Goal: Task Accomplishment & Management: Manage account settings

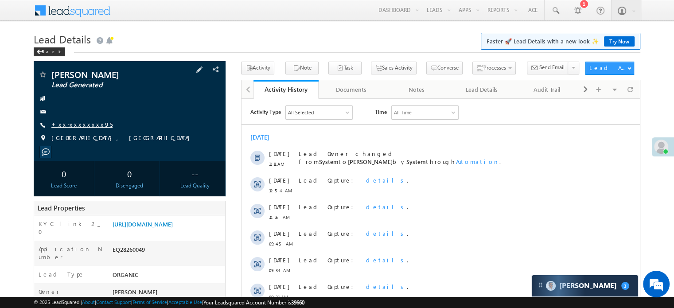
click at [70, 123] on link "+xx-xxxxxxxx95" at bounding box center [81, 125] width 61 height 8
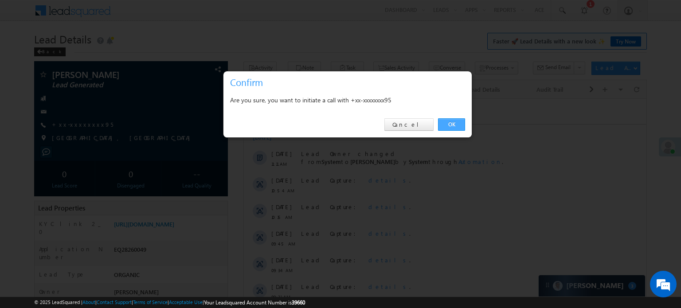
click at [459, 126] on link "OK" at bounding box center [451, 124] width 27 height 12
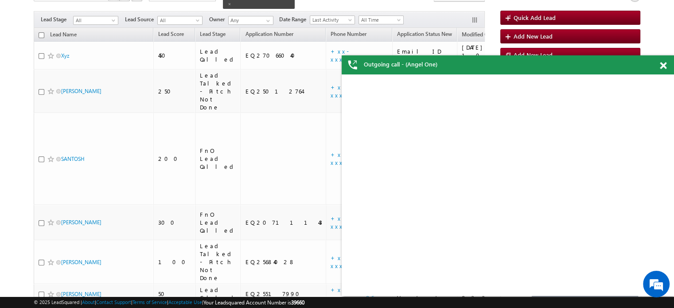
click at [660, 69] on span at bounding box center [663, 66] width 7 height 8
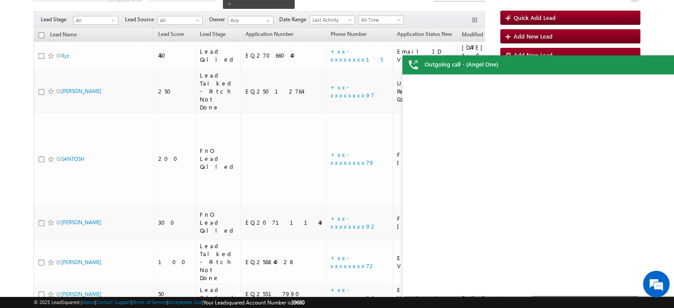
click at [663, 66] on div "Outgoing call - (Angel One)" at bounding box center [568, 64] width 332 height 19
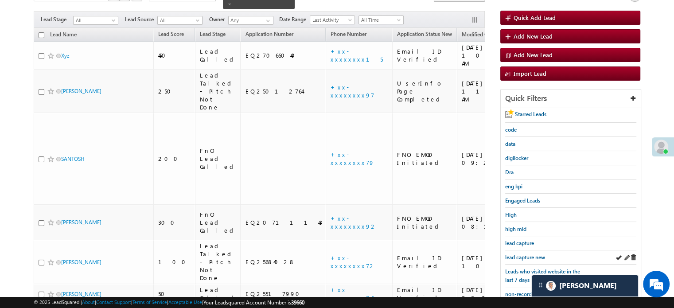
click at [532, 250] on div "lead capture new" at bounding box center [570, 257] width 131 height 14
click at [530, 254] on span "lead capture new" at bounding box center [525, 257] width 40 height 7
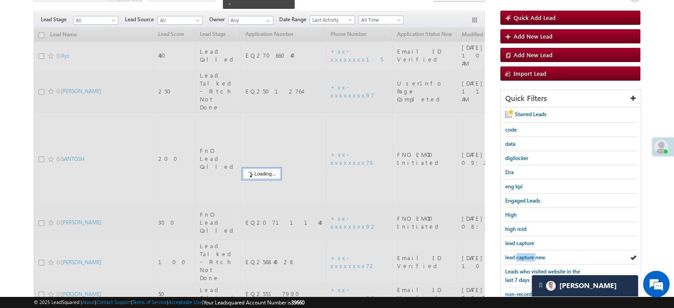
click at [530, 254] on span "lead capture new" at bounding box center [525, 257] width 40 height 7
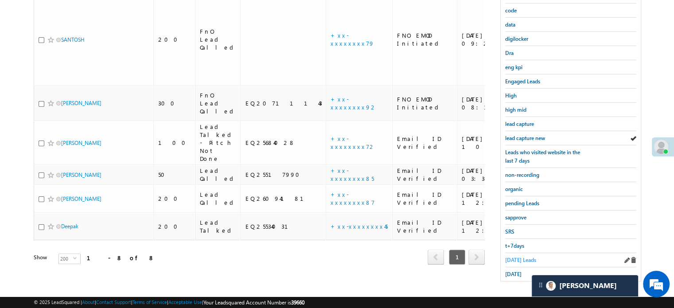
click at [523, 257] on span "Today's Leads" at bounding box center [520, 260] width 31 height 7
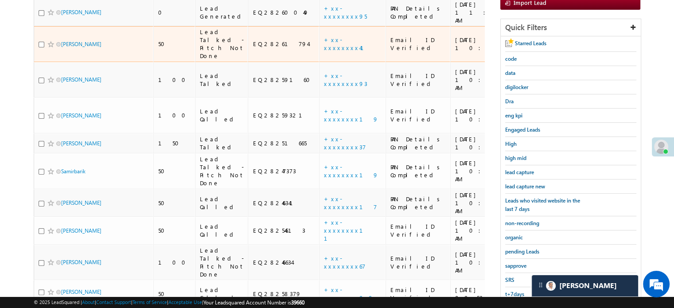
scroll to position [146, 0]
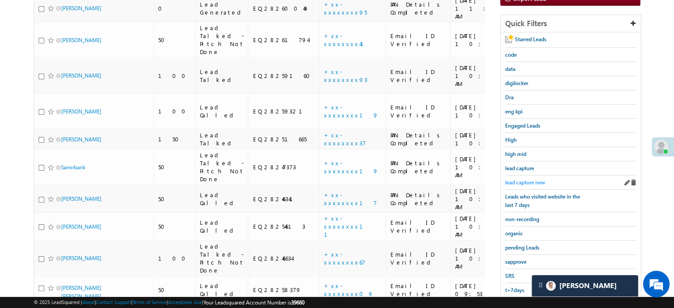
click at [512, 180] on span "lead capture new" at bounding box center [525, 182] width 40 height 7
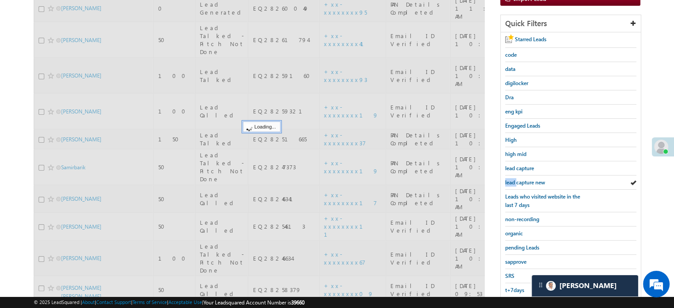
click at [512, 180] on span "lead capture new" at bounding box center [525, 182] width 40 height 7
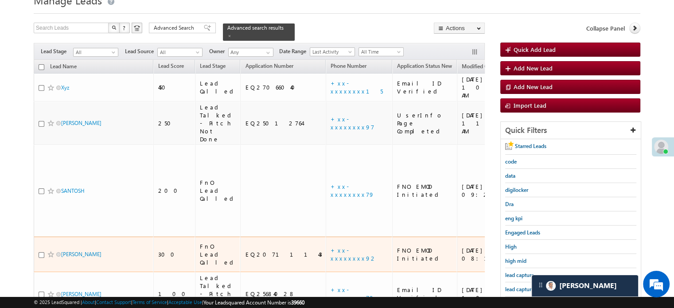
scroll to position [101, 0]
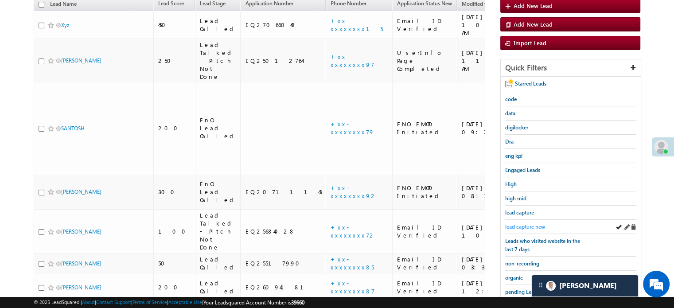
click at [526, 223] on span "lead capture new" at bounding box center [525, 226] width 40 height 7
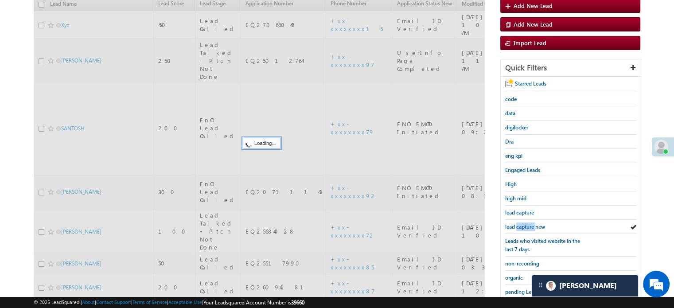
click at [526, 223] on span "lead capture new" at bounding box center [525, 226] width 40 height 7
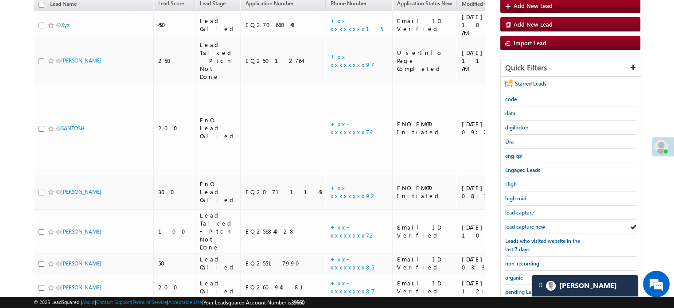
scroll to position [57, 0]
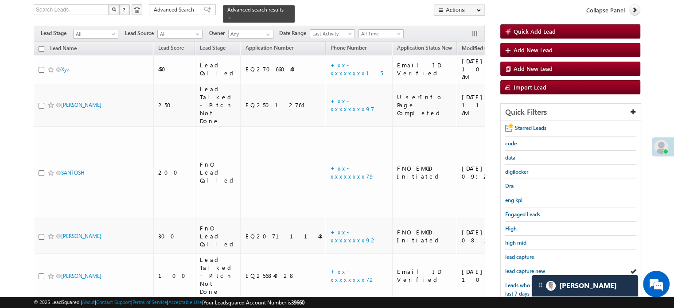
click at [520, 269] on span "lead capture new" at bounding box center [525, 271] width 40 height 7
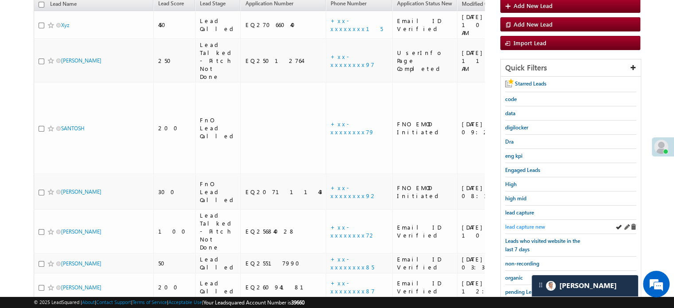
click at [521, 223] on span "lead capture new" at bounding box center [525, 226] width 40 height 7
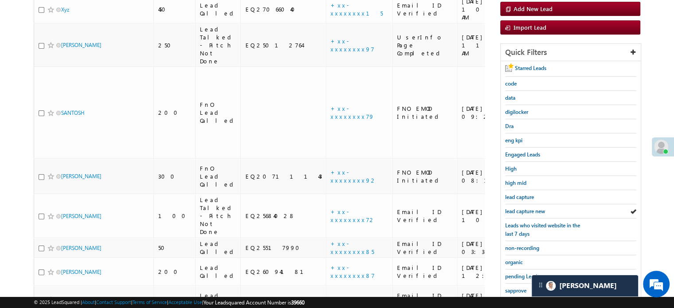
scroll to position [146, 0]
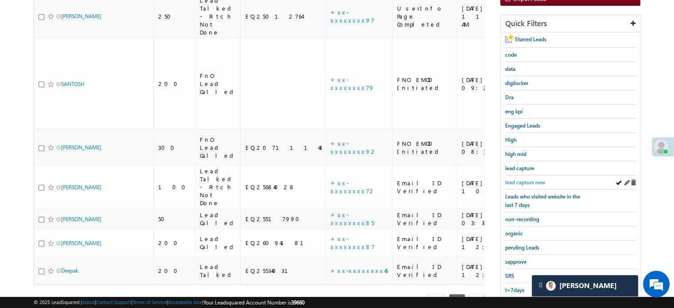
click at [523, 179] on span "lead capture new" at bounding box center [525, 182] width 40 height 7
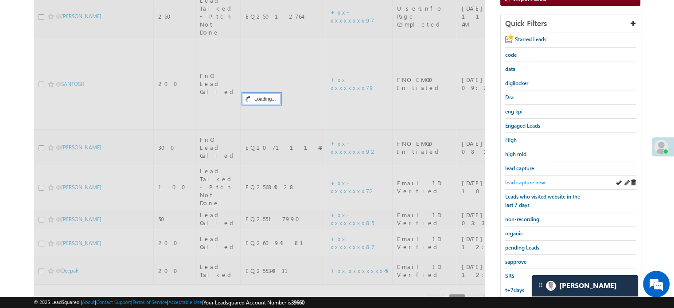
scroll to position [57, 0]
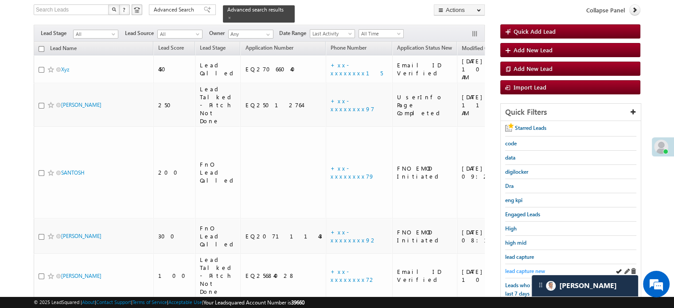
click at [515, 270] on span "lead capture new" at bounding box center [525, 271] width 40 height 7
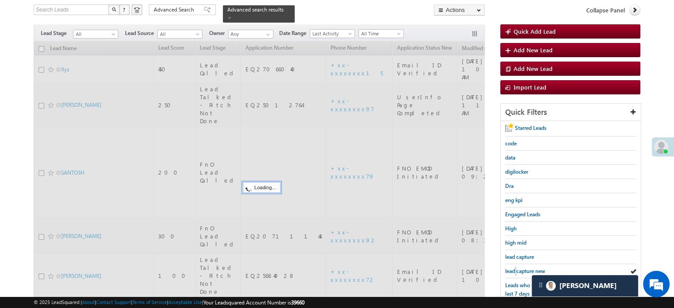
click at [515, 270] on span "lead capture new" at bounding box center [525, 271] width 40 height 7
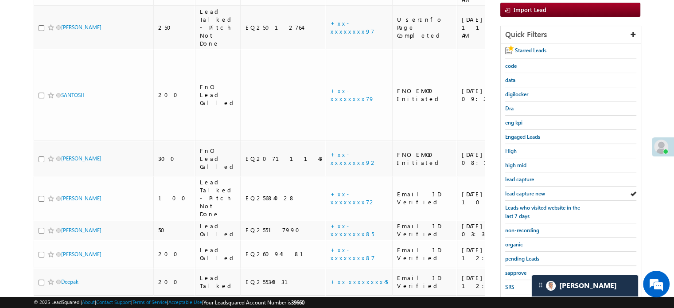
scroll to position [190, 0]
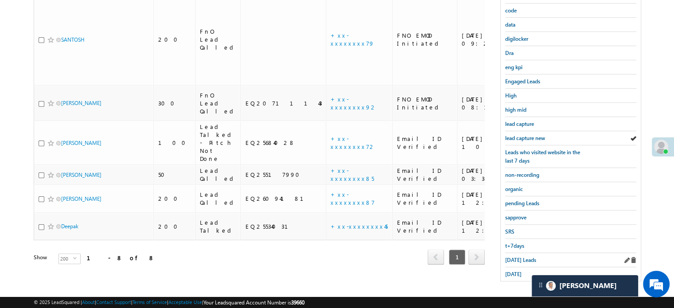
click at [509, 260] on div "Today's Leads" at bounding box center [570, 260] width 131 height 14
click at [511, 257] on span "Today's Leads" at bounding box center [520, 260] width 31 height 7
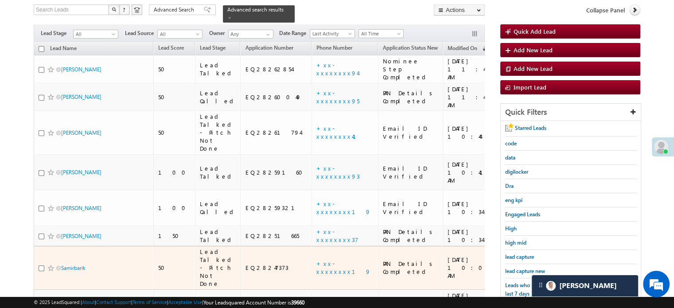
scroll to position [101, 0]
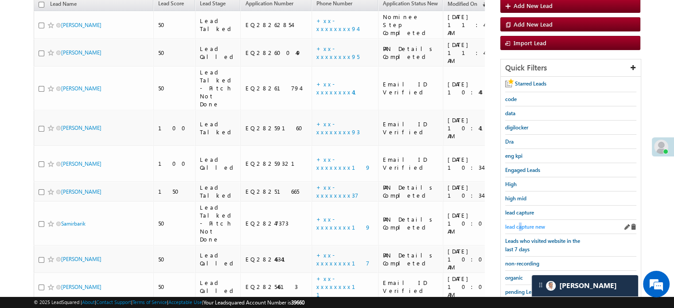
click at [520, 226] on span "lead capture new" at bounding box center [525, 226] width 40 height 7
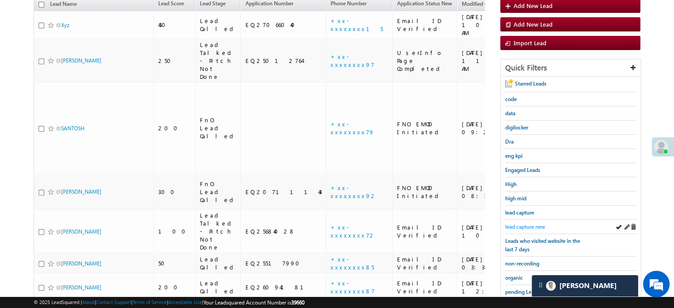
click at [523, 223] on span "lead capture new" at bounding box center [525, 226] width 40 height 7
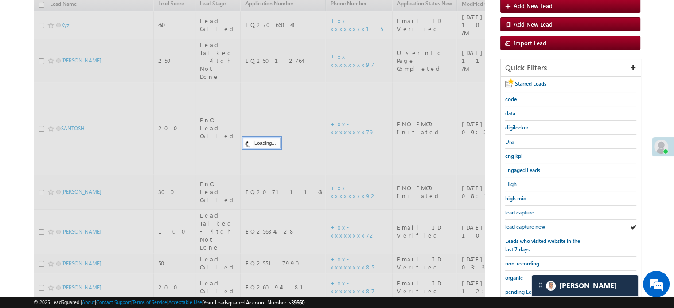
click at [523, 223] on span "lead capture new" at bounding box center [525, 226] width 40 height 7
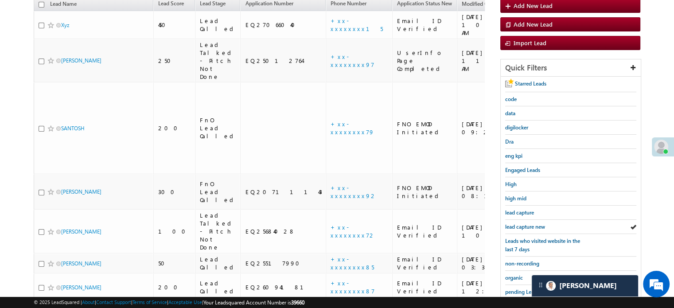
click at [523, 223] on span "lead capture new" at bounding box center [525, 226] width 40 height 7
click at [526, 226] on span "lead capture new" at bounding box center [525, 226] width 40 height 7
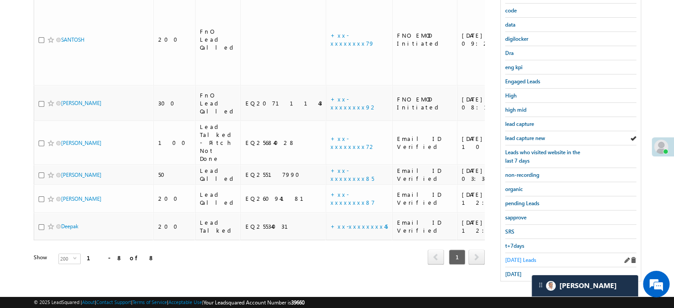
click at [521, 257] on span "Today's Leads" at bounding box center [520, 260] width 31 height 7
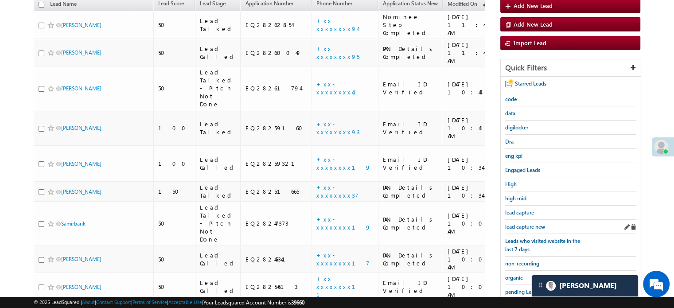
click at [518, 228] on div "lead capture new" at bounding box center [570, 227] width 131 height 14
click at [519, 223] on span "lead capture new" at bounding box center [525, 226] width 40 height 7
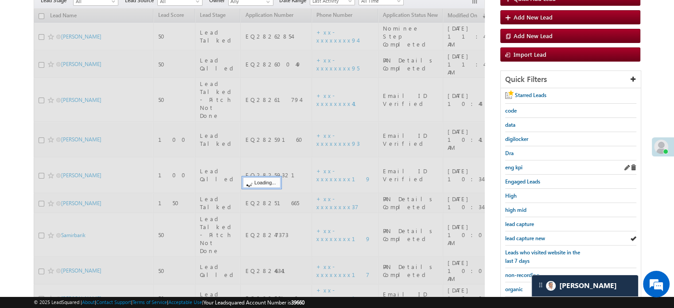
scroll to position [13, 0]
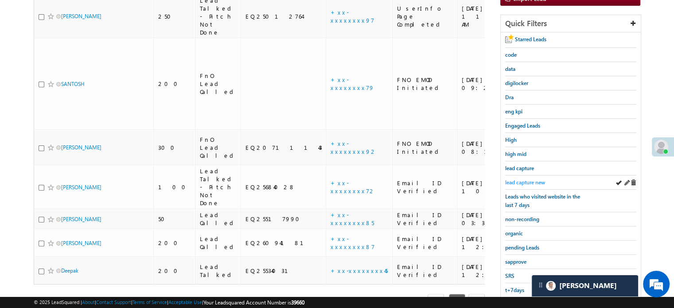
click at [514, 179] on span "lead capture new" at bounding box center [525, 182] width 40 height 7
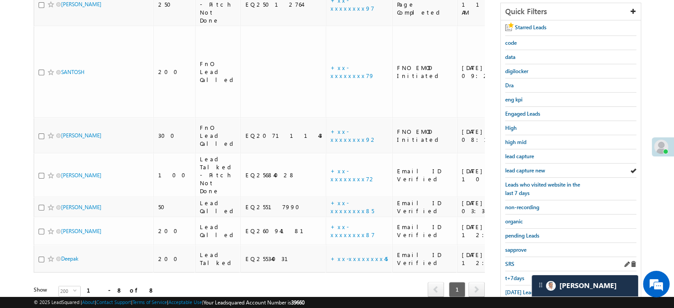
scroll to position [190, 0]
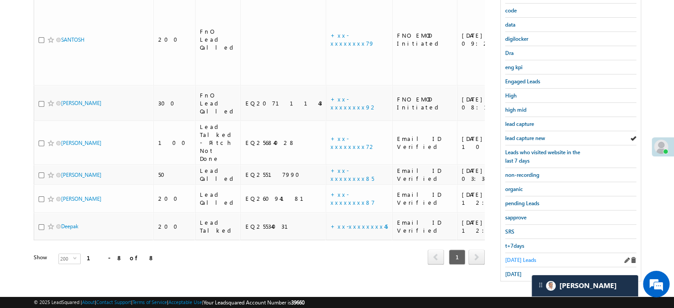
click at [514, 257] on span "Today's Leads" at bounding box center [520, 260] width 31 height 7
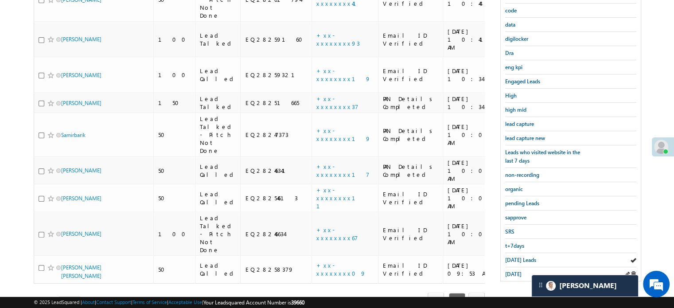
click at [509, 276] on div "yesterday" at bounding box center [570, 274] width 131 height 14
click at [515, 271] on span "yesterday" at bounding box center [513, 274] width 16 height 7
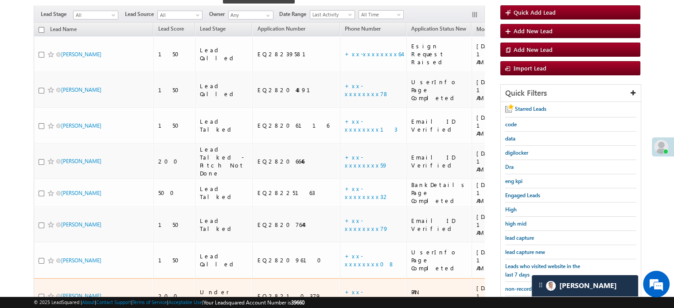
scroll to position [66, 0]
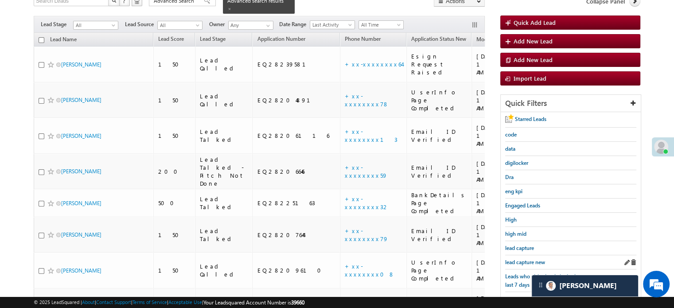
click at [530, 255] on div "lead capture new" at bounding box center [570, 262] width 131 height 14
click at [531, 261] on span "lead capture new" at bounding box center [525, 262] width 40 height 7
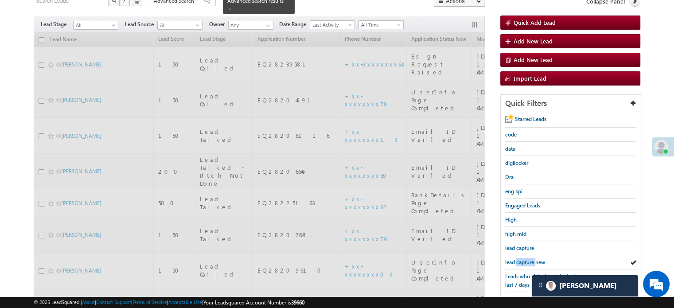
click at [531, 261] on span "lead capture new" at bounding box center [525, 262] width 40 height 7
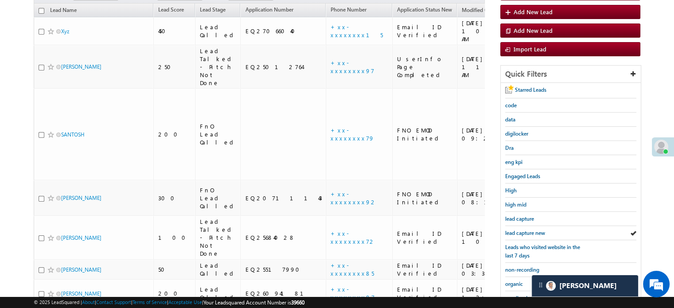
scroll to position [110, 0]
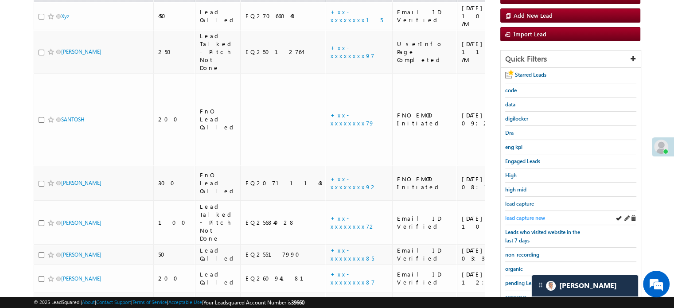
click at [514, 216] on span "lead capture new" at bounding box center [525, 217] width 40 height 7
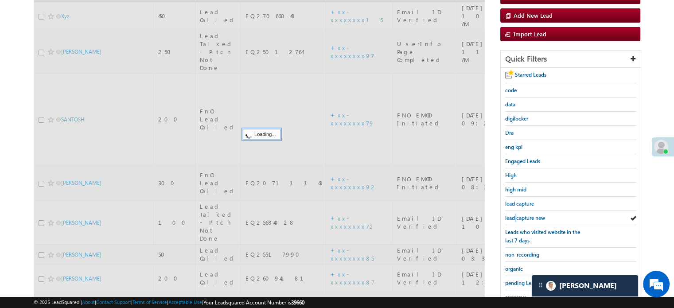
click at [514, 216] on span "lead capture new" at bounding box center [525, 217] width 40 height 7
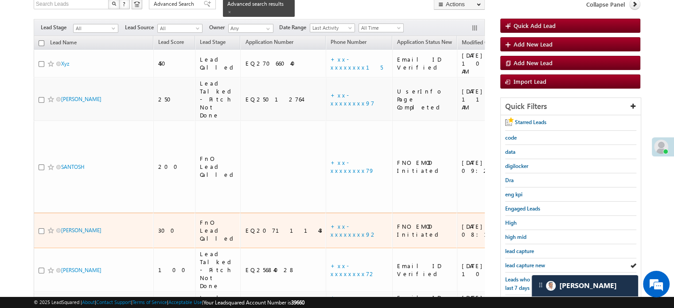
scroll to position [89, 0]
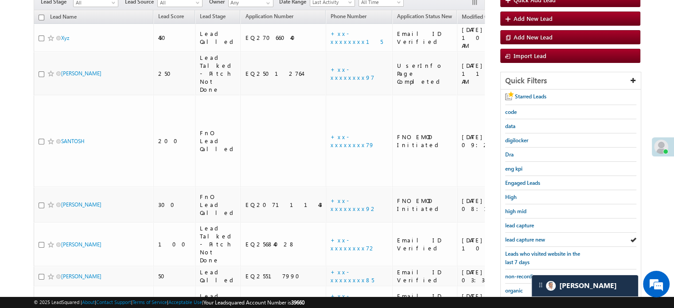
click at [519, 236] on span "lead capture new" at bounding box center [525, 239] width 40 height 7
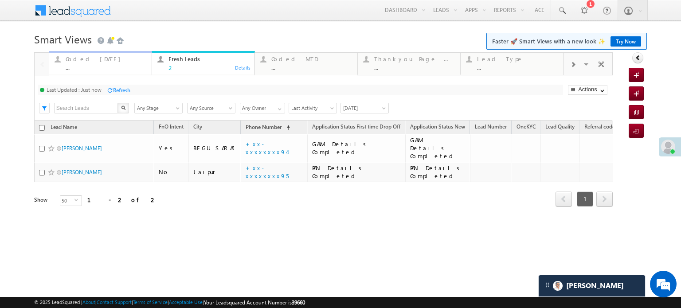
click at [95, 69] on div "..." at bounding box center [106, 67] width 81 height 7
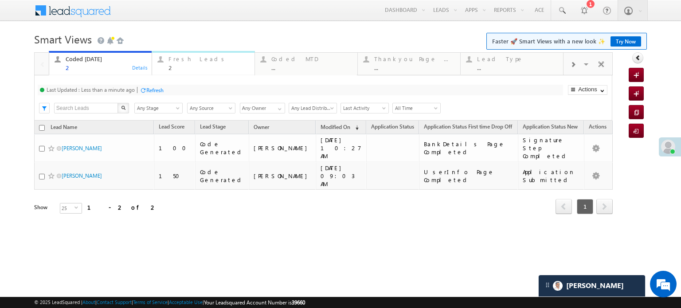
click at [177, 66] on div "2" at bounding box center [208, 67] width 81 height 7
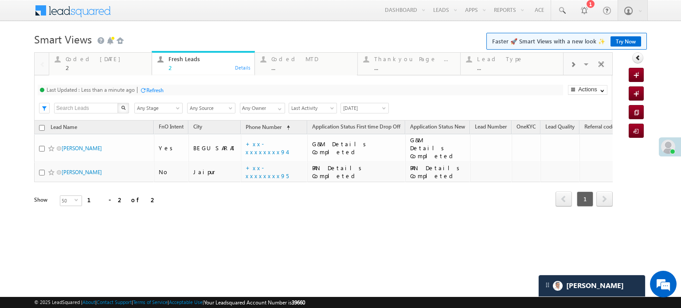
click at [151, 90] on div "Refresh" at bounding box center [154, 90] width 17 height 7
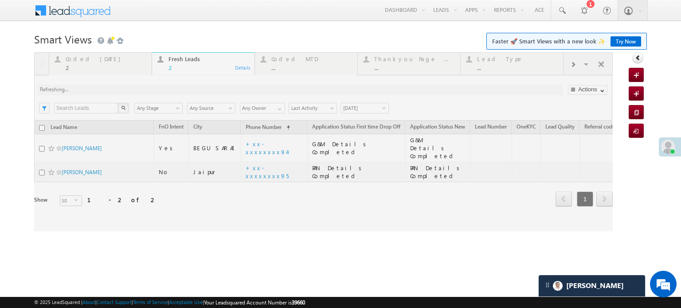
click at [151, 90] on div "Coded Today 2 Details Fresh Leads 2 Details Coded MTD ... Details Thankyou Page…" at bounding box center [323, 141] width 578 height 179
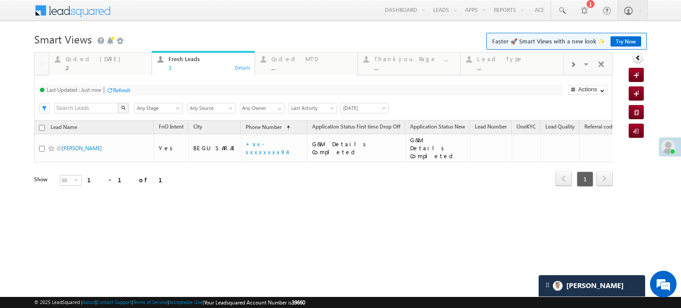
click at [250, 23] on body "Menu Priya Rathore priya .rath ore@a ngelb rokin g.com" at bounding box center [340, 125] width 681 height 251
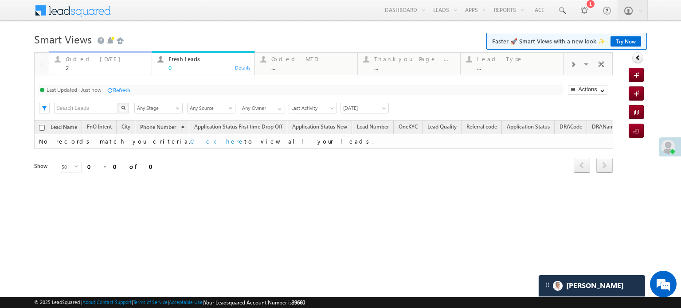
click at [78, 60] on div "Coded Today" at bounding box center [106, 58] width 81 height 7
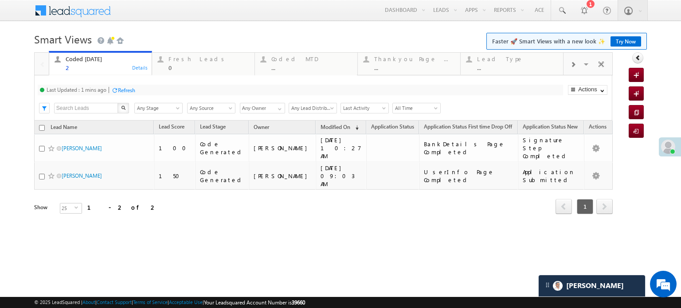
click at [119, 90] on div "Refresh" at bounding box center [126, 90] width 17 height 7
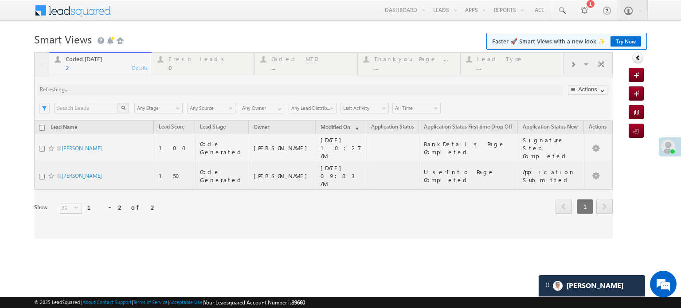
click at [119, 90] on div at bounding box center [323, 145] width 578 height 187
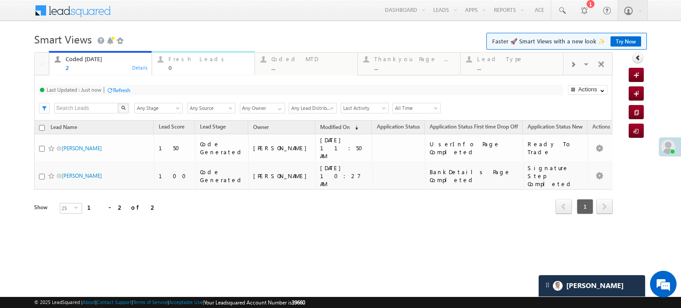
click at [174, 63] on div "Fresh Leads 0" at bounding box center [208, 62] width 81 height 17
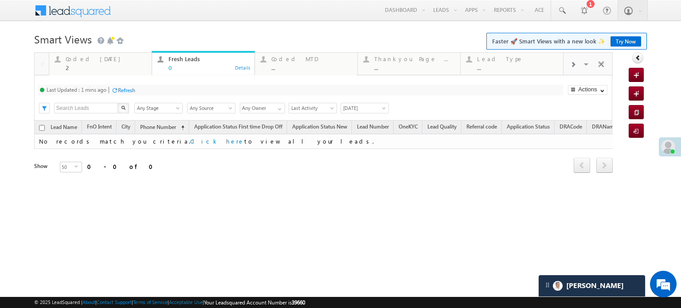
click at [126, 90] on div "Refresh" at bounding box center [126, 90] width 17 height 7
click at [116, 66] on div "2" at bounding box center [106, 67] width 81 height 7
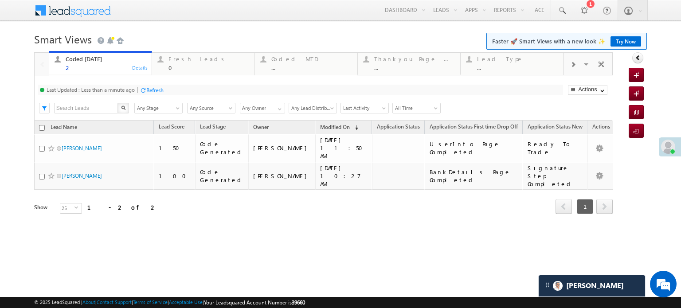
drag, startPoint x: 152, startPoint y: 97, endPoint x: 151, endPoint y: 89, distance: 8.1
click at [152, 97] on div "Last Updated : Less than a minute ago Refresh Refreshing... Search X Lead Stage…" at bounding box center [323, 97] width 578 height 45
click at [151, 89] on div "Refresh" at bounding box center [154, 90] width 17 height 7
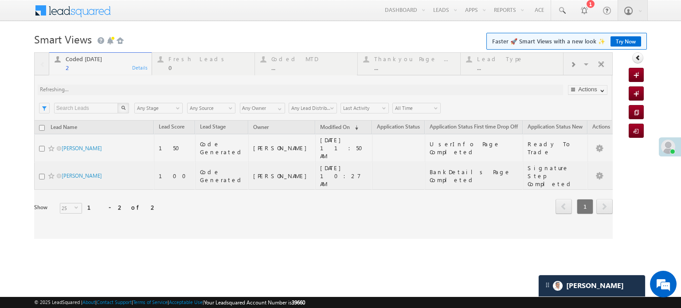
click at [151, 89] on div at bounding box center [323, 145] width 578 height 187
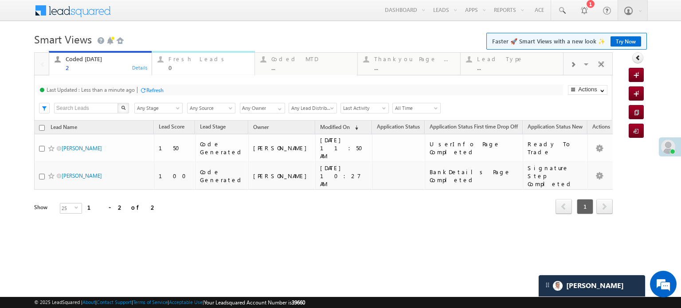
click at [200, 62] on div "Fresh Leads" at bounding box center [208, 58] width 81 height 7
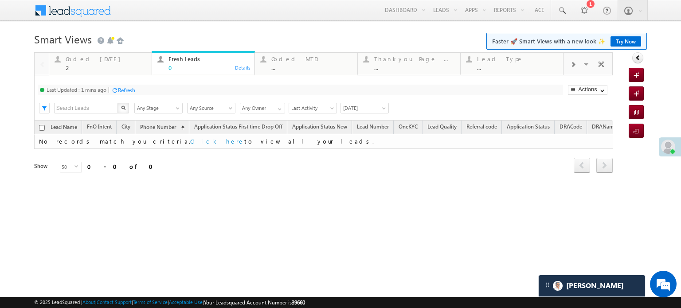
click at [135, 88] on div "Refresh" at bounding box center [126, 90] width 17 height 7
click at [86, 66] on div "2" at bounding box center [106, 67] width 81 height 7
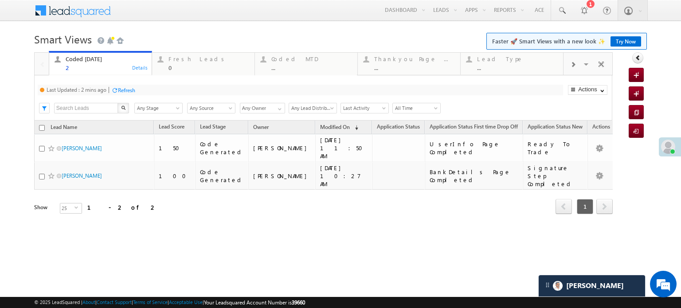
click at [124, 87] on div "Refresh" at bounding box center [126, 90] width 17 height 7
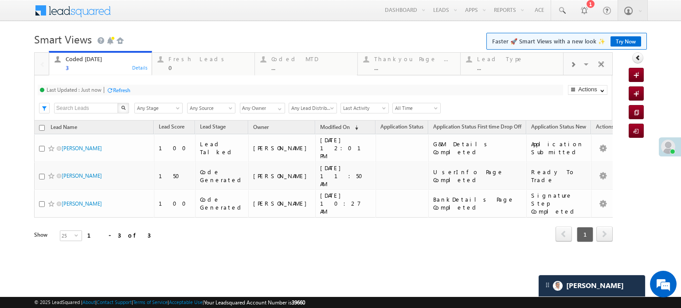
click at [122, 93] on div "Refresh" at bounding box center [121, 90] width 17 height 7
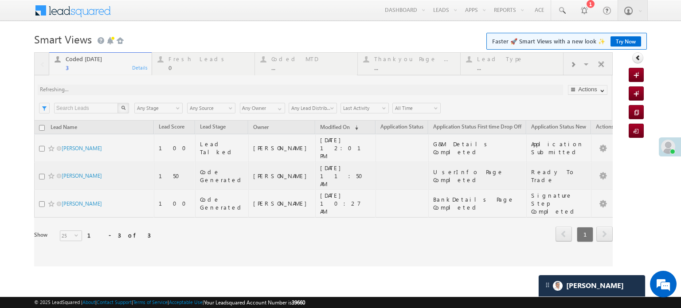
click at [122, 90] on div at bounding box center [323, 159] width 578 height 214
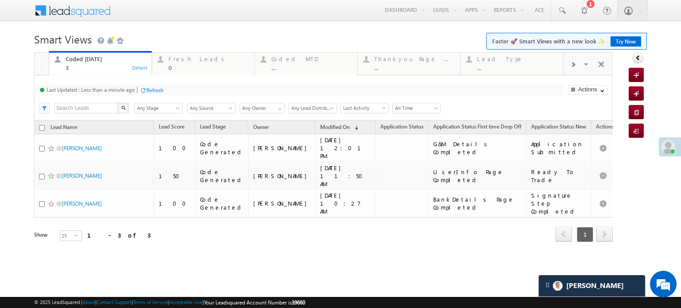
click at [145, 88] on div at bounding box center [143, 90] width 7 height 7
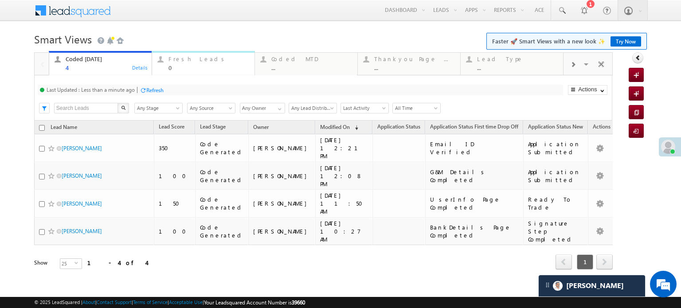
click at [183, 60] on div "Fresh Leads" at bounding box center [208, 58] width 81 height 7
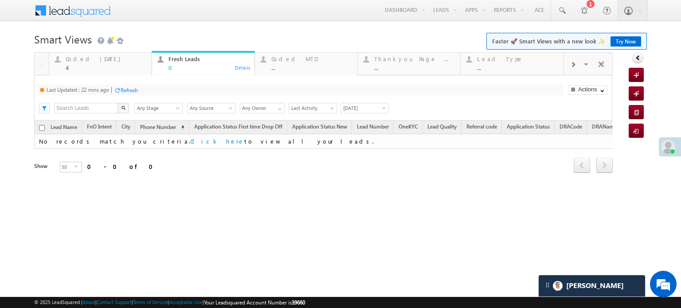
click at [126, 88] on div "Refresh" at bounding box center [129, 90] width 17 height 7
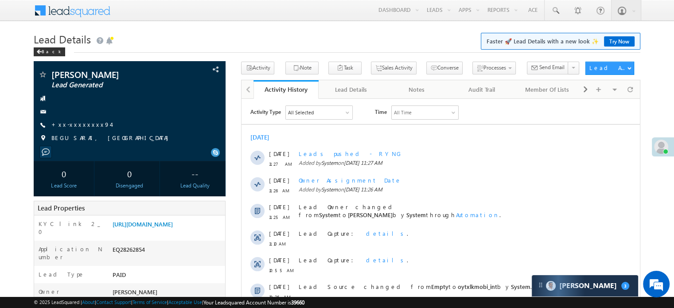
scroll to position [89, 0]
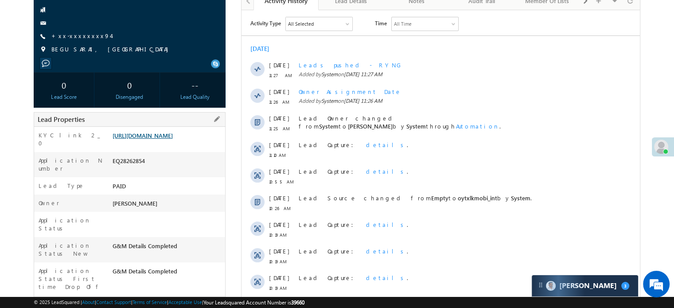
click at [159, 139] on link "[URL][DOMAIN_NAME]" at bounding box center [143, 136] width 60 height 8
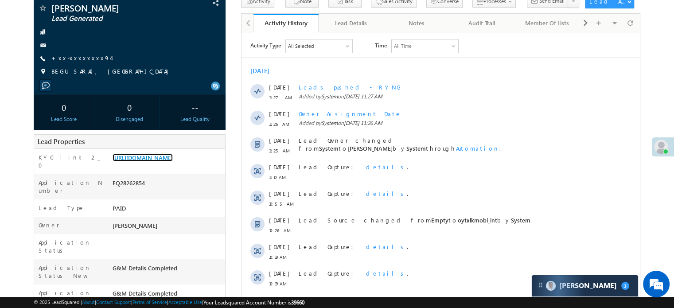
scroll to position [0, 0]
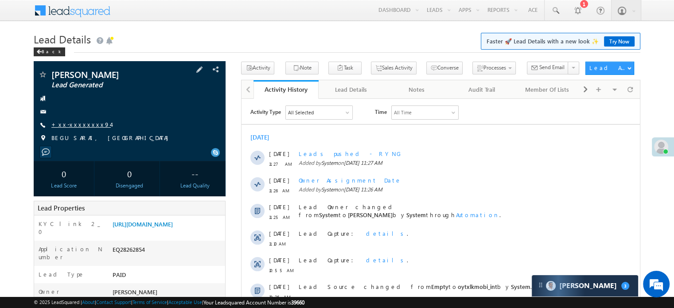
click at [66, 123] on link "+xx-xxxxxxxx94" at bounding box center [80, 125] width 59 height 8
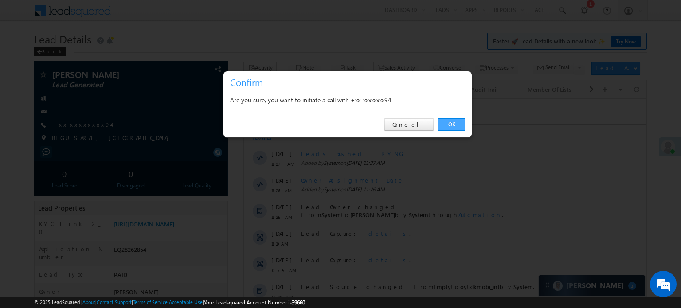
click at [457, 124] on link "OK" at bounding box center [451, 124] width 27 height 12
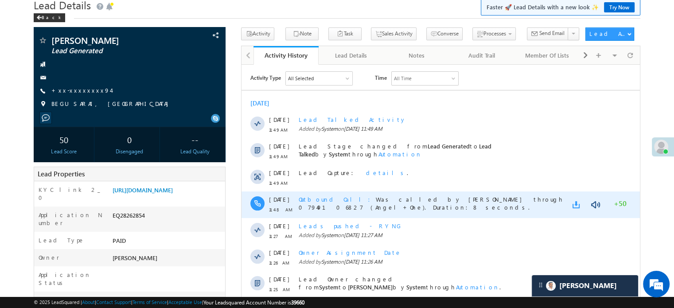
scroll to position [44, 0]
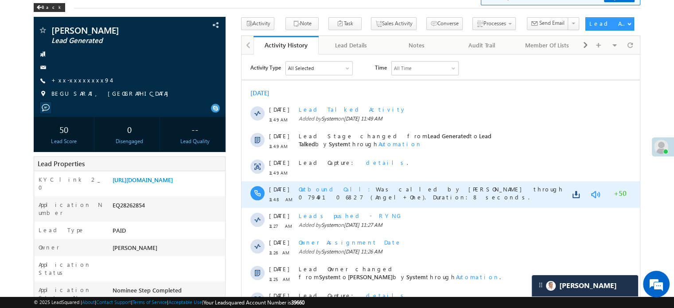
click at [592, 193] on link at bounding box center [595, 194] width 11 height 9
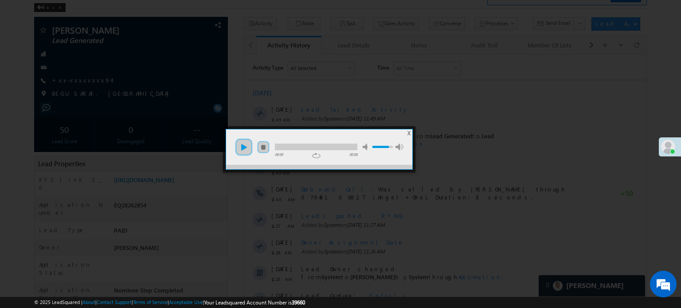
click at [246, 144] on link "play" at bounding box center [244, 147] width 18 height 18
click at [307, 146] on div at bounding box center [316, 147] width 82 height 7
click at [333, 149] on div at bounding box center [316, 147] width 82 height 7
click at [247, 149] on link "play" at bounding box center [244, 147] width 18 height 18
click at [333, 152] on div "00:08" at bounding box center [344, 155] width 27 height 6
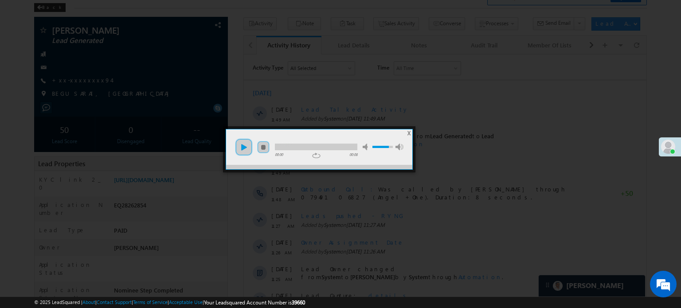
click at [242, 148] on link "play" at bounding box center [244, 147] width 18 height 18
click at [486, 214] on div at bounding box center [340, 154] width 681 height 308
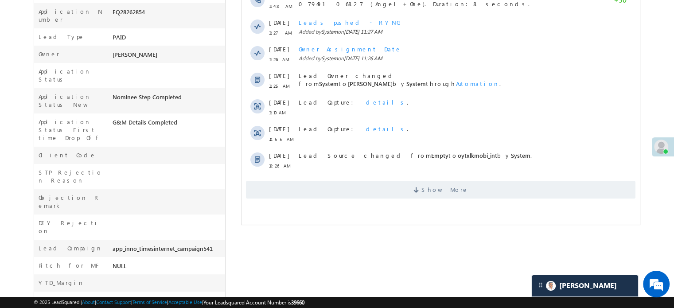
scroll to position [310, 0]
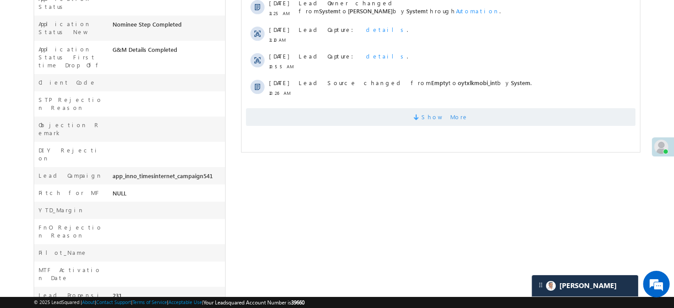
click at [328, 122] on span "Show More" at bounding box center [441, 117] width 390 height 18
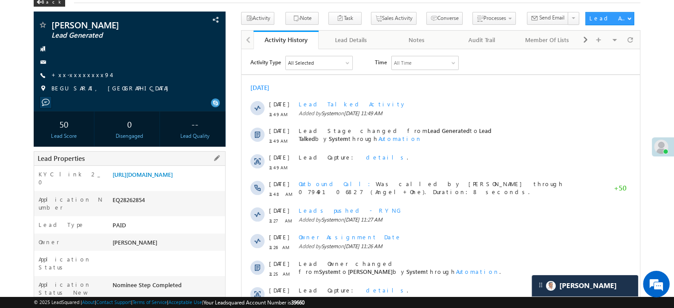
scroll to position [0, 0]
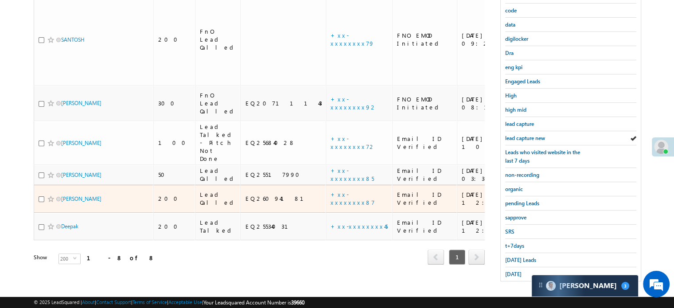
scroll to position [190, 0]
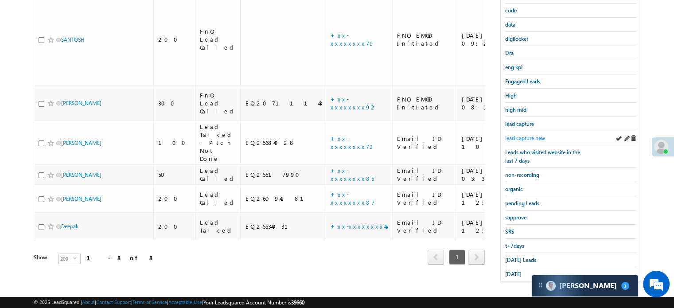
click at [512, 135] on span "lead capture new" at bounding box center [525, 138] width 40 height 7
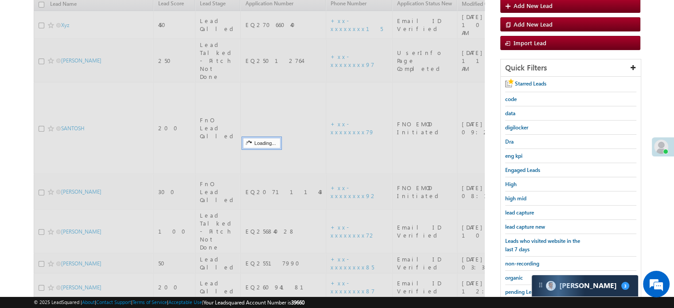
scroll to position [0, 0]
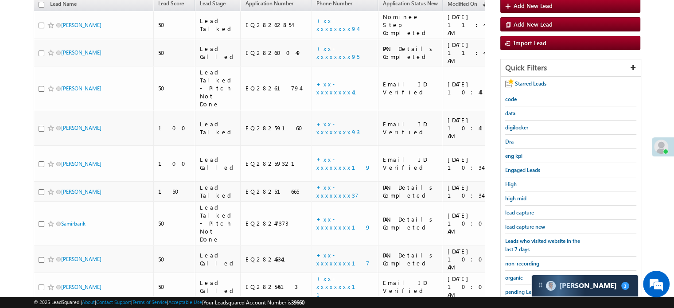
click at [519, 225] on span "lead capture new" at bounding box center [525, 226] width 40 height 7
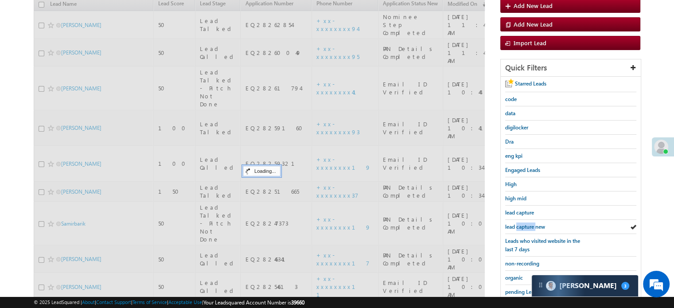
click at [519, 225] on span "lead capture new" at bounding box center [525, 226] width 40 height 7
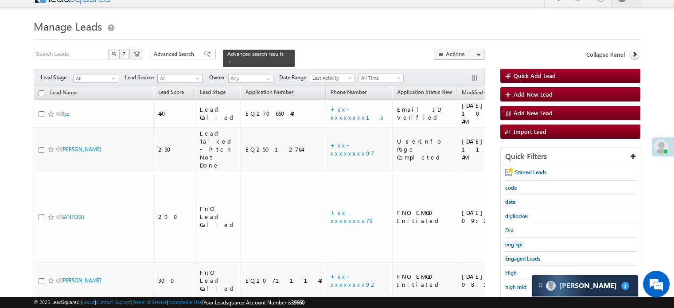
scroll to position [101, 0]
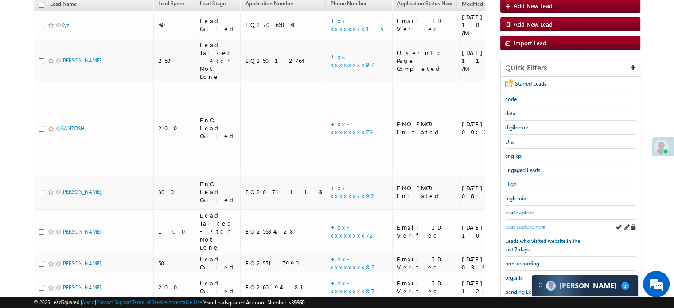
click at [526, 224] on span "lead capture new" at bounding box center [525, 226] width 40 height 7
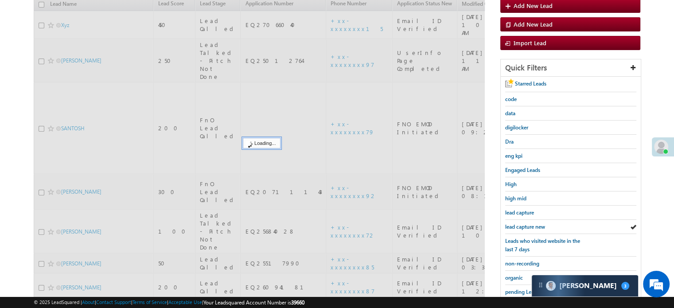
click at [526, 224] on span "lead capture new" at bounding box center [525, 226] width 40 height 7
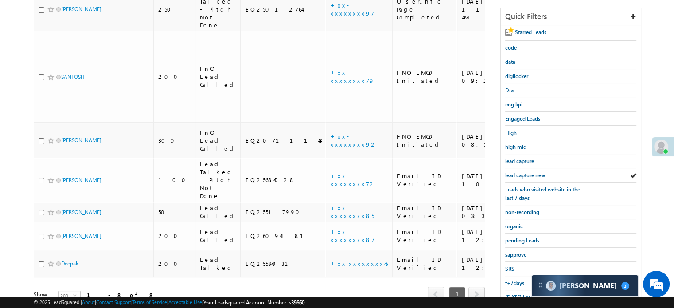
scroll to position [190, 0]
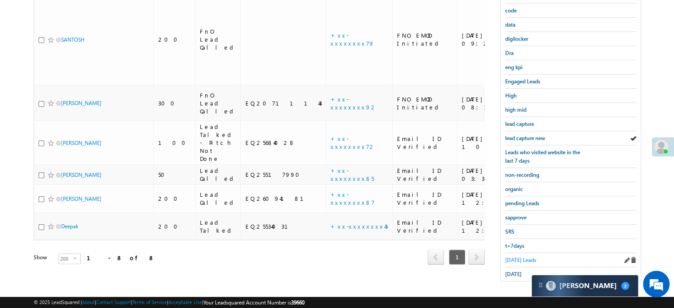
click at [523, 256] on link "Today's Leads" at bounding box center [520, 260] width 31 height 8
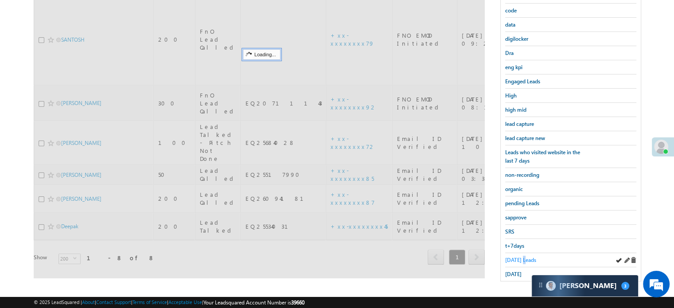
click at [523, 256] on link "Today's Leads" at bounding box center [520, 260] width 31 height 8
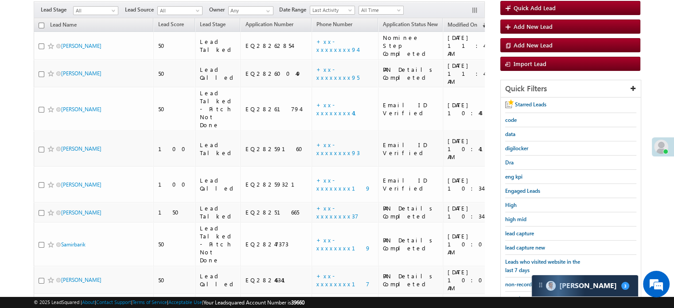
scroll to position [146, 0]
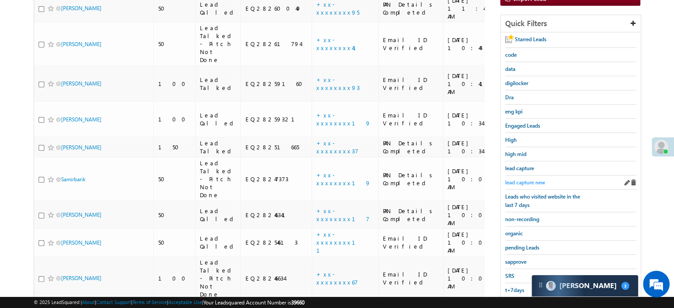
click at [533, 183] on span "lead capture new" at bounding box center [525, 182] width 40 height 7
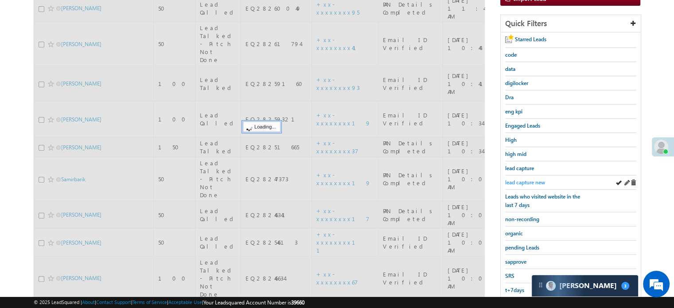
click at [529, 180] on span "lead capture new" at bounding box center [525, 182] width 40 height 7
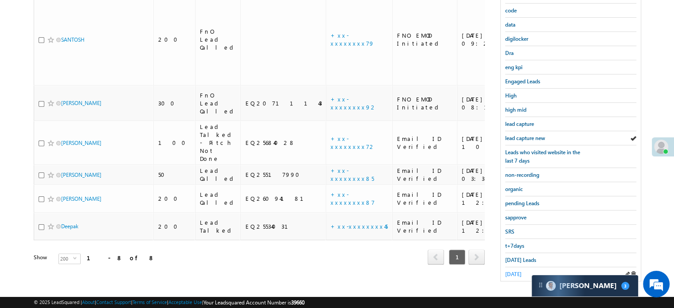
click at [521, 271] on span "yesterday" at bounding box center [513, 274] width 16 height 7
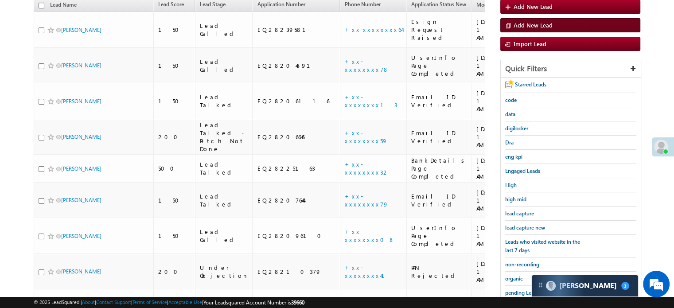
scroll to position [101, 0]
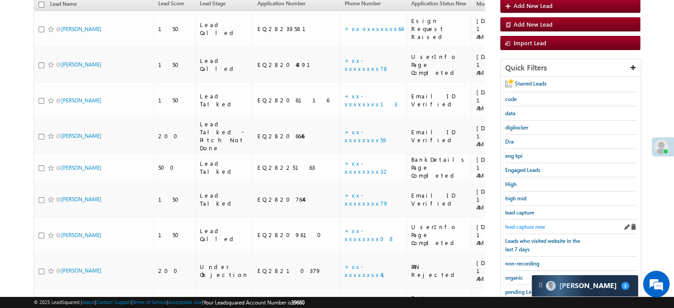
click at [524, 223] on span "lead capture new" at bounding box center [525, 226] width 40 height 7
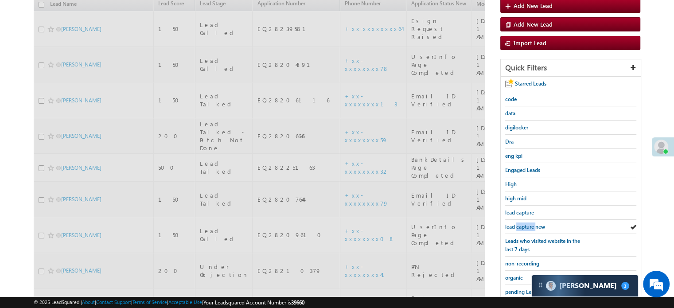
click at [524, 223] on span "lead capture new" at bounding box center [525, 226] width 40 height 7
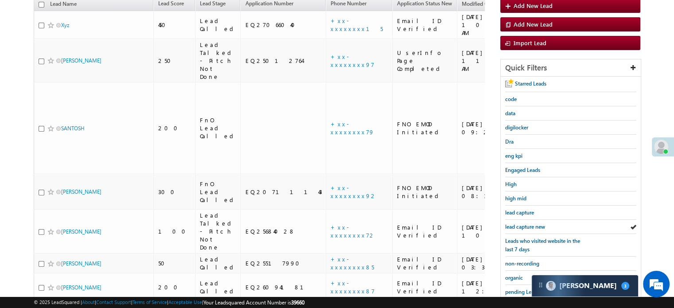
click at [524, 223] on span "lead capture new" at bounding box center [525, 226] width 40 height 7
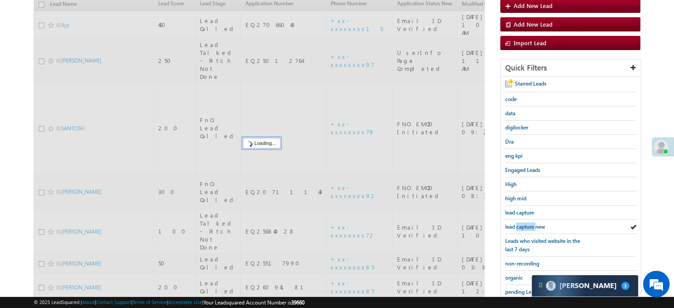
click at [524, 223] on span "lead capture new" at bounding box center [525, 226] width 40 height 7
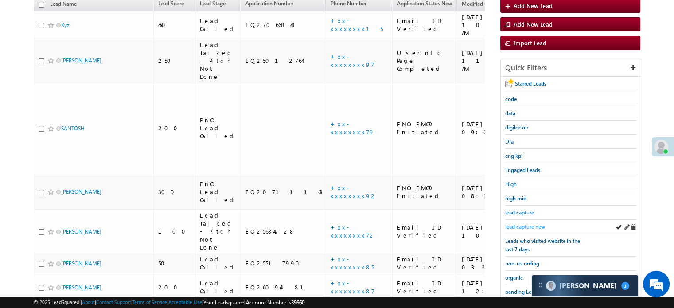
click at [523, 223] on span "lead capture new" at bounding box center [525, 226] width 40 height 7
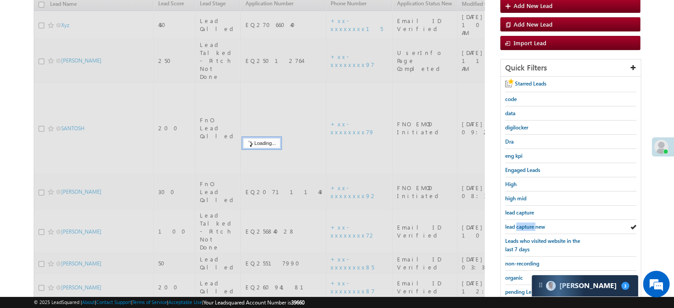
click at [523, 223] on span "lead capture new" at bounding box center [525, 226] width 40 height 7
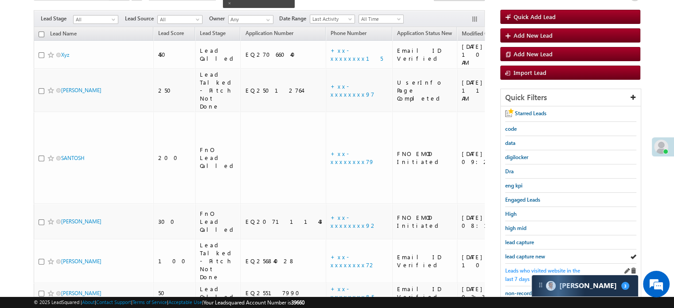
scroll to position [133, 0]
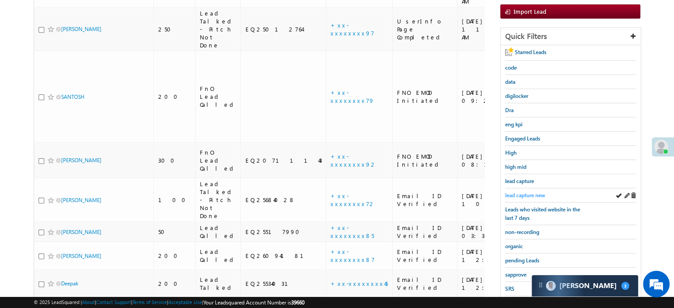
click at [530, 194] on span "lead capture new" at bounding box center [525, 195] width 40 height 7
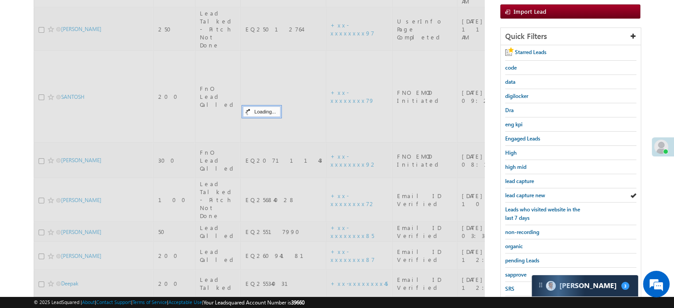
click at [530, 194] on span "lead capture new" at bounding box center [525, 195] width 40 height 7
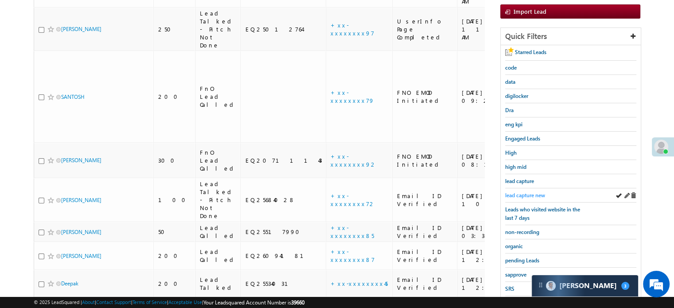
click at [523, 192] on span "lead capture new" at bounding box center [525, 195] width 40 height 7
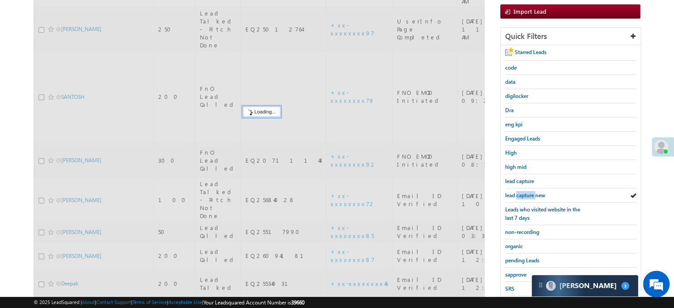
click at [523, 192] on span "lead capture new" at bounding box center [525, 195] width 40 height 7
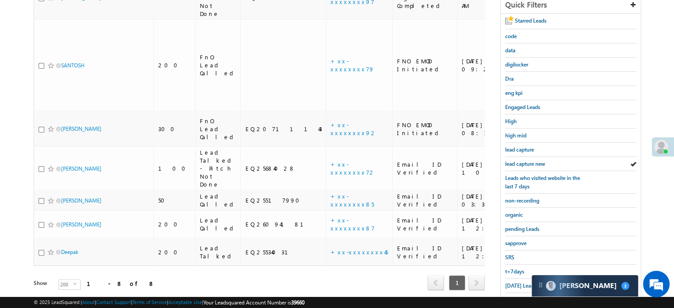
scroll to position [190, 0]
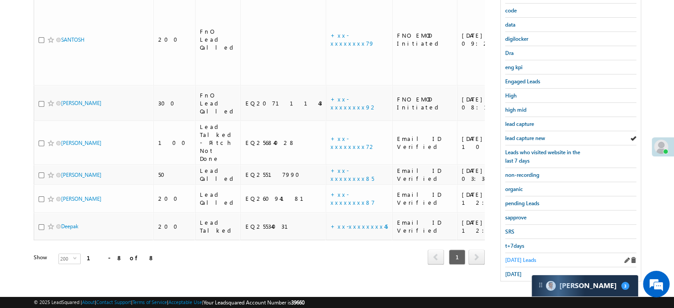
click at [513, 257] on span "Today's Leads" at bounding box center [520, 260] width 31 height 7
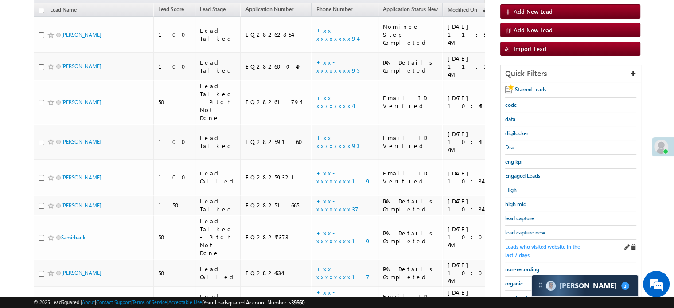
scroll to position [101, 0]
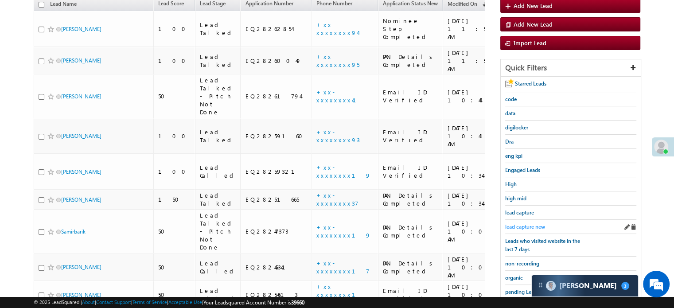
click at [537, 223] on span "lead capture new" at bounding box center [525, 226] width 40 height 7
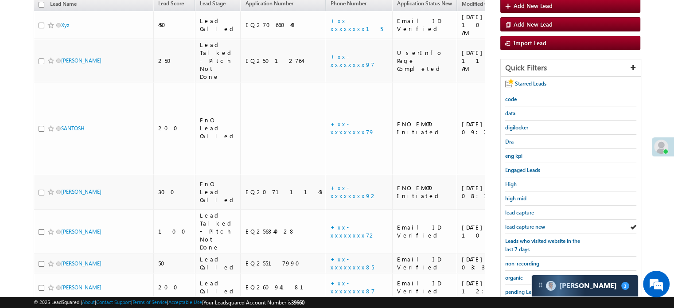
click at [537, 223] on span "lead capture new" at bounding box center [525, 226] width 40 height 7
click at [530, 225] on span "lead capture new" at bounding box center [525, 226] width 40 height 7
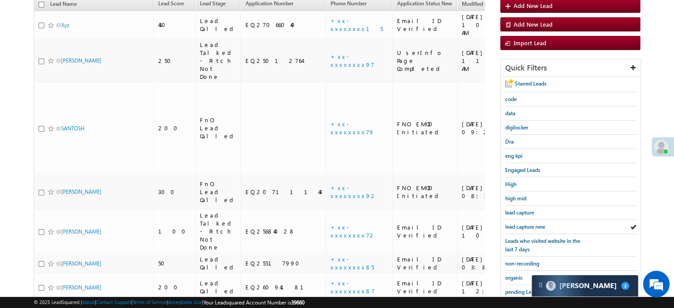
click at [530, 225] on span "lead capture new" at bounding box center [525, 226] width 40 height 7
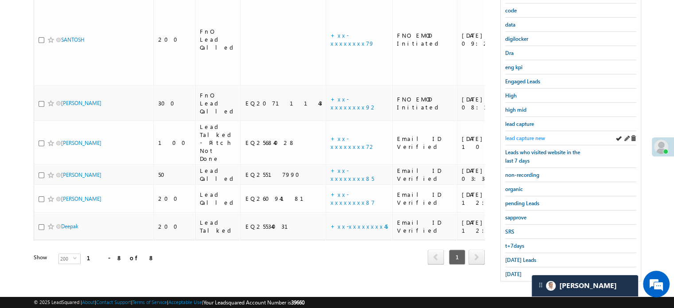
click at [527, 136] on span "lead capture new" at bounding box center [525, 138] width 40 height 7
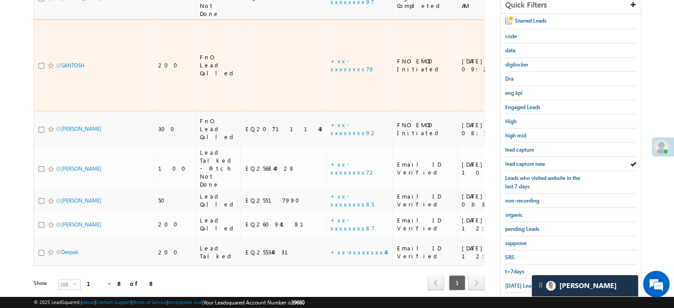
scroll to position [190, 0]
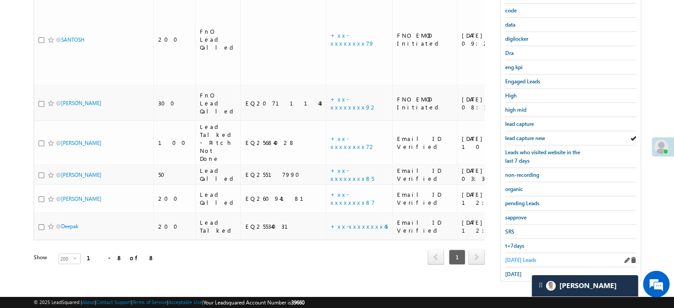
click at [512, 257] on span "Today's Leads" at bounding box center [520, 260] width 31 height 7
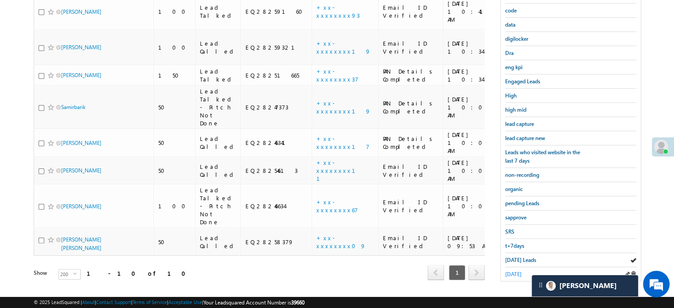
click at [522, 271] on span "yesterday" at bounding box center [513, 274] width 16 height 7
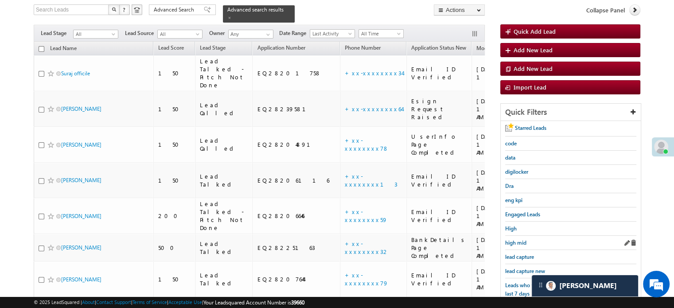
scroll to position [146, 0]
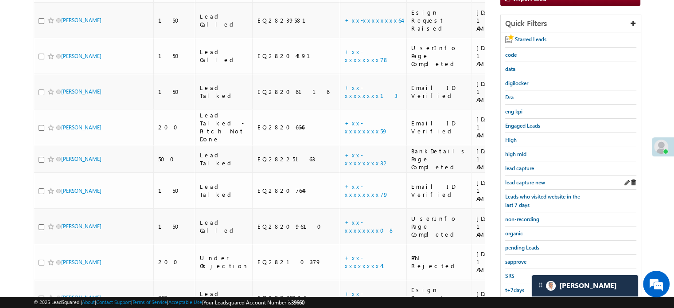
click at [526, 175] on div "lead capture new" at bounding box center [570, 182] width 131 height 14
click at [532, 179] on span "lead capture new" at bounding box center [525, 182] width 40 height 7
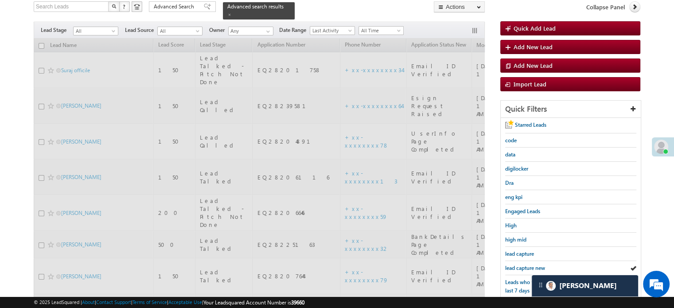
scroll to position [13, 0]
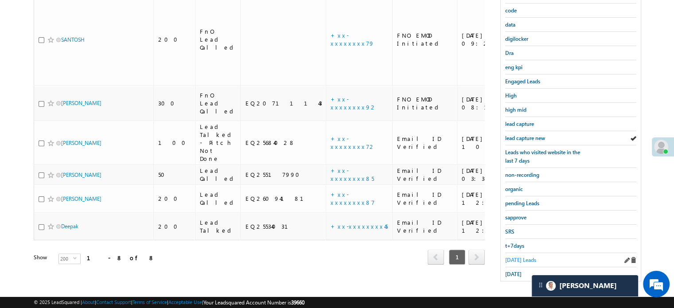
click at [511, 257] on span "Today's Leads" at bounding box center [520, 260] width 31 height 7
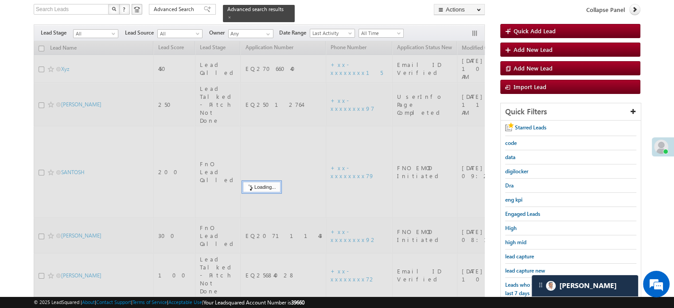
scroll to position [57, 0]
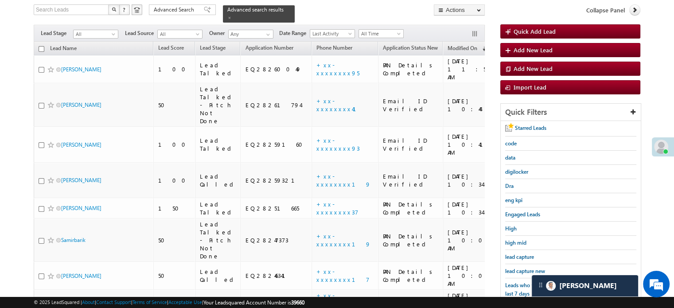
click at [510, 258] on div "lead capture" at bounding box center [570, 257] width 131 height 14
click at [515, 267] on link "lead capture new" at bounding box center [525, 271] width 40 height 8
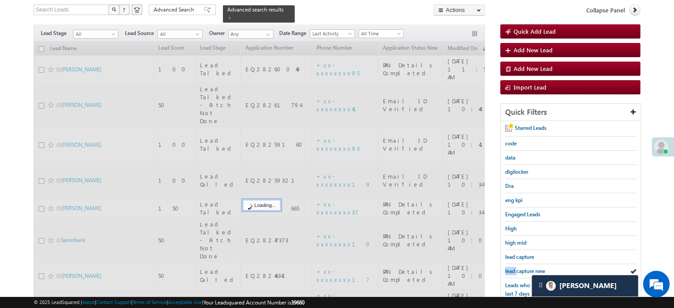
click at [515, 267] on link "lead capture new" at bounding box center [525, 271] width 40 height 8
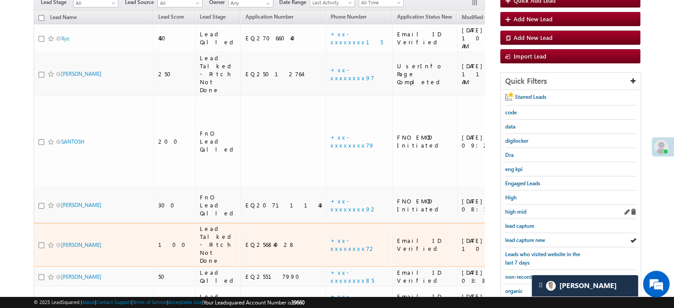
scroll to position [101, 0]
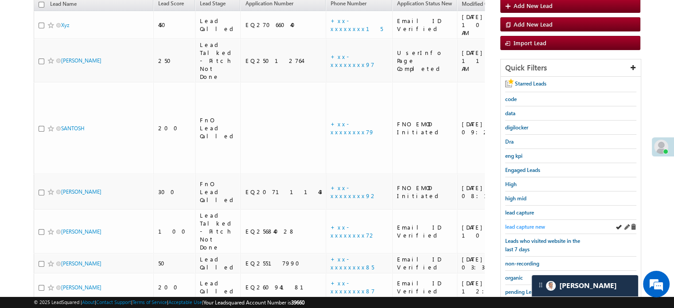
click at [534, 223] on span "lead capture new" at bounding box center [525, 226] width 40 height 7
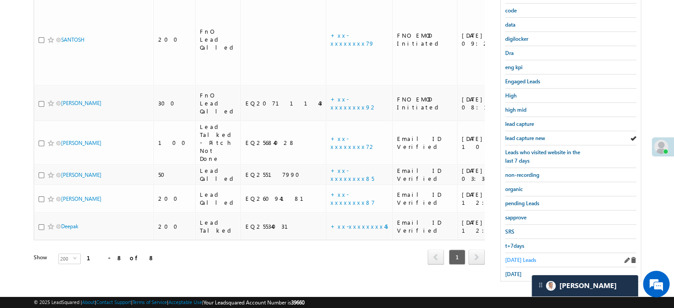
click at [523, 257] on span "[DATE] Leads" at bounding box center [520, 260] width 31 height 7
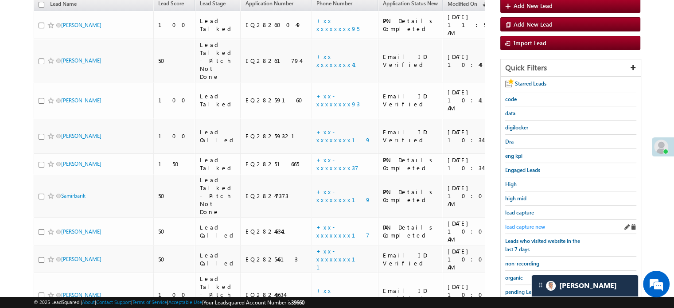
click at [523, 223] on span "lead capture new" at bounding box center [525, 226] width 40 height 7
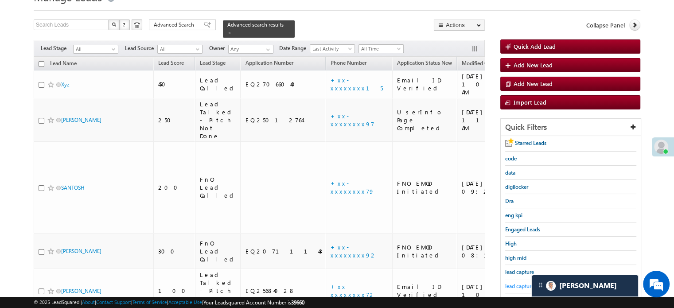
scroll to position [57, 0]
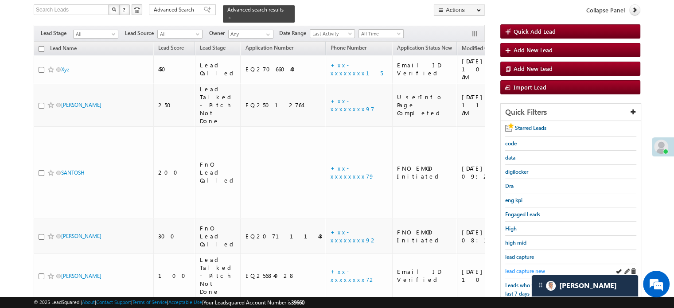
click at [513, 268] on span "lead capture new" at bounding box center [525, 271] width 40 height 7
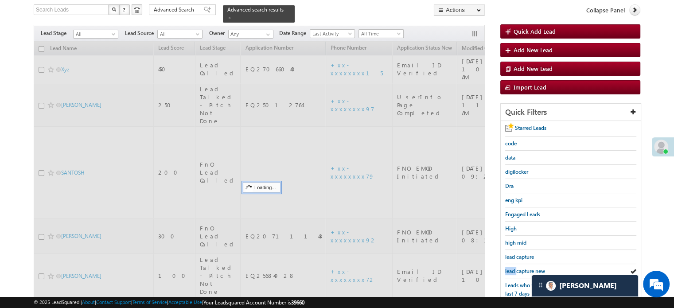
click at [513, 268] on span "lead capture new" at bounding box center [525, 271] width 40 height 7
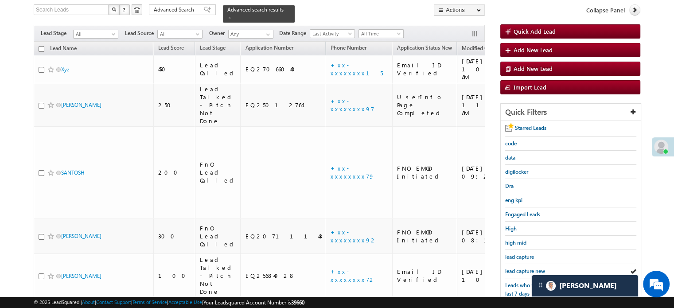
click at [513, 268] on span "lead capture new" at bounding box center [525, 271] width 40 height 7
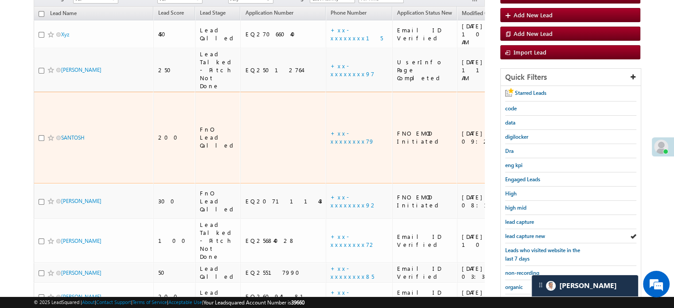
scroll to position [146, 0]
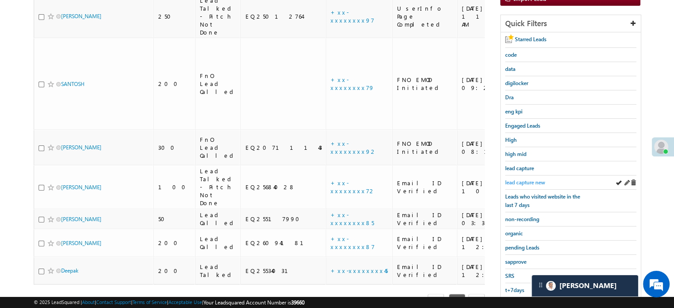
click at [505, 181] on span "lead capture new" at bounding box center [525, 182] width 40 height 7
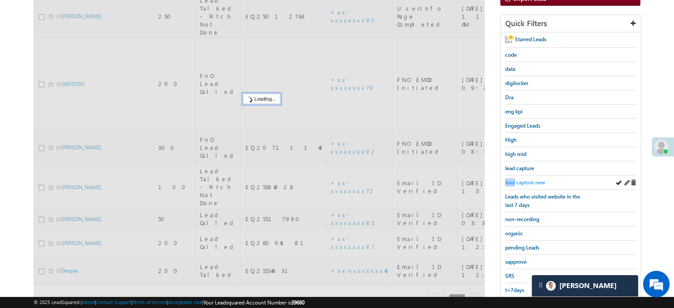
click at [507, 182] on span "lead capture new" at bounding box center [525, 182] width 40 height 7
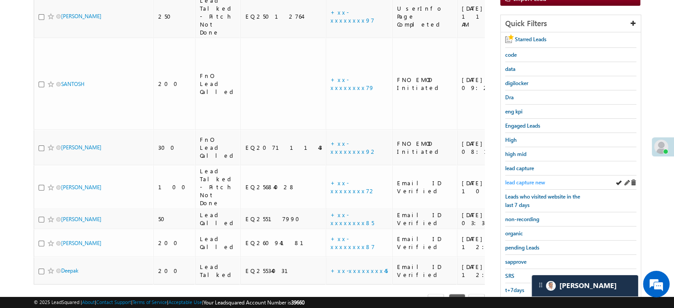
click at [533, 179] on span "lead capture new" at bounding box center [525, 182] width 40 height 7
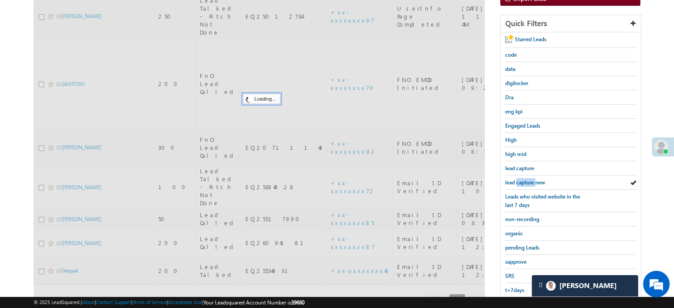
click at [533, 179] on span "lead capture new" at bounding box center [525, 182] width 40 height 7
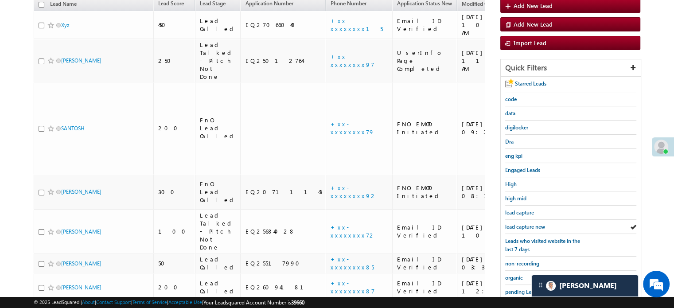
scroll to position [190, 0]
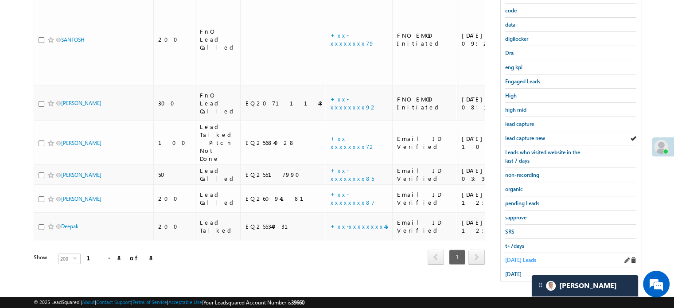
click at [516, 257] on span "Today's Leads" at bounding box center [520, 260] width 31 height 7
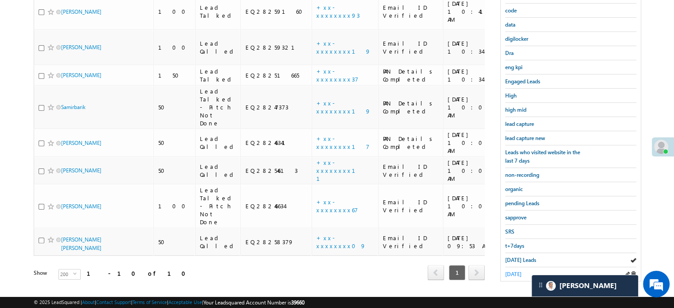
scroll to position [101, 0]
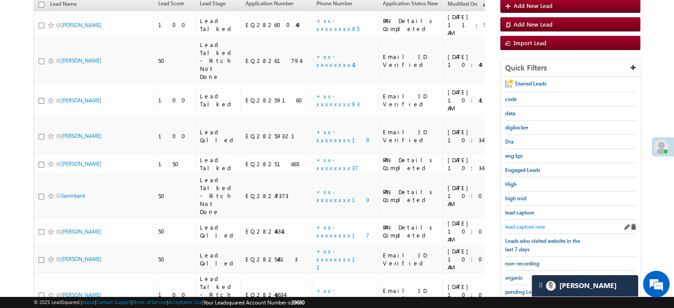
click at [527, 225] on span "lead capture new" at bounding box center [525, 226] width 40 height 7
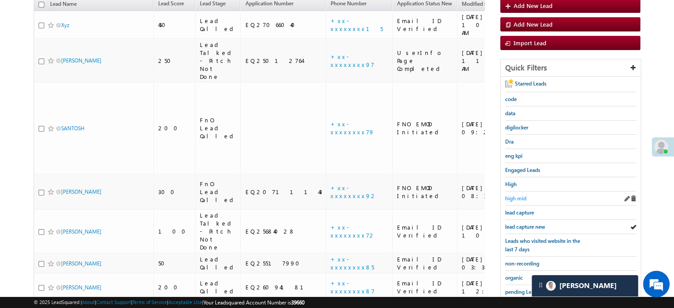
click at [517, 196] on span "high mid" at bounding box center [515, 198] width 21 height 7
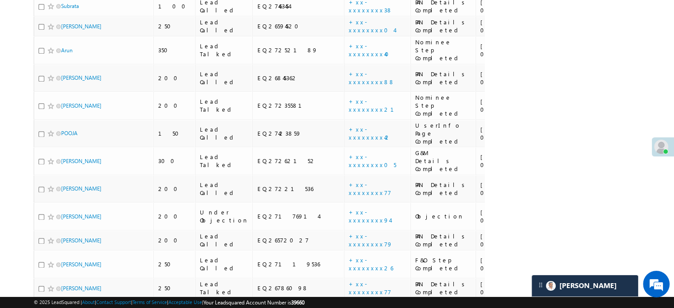
scroll to position [4465, 0]
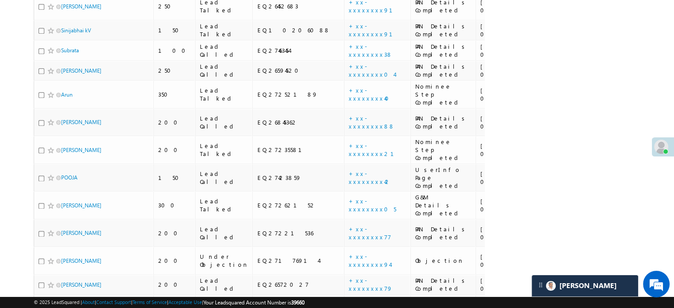
drag, startPoint x: 71, startPoint y: 103, endPoint x: 77, endPoint y: 105, distance: 6.5
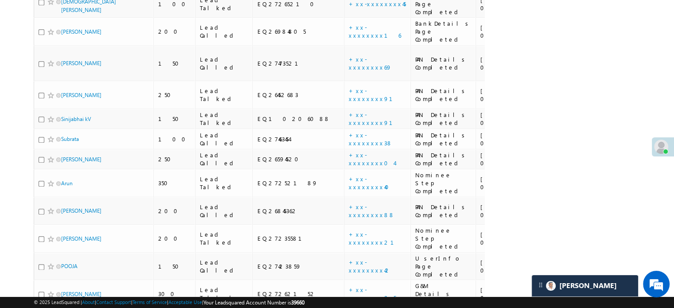
drag, startPoint x: 75, startPoint y: 103, endPoint x: 80, endPoint y: 104, distance: 5.1
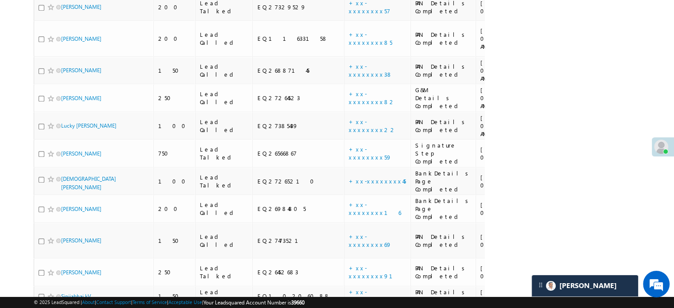
scroll to position [4154, 0]
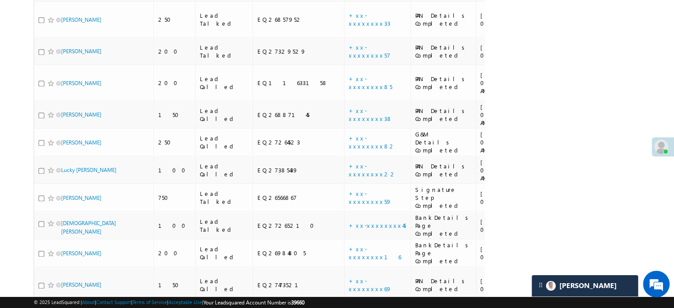
drag, startPoint x: 87, startPoint y: 83, endPoint x: 81, endPoint y: 127, distance: 44.4
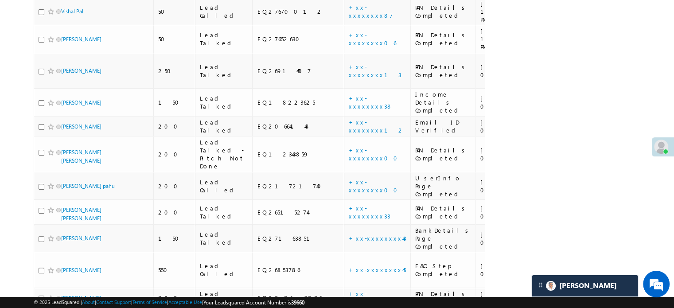
scroll to position [3534, 0]
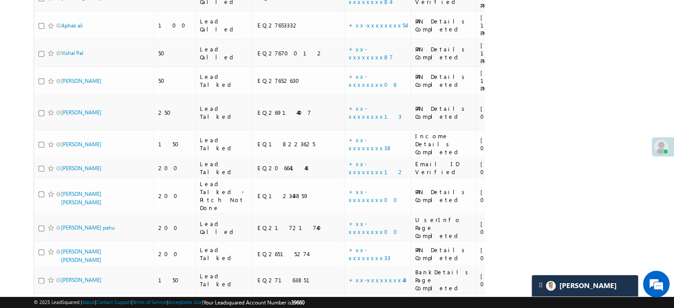
drag, startPoint x: 70, startPoint y: 51, endPoint x: 64, endPoint y: 95, distance: 44.3
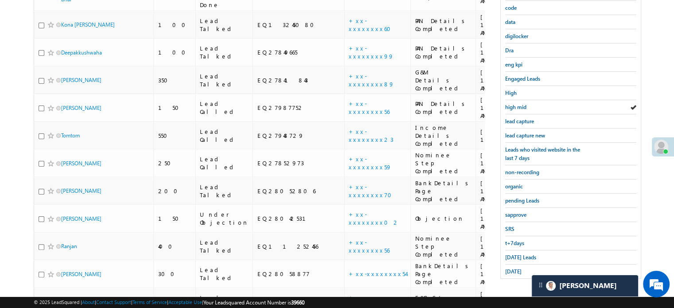
scroll to position [166, 0]
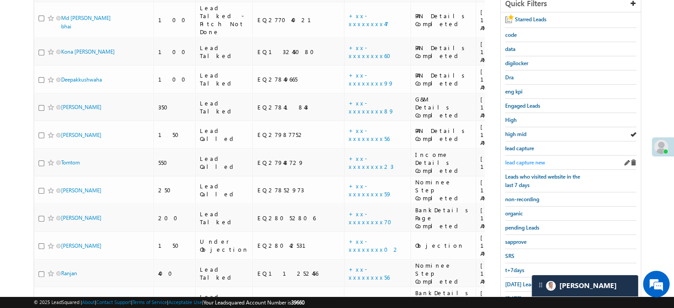
click at [535, 159] on span "lead capture new" at bounding box center [525, 162] width 40 height 7
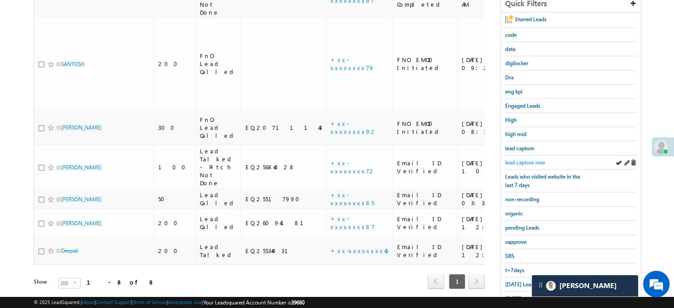
click at [509, 161] on span "lead capture new" at bounding box center [525, 162] width 40 height 7
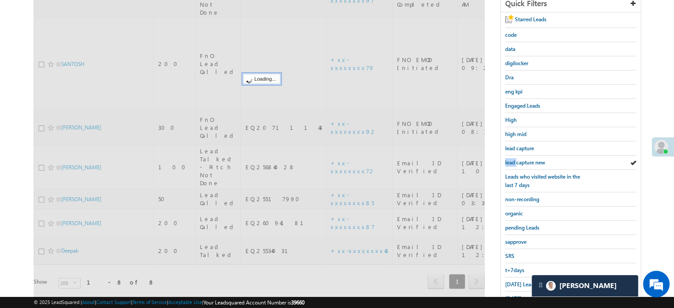
click at [509, 161] on span "lead capture new" at bounding box center [525, 162] width 40 height 7
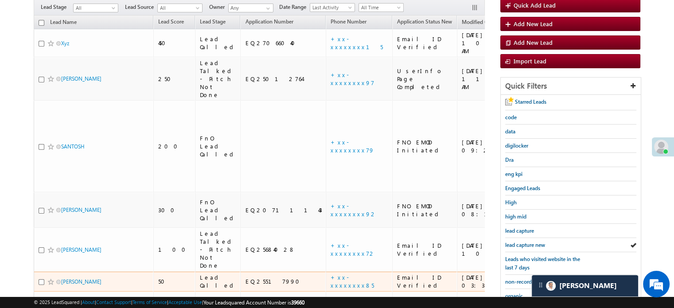
scroll to position [121, 0]
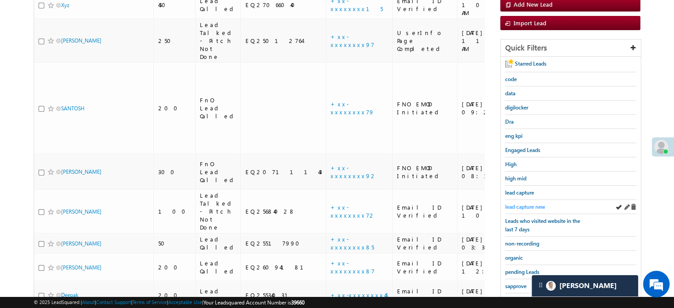
click at [526, 205] on span "lead capture new" at bounding box center [525, 206] width 40 height 7
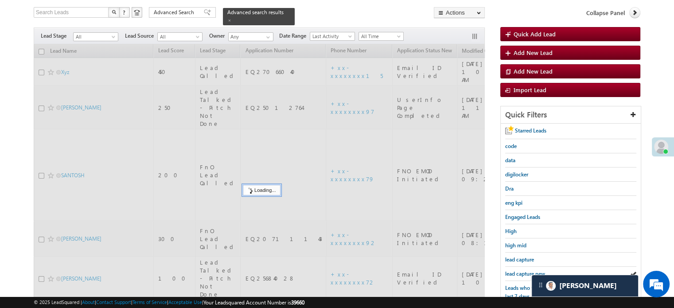
scroll to position [0, 0]
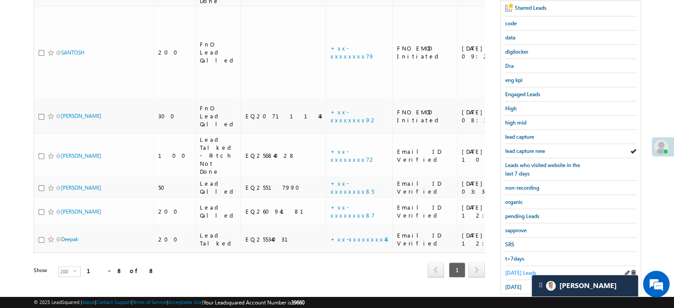
click at [518, 269] on span "Today's Leads" at bounding box center [520, 272] width 31 height 7
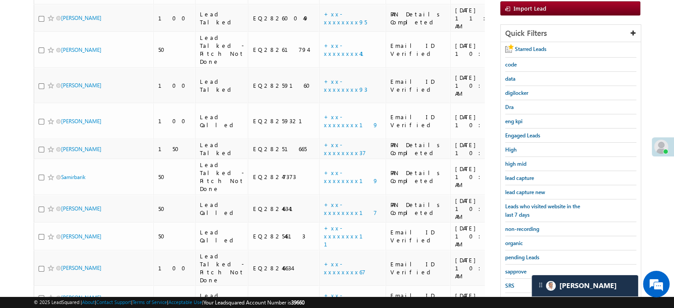
scroll to position [57, 0]
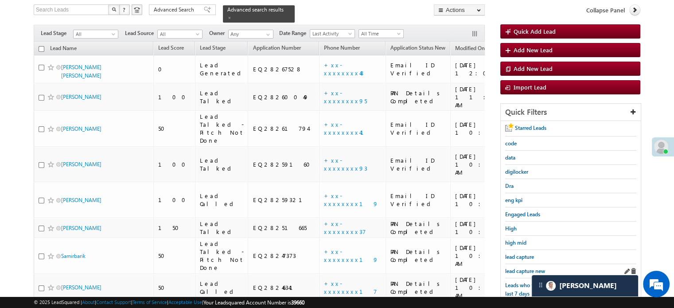
click at [524, 264] on div "lead capture new" at bounding box center [570, 271] width 131 height 14
click at [524, 267] on link "lead capture new" at bounding box center [525, 271] width 40 height 8
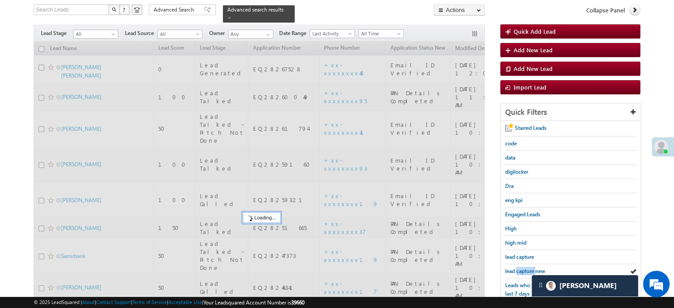
click at [524, 267] on link "lead capture new" at bounding box center [525, 271] width 40 height 8
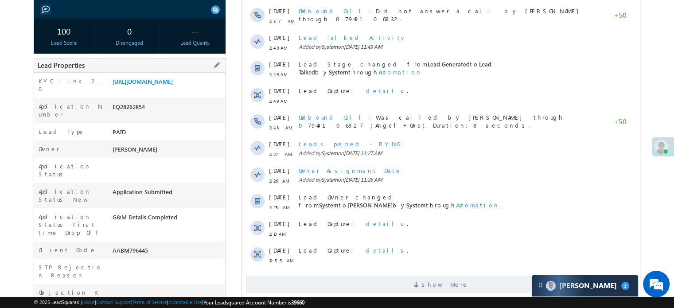
scroll to position [222, 0]
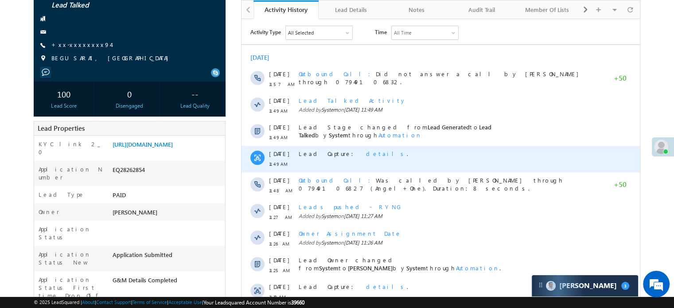
scroll to position [133, 0]
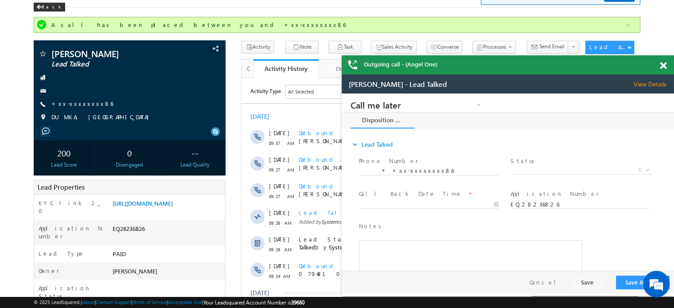
scroll to position [45, 0]
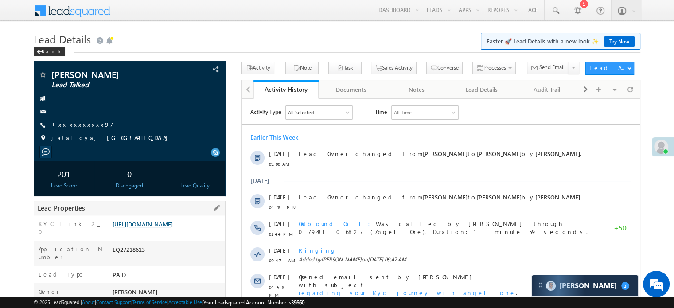
click at [154, 226] on link "https://angelbroking1-pk3em7sa.customui-test.leadsquared.com?leadId=320484c1-2b…" at bounding box center [143, 224] width 60 height 8
click at [66, 124] on link "+xx-xxxxxxxx97" at bounding box center [82, 125] width 62 height 8
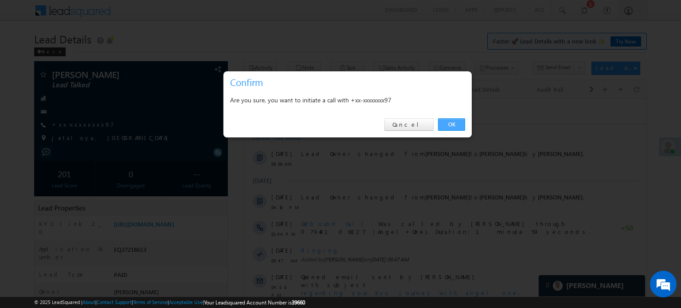
click at [448, 121] on link "OK" at bounding box center [451, 124] width 27 height 12
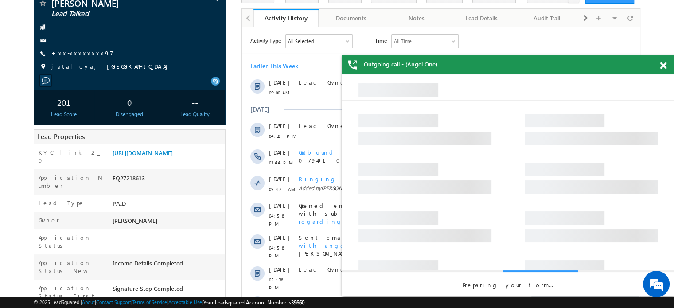
click at [663, 67] on span at bounding box center [663, 66] width 7 height 8
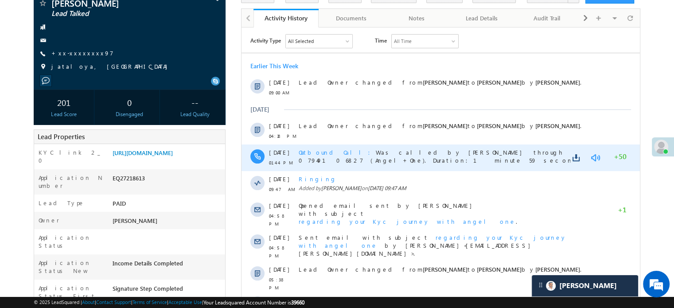
click at [593, 153] on link at bounding box center [595, 157] width 11 height 9
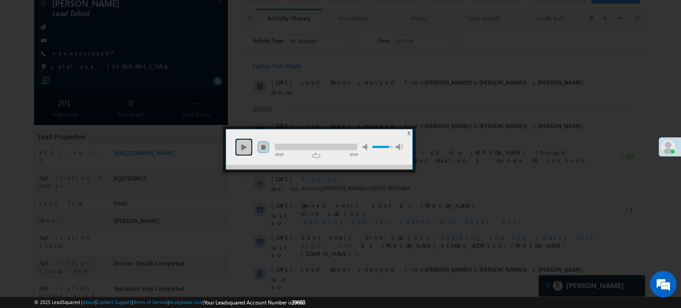
click at [238, 143] on link "play" at bounding box center [244, 147] width 18 height 18
click at [294, 141] on li "mute" at bounding box center [319, 144] width 101 height 12
click at [294, 142] on li "mute" at bounding box center [319, 144] width 101 height 12
click at [296, 146] on div at bounding box center [316, 147] width 82 height 7
click at [331, 148] on div at bounding box center [316, 147] width 82 height 7
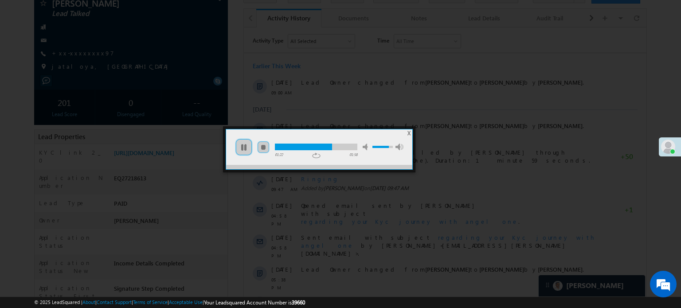
click at [234, 212] on div at bounding box center [340, 154] width 681 height 308
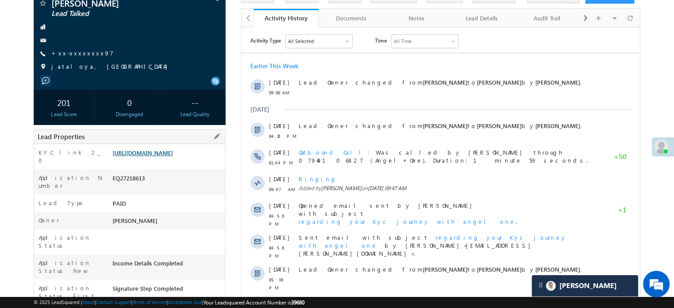
click at [173, 156] on link "https://angelbroking1-pk3em7sa.customui-test.leadsquared.com?leadId=320484c1-2b…" at bounding box center [143, 153] width 60 height 8
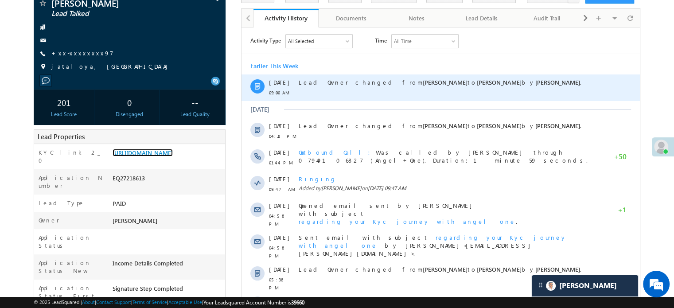
scroll to position [7, 0]
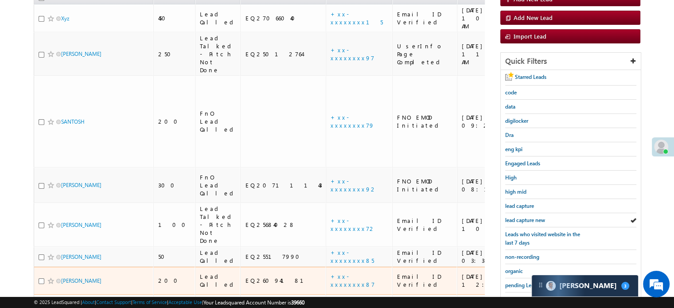
scroll to position [146, 0]
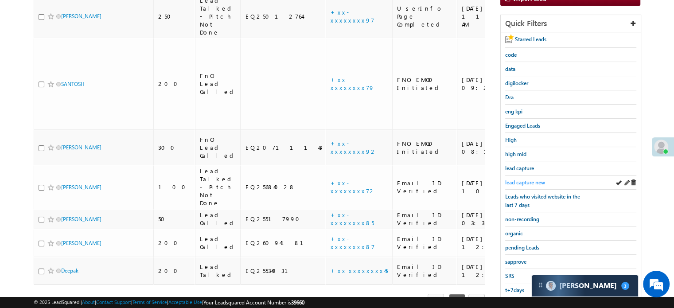
click at [519, 178] on link "lead capture new" at bounding box center [525, 182] width 40 height 8
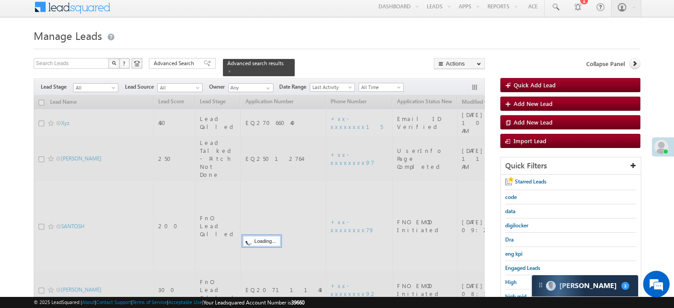
scroll to position [0, 0]
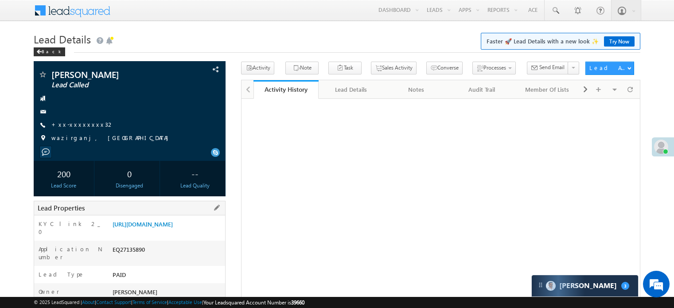
scroll to position [89, 0]
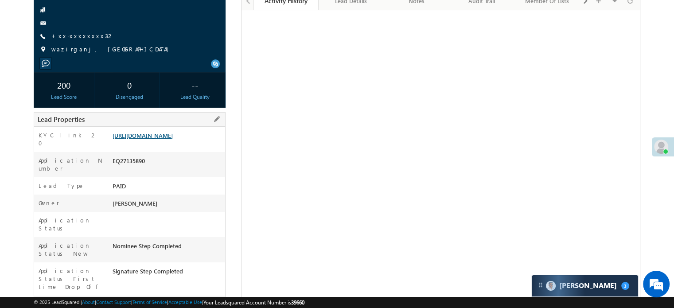
click at [173, 139] on link "[URL][DOMAIN_NAME]" at bounding box center [143, 136] width 60 height 8
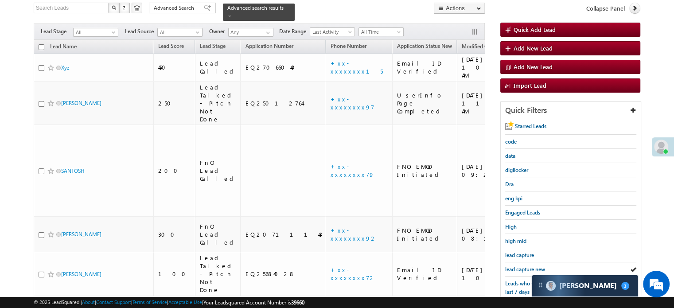
scroll to position [177, 0]
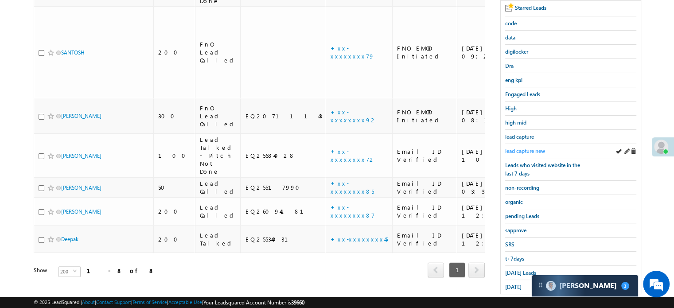
click at [528, 147] on link "lead capture new" at bounding box center [525, 151] width 40 height 8
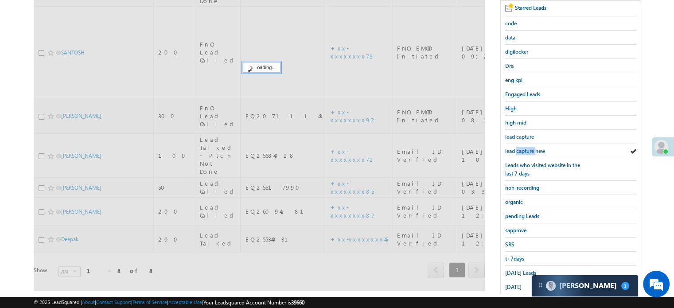
click at [528, 147] on link "lead capture new" at bounding box center [525, 151] width 40 height 8
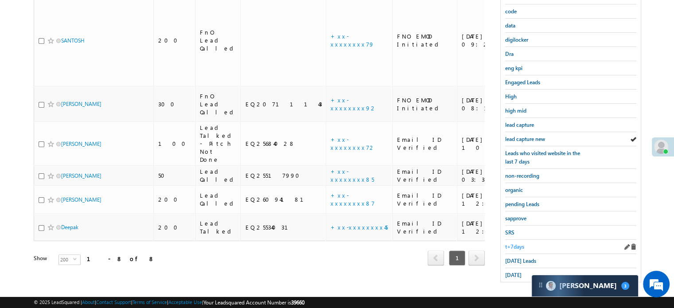
scroll to position [190, 0]
click at [510, 256] on link "[DATE] Leads" at bounding box center [520, 260] width 31 height 8
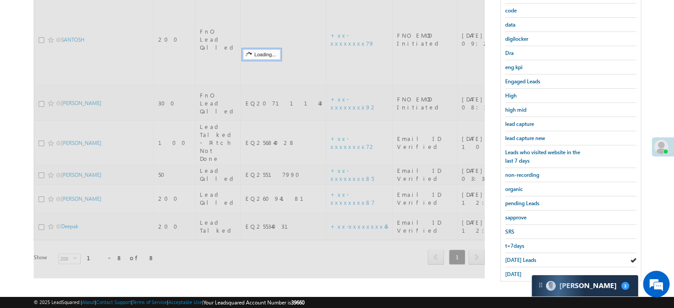
click at [511, 257] on span "[DATE] Leads" at bounding box center [520, 260] width 31 height 7
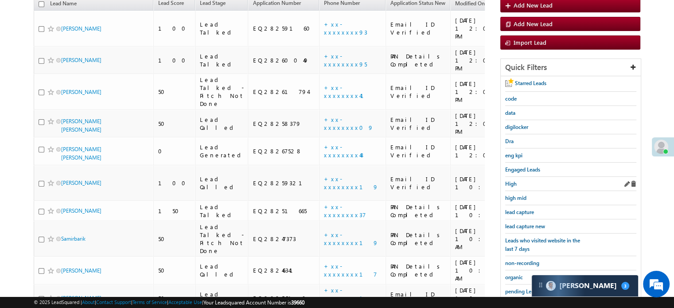
scroll to position [101, 0]
click at [520, 223] on span "lead capture new" at bounding box center [525, 226] width 40 height 7
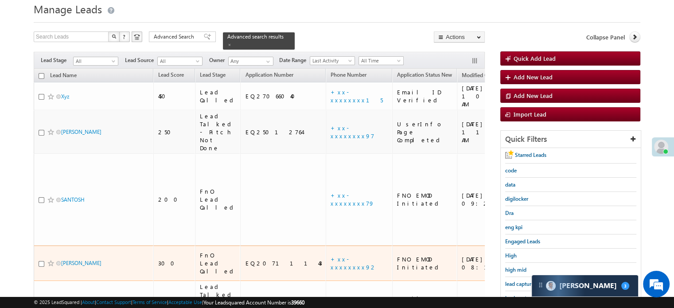
scroll to position [44, 0]
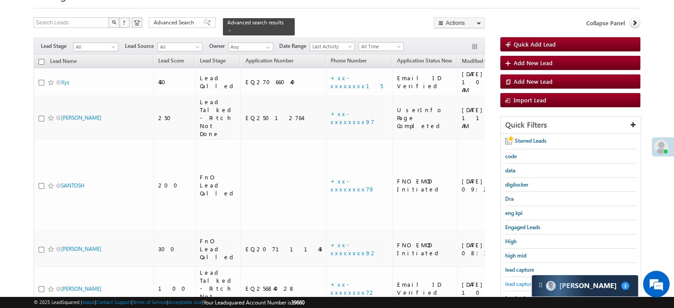
click at [516, 281] on span "lead capture new" at bounding box center [525, 284] width 40 height 7
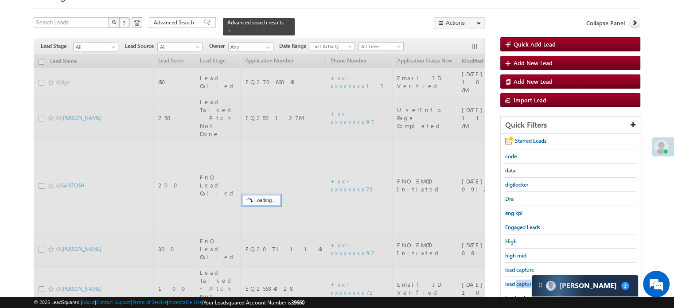
click at [516, 281] on span "lead capture new" at bounding box center [525, 284] width 40 height 7
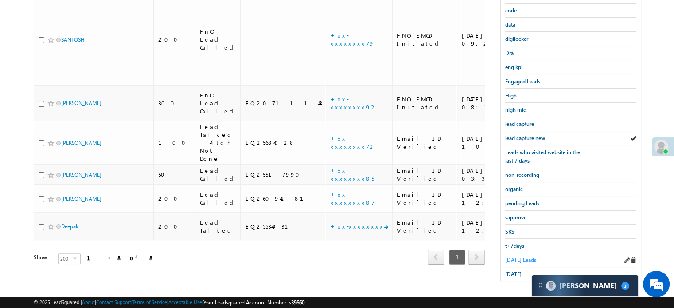
click at [511, 257] on span "Today's Leads" at bounding box center [520, 260] width 31 height 7
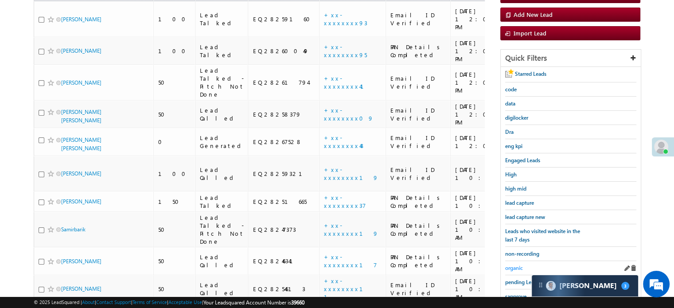
scroll to position [57, 0]
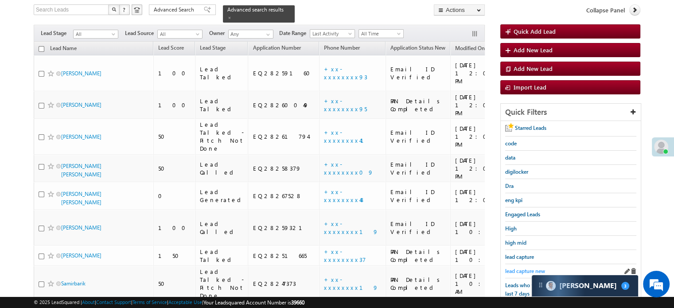
click at [526, 268] on span "lead capture new" at bounding box center [525, 271] width 40 height 7
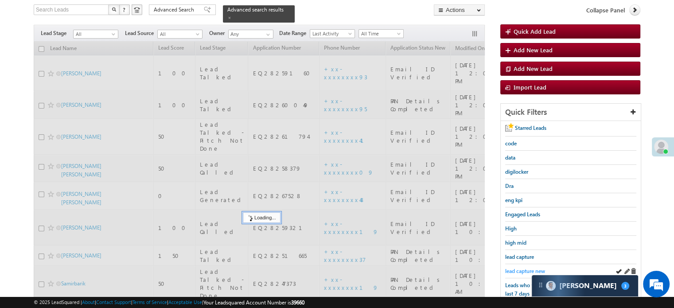
click at [525, 268] on span "lead capture new" at bounding box center [525, 271] width 40 height 7
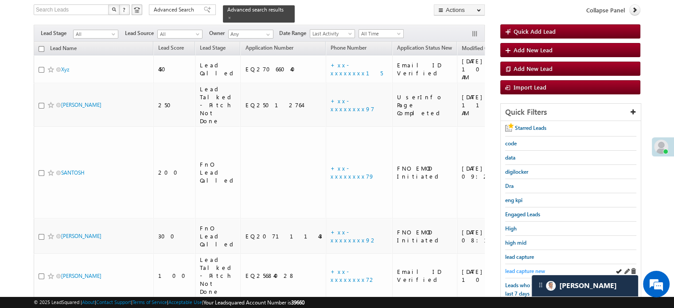
click at [523, 268] on span "lead capture new" at bounding box center [525, 271] width 40 height 7
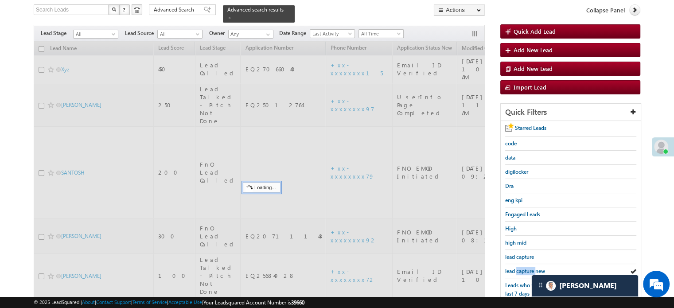
click at [523, 268] on span "lead capture new" at bounding box center [525, 271] width 40 height 7
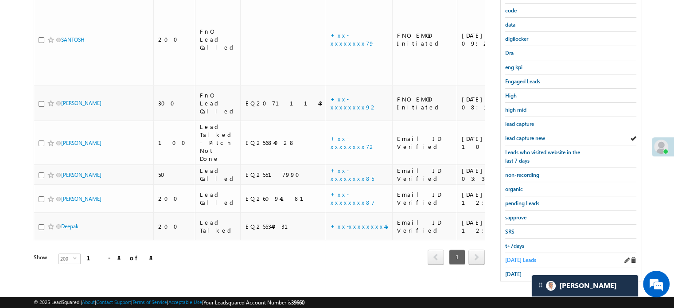
click at [523, 257] on span "Today's Leads" at bounding box center [520, 260] width 31 height 7
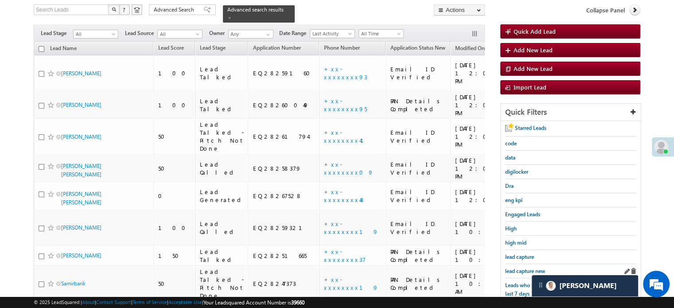
click at [523, 264] on div "lead capture new" at bounding box center [570, 271] width 131 height 14
click at [523, 268] on span "lead capture new" at bounding box center [525, 271] width 40 height 7
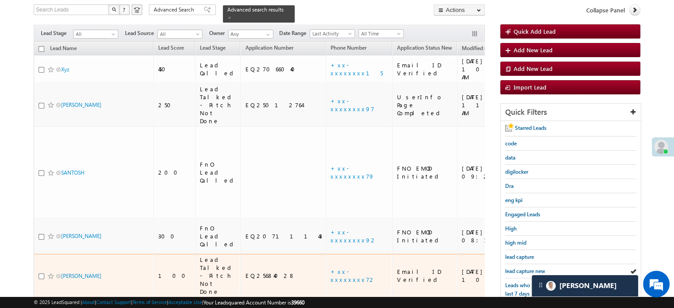
scroll to position [146, 0]
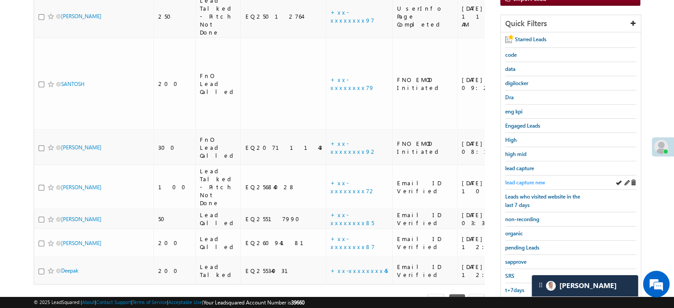
click at [515, 180] on span "lead capture new" at bounding box center [525, 182] width 40 height 7
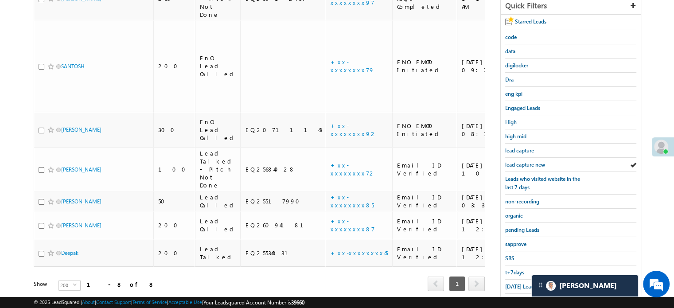
scroll to position [190, 0]
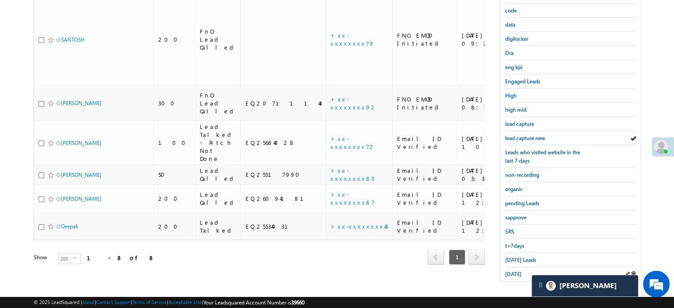
click at [520, 274] on div "yesterday" at bounding box center [570, 274] width 131 height 14
click at [516, 271] on span "[DATE]" at bounding box center [513, 274] width 16 height 7
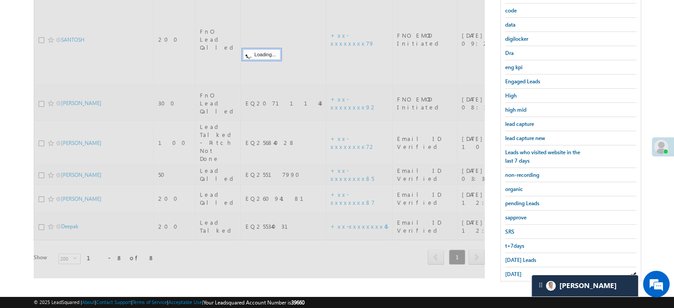
scroll to position [57, 0]
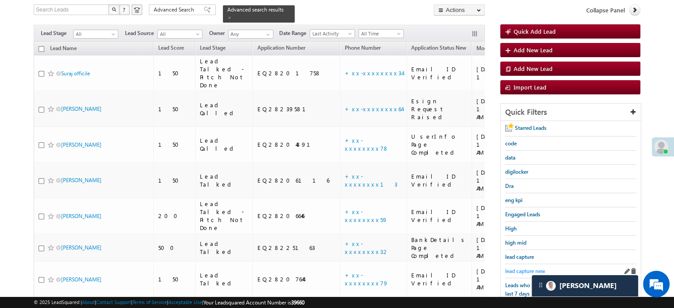
click at [528, 268] on span "lead capture new" at bounding box center [525, 271] width 40 height 7
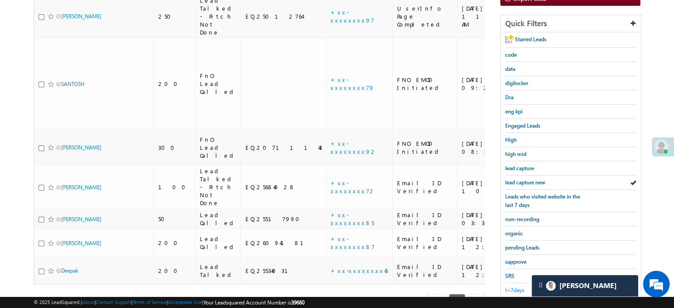
click at [521, 287] on span "t+7days" at bounding box center [514, 290] width 19 height 7
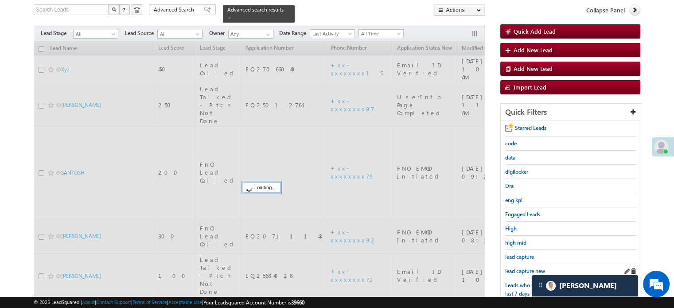
click at [521, 264] on div "lead capture new" at bounding box center [570, 271] width 131 height 14
click at [523, 269] on span "lead capture new" at bounding box center [525, 271] width 40 height 7
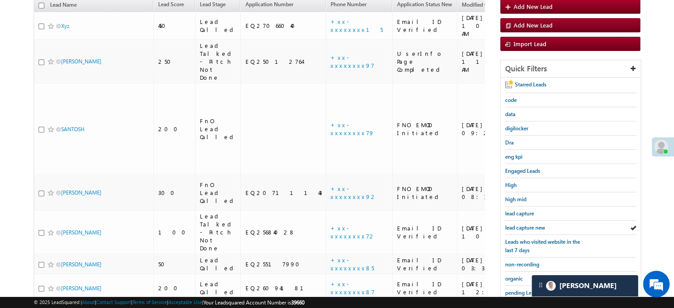
scroll to position [146, 0]
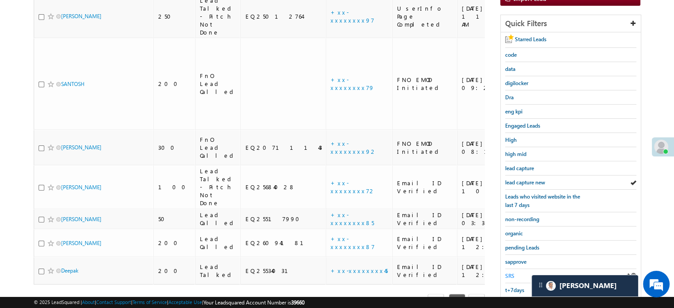
click at [514, 273] on span "SRS" at bounding box center [509, 276] width 9 height 7
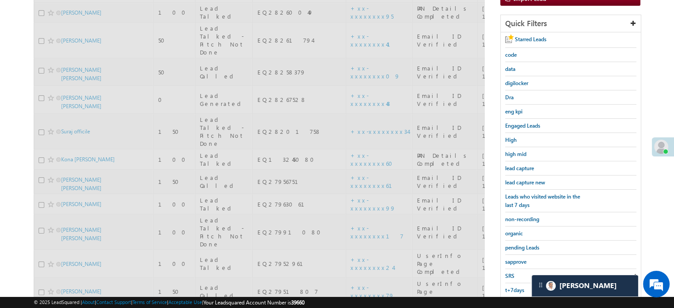
click at [514, 269] on div "SRS" at bounding box center [570, 276] width 131 height 14
click at [514, 268] on div "Starred Leads code data digilocker Dra eng kpi Engaged Leads High high mid lead…" at bounding box center [571, 178] width 140 height 293
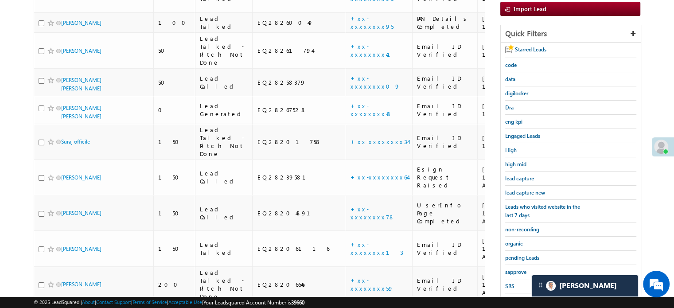
scroll to position [190, 0]
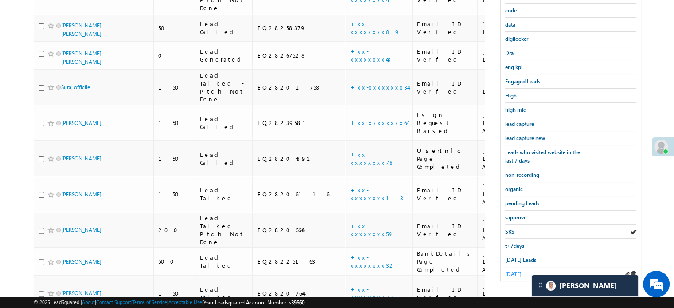
click at [515, 271] on span "yesterday" at bounding box center [513, 274] width 16 height 7
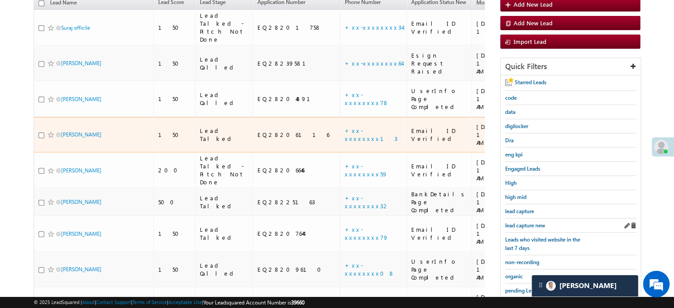
scroll to position [133, 0]
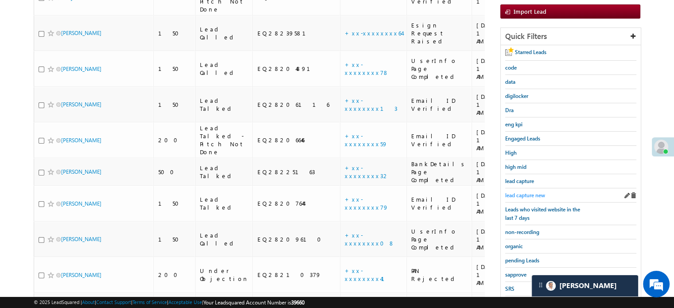
click at [522, 196] on span "lead capture new" at bounding box center [525, 195] width 40 height 7
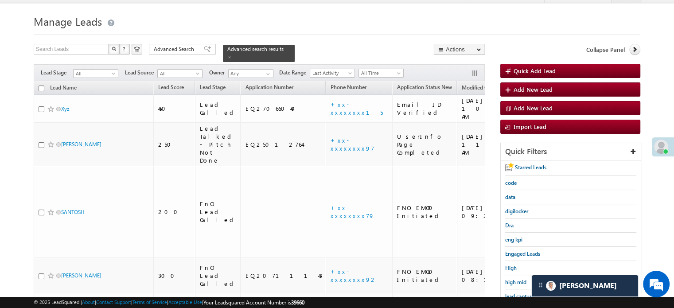
scroll to position [0, 0]
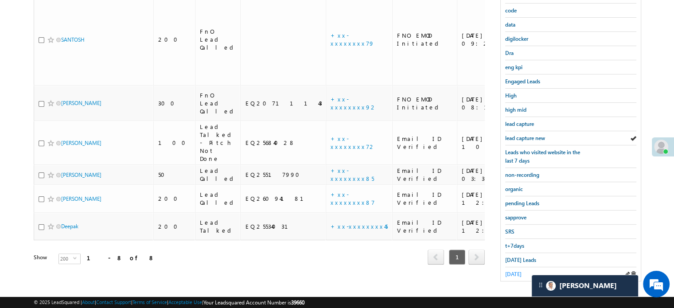
click at [515, 271] on span "yesterday" at bounding box center [513, 274] width 16 height 7
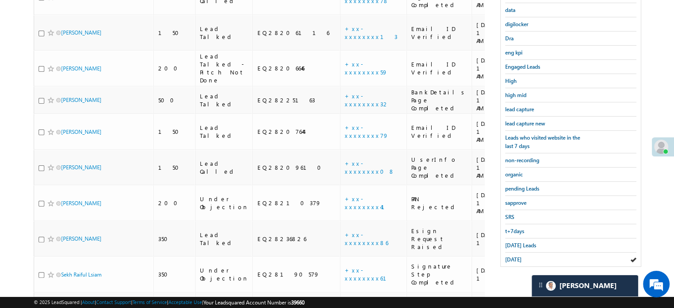
scroll to position [89, 0]
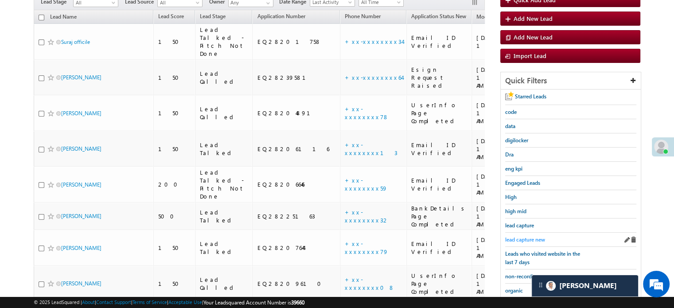
click at [519, 239] on span "lead capture new" at bounding box center [525, 239] width 40 height 7
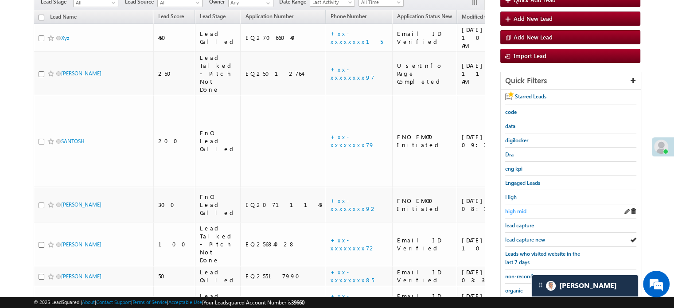
click at [519, 208] on span "high mid" at bounding box center [515, 211] width 21 height 7
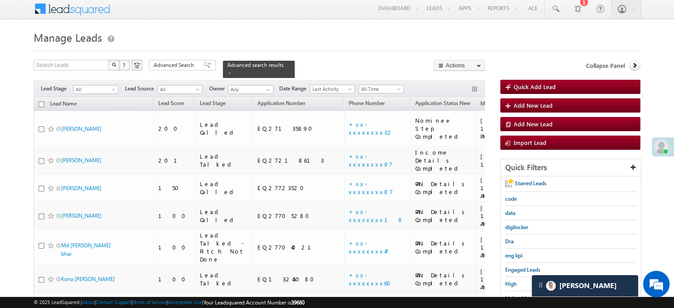
scroll to position [0, 0]
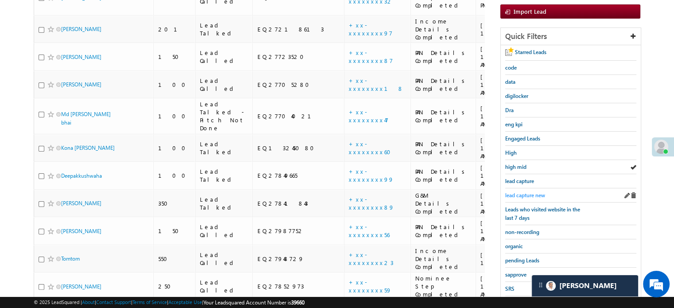
click at [534, 195] on span "lead capture new" at bounding box center [525, 195] width 40 height 7
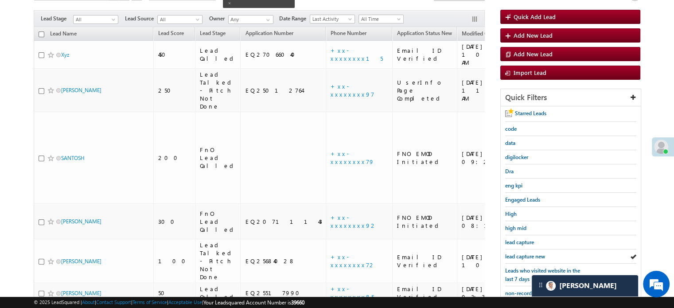
scroll to position [133, 0]
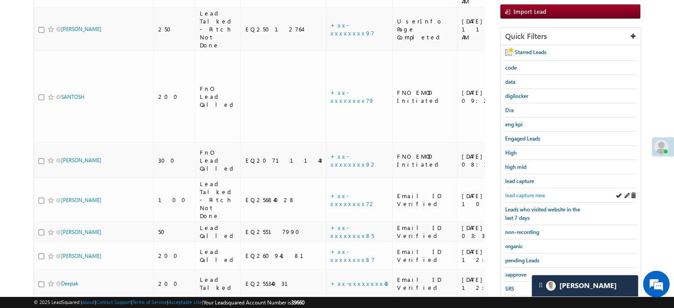
click at [526, 192] on span "lead capture new" at bounding box center [525, 195] width 40 height 7
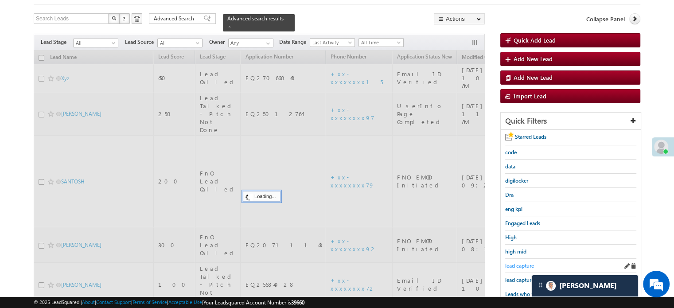
scroll to position [44, 0]
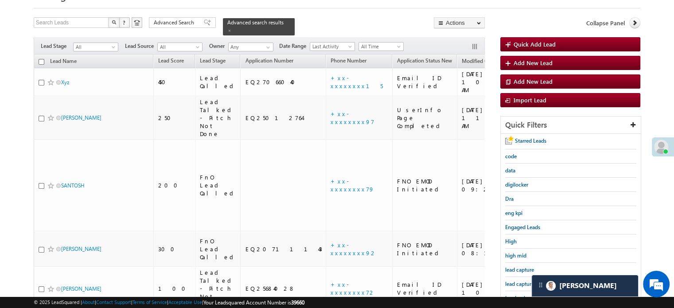
click at [516, 285] on div "lead capture new" at bounding box center [570, 284] width 131 height 14
click at [524, 277] on div "lead capture new" at bounding box center [570, 284] width 131 height 14
click at [525, 281] on span "lead capture new" at bounding box center [525, 284] width 40 height 7
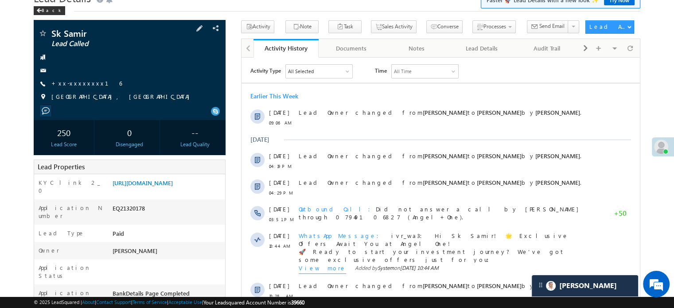
scroll to position [89, 0]
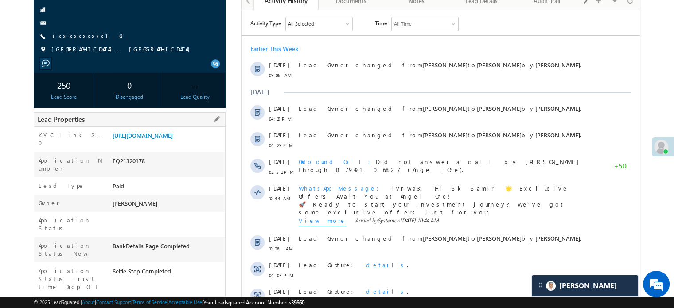
click at [149, 121] on div "Lead Properties" at bounding box center [130, 119] width 192 height 15
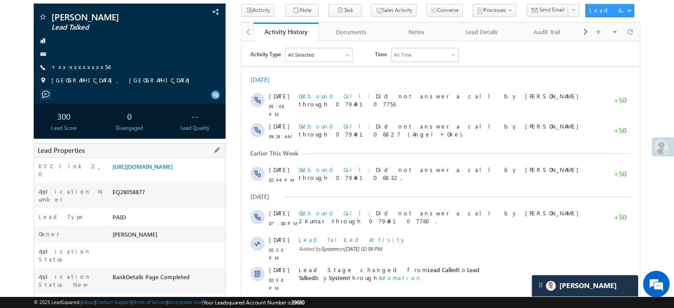
scroll to position [44, 0]
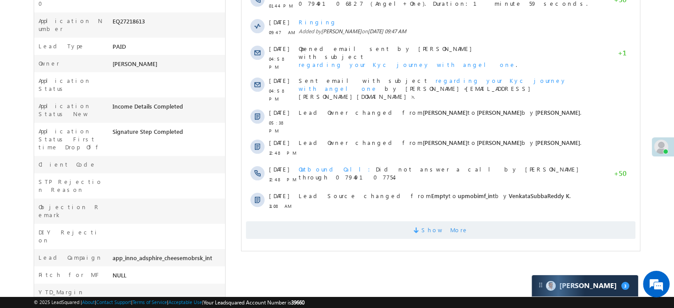
scroll to position [273, 0]
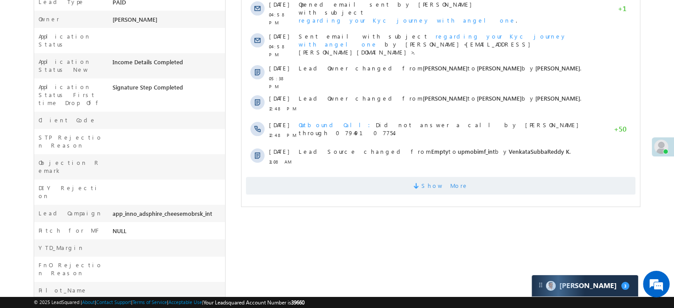
click at [409, 177] on span "Show More" at bounding box center [441, 186] width 390 height 18
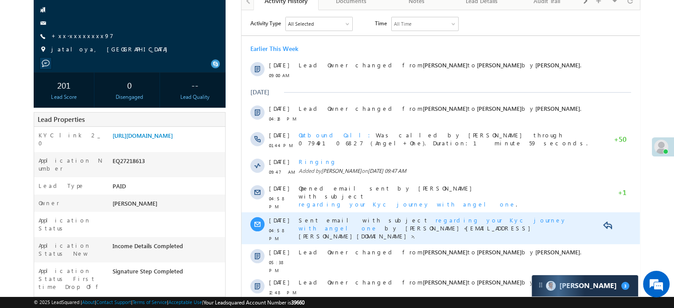
scroll to position [0, 0]
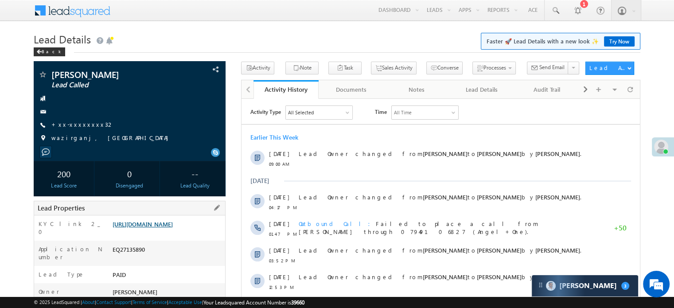
click at [169, 226] on link "[URL][DOMAIN_NAME]" at bounding box center [143, 224] width 60 height 8
click at [163, 221] on link "[URL][DOMAIN_NAME]" at bounding box center [143, 224] width 60 height 8
click at [163, 225] on link "[URL][DOMAIN_NAME]" at bounding box center [143, 224] width 60 height 8
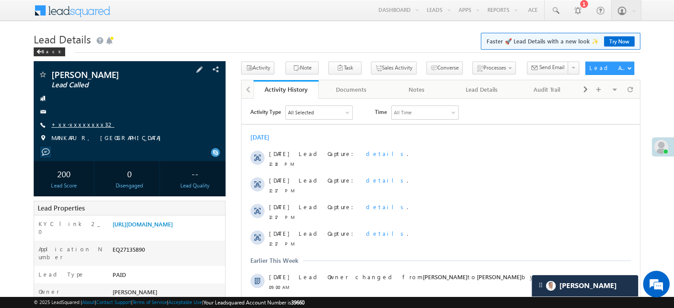
click at [73, 125] on link "+xx-xxxxxxxx32" at bounding box center [82, 125] width 63 height 8
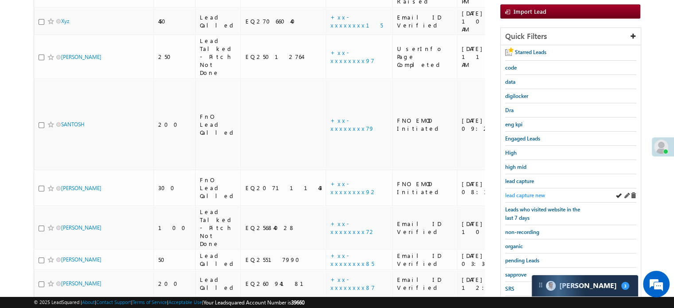
click at [518, 194] on span "lead capture new" at bounding box center [525, 195] width 40 height 7
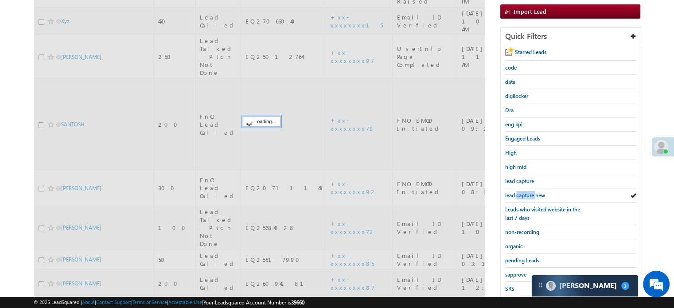
click at [518, 194] on span "lead capture new" at bounding box center [525, 195] width 40 height 7
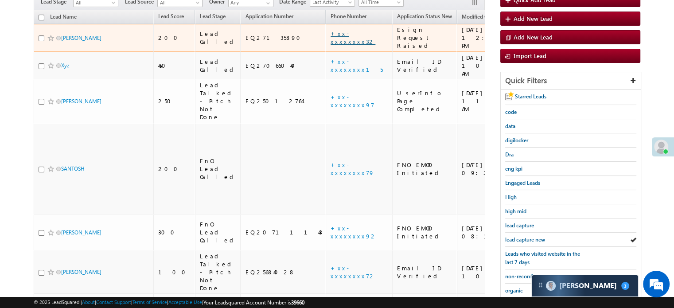
click at [331, 30] on link "+xx-xxxxxxxx32" at bounding box center [353, 38] width 45 height 16
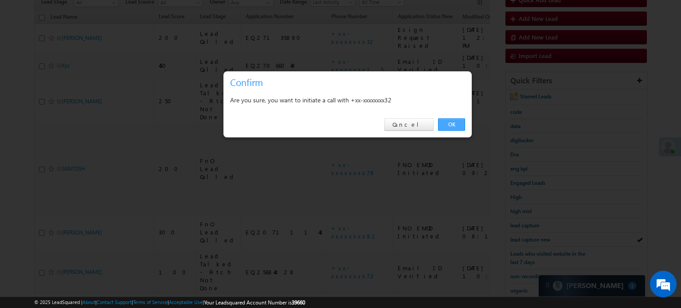
click at [447, 122] on link "OK" at bounding box center [451, 124] width 27 height 12
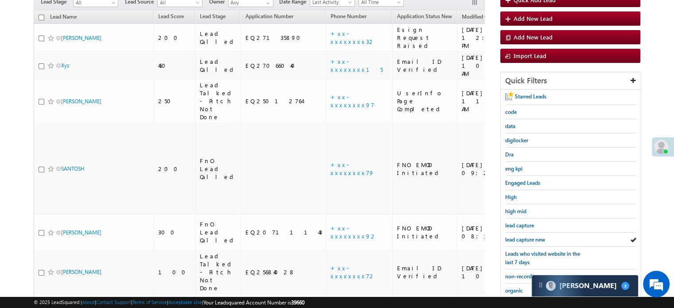
scroll to position [112, 0]
click at [528, 237] on span "lead capture new" at bounding box center [525, 240] width 40 height 7
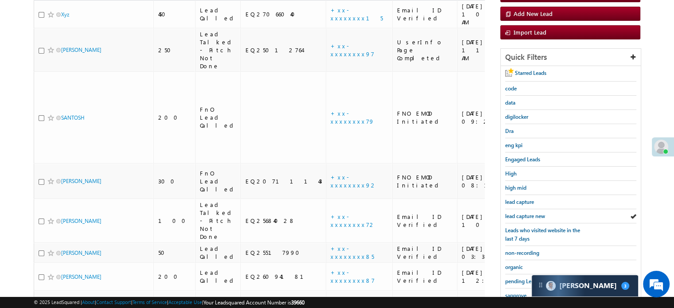
scroll to position [89, 0]
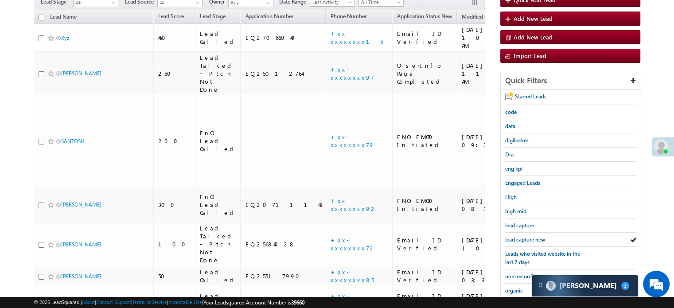
click at [528, 237] on span "lead capture new" at bounding box center [525, 239] width 40 height 7
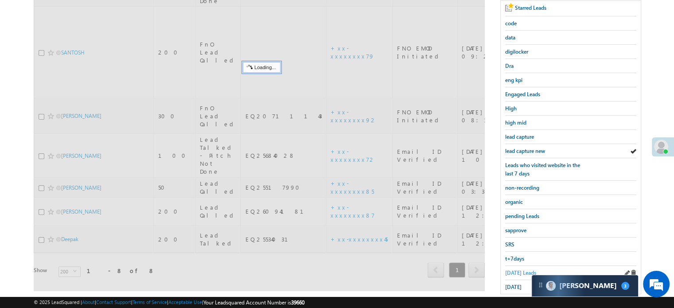
click at [519, 269] on span "Today's Leads" at bounding box center [520, 272] width 31 height 7
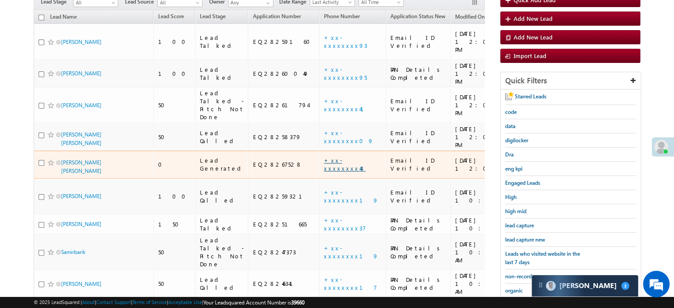
click at [324, 156] on link "+xx-xxxxxxxx48" at bounding box center [345, 164] width 42 height 16
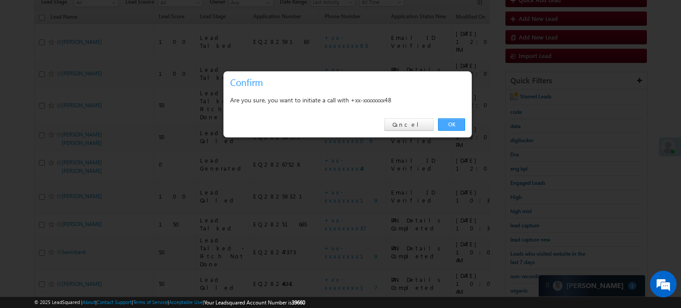
click at [451, 126] on link "OK" at bounding box center [451, 124] width 27 height 12
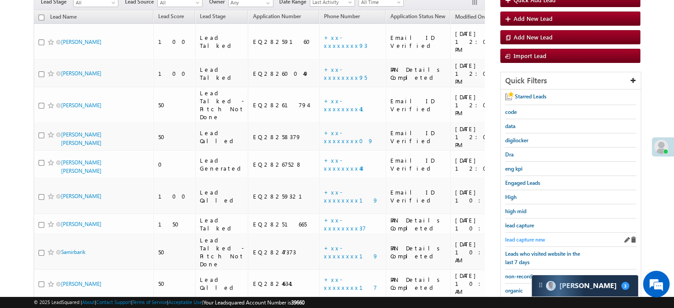
click at [534, 238] on span "lead capture new" at bounding box center [525, 239] width 40 height 7
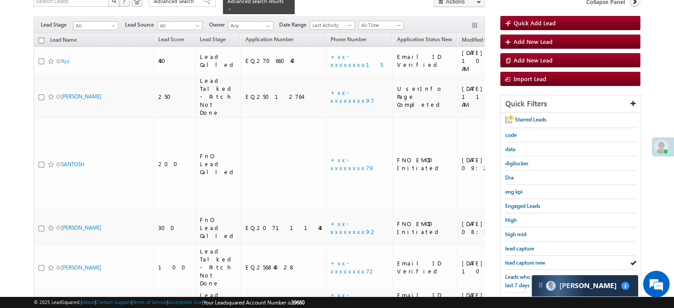
scroll to position [109, 0]
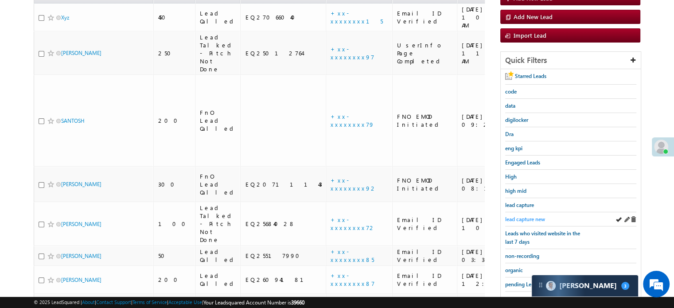
click at [511, 219] on span "lead capture new" at bounding box center [525, 219] width 40 height 7
click at [523, 216] on span "lead capture new" at bounding box center [525, 219] width 40 height 7
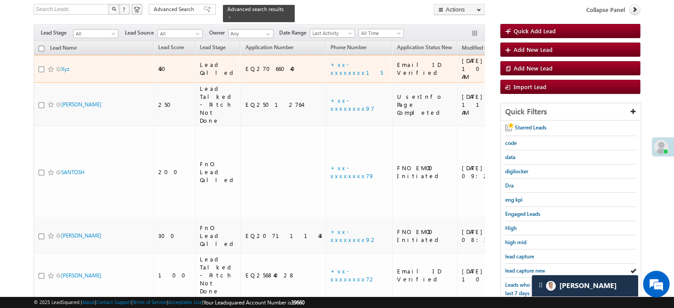
scroll to position [20, 0]
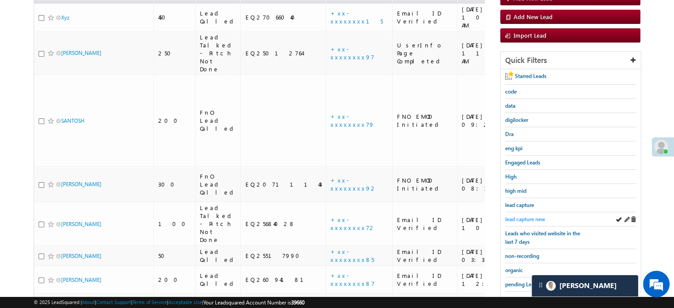
click at [533, 217] on span "lead capture new" at bounding box center [525, 219] width 40 height 7
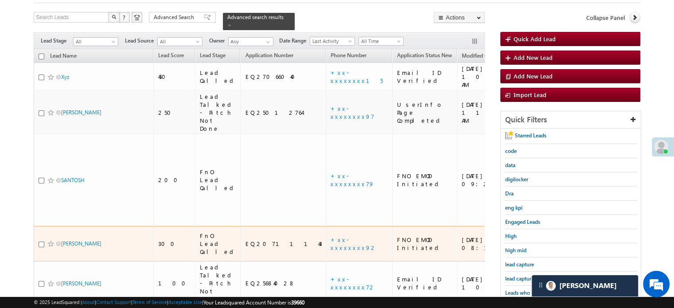
scroll to position [65, 0]
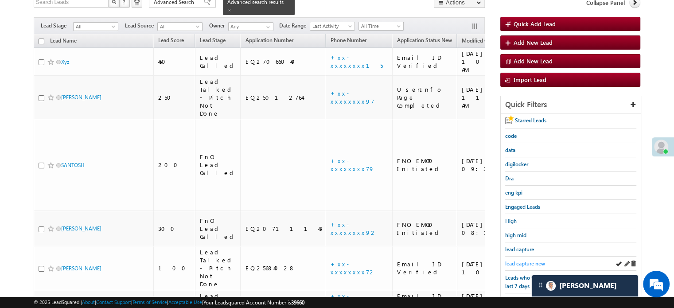
click at [519, 260] on span "lead capture new" at bounding box center [525, 263] width 40 height 7
click at [522, 260] on span "lead capture new" at bounding box center [525, 263] width 40 height 7
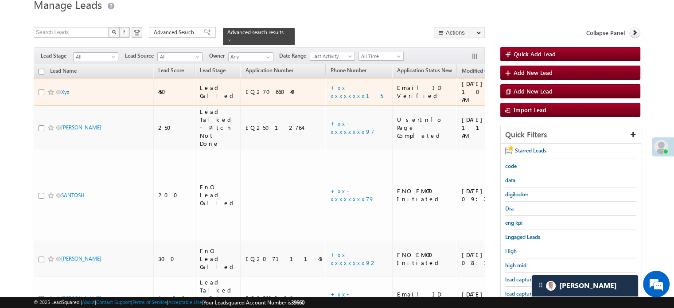
scroll to position [0, 0]
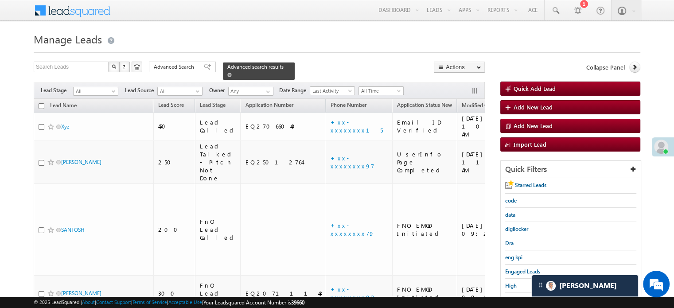
click at [232, 73] on span at bounding box center [229, 75] width 4 height 4
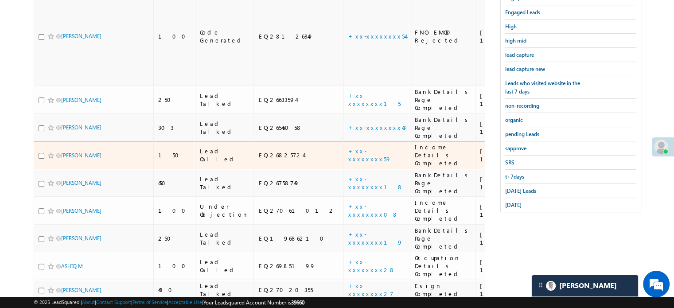
scroll to position [266, 0]
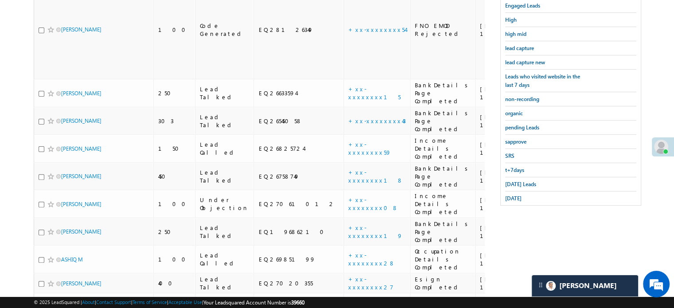
click at [531, 62] on span "lead capture new" at bounding box center [525, 62] width 40 height 7
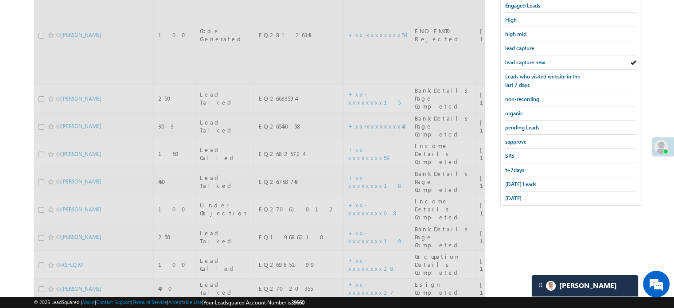
click at [538, 59] on span "lead capture new" at bounding box center [525, 62] width 40 height 7
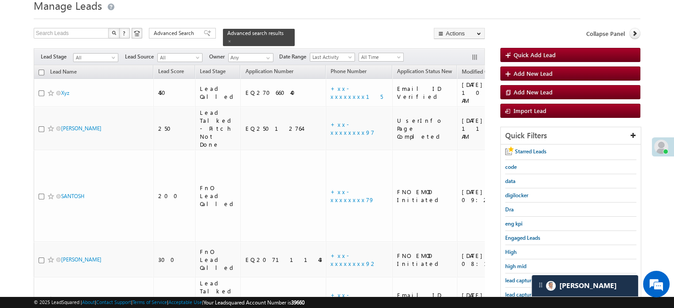
scroll to position [89, 0]
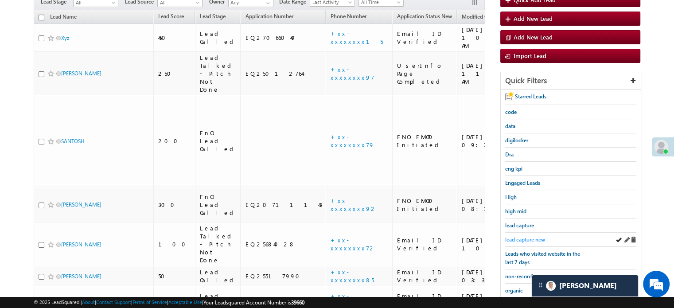
click at [524, 236] on span "lead capture new" at bounding box center [525, 239] width 40 height 7
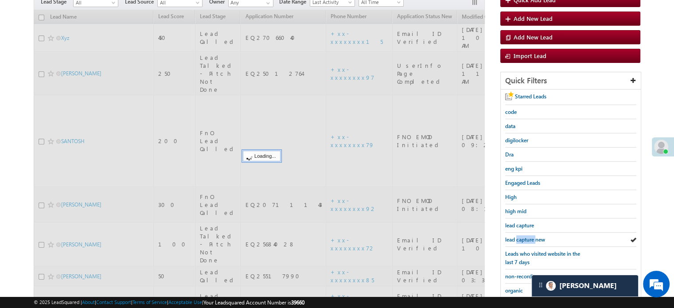
click at [524, 236] on span "lead capture new" at bounding box center [525, 239] width 40 height 7
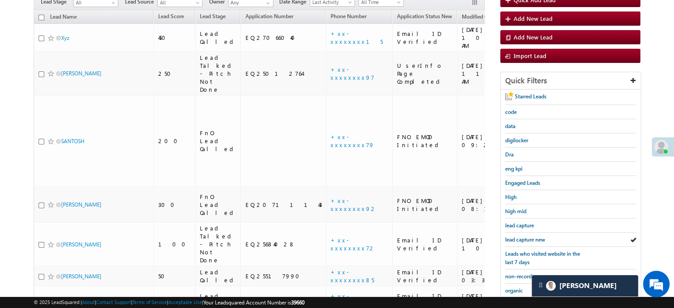
click at [524, 236] on span "lead capture new" at bounding box center [525, 239] width 40 height 7
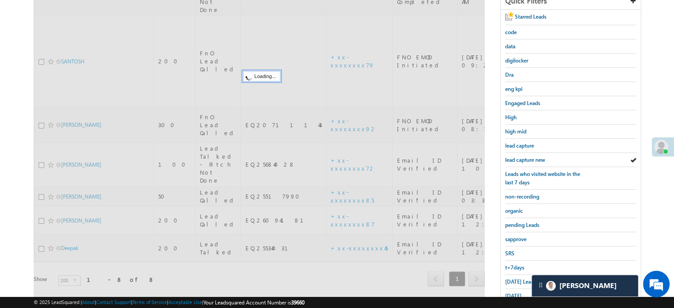
scroll to position [177, 0]
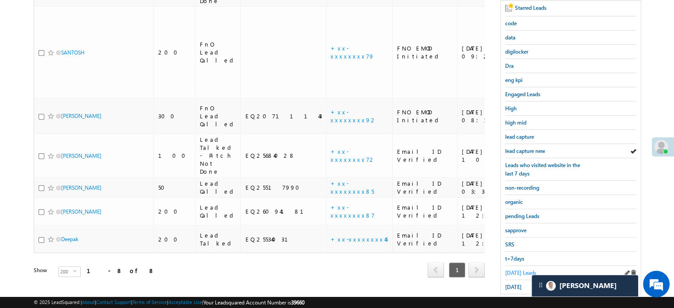
click at [517, 269] on span "Today's Leads" at bounding box center [520, 272] width 31 height 7
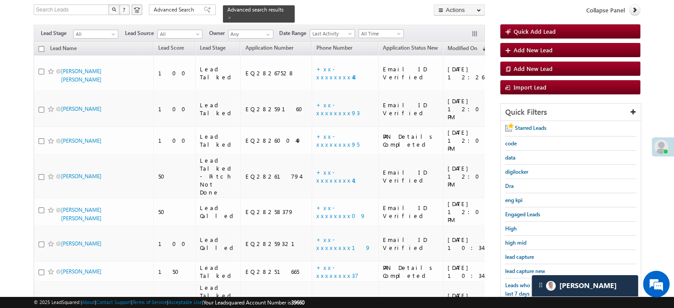
scroll to position [190, 0]
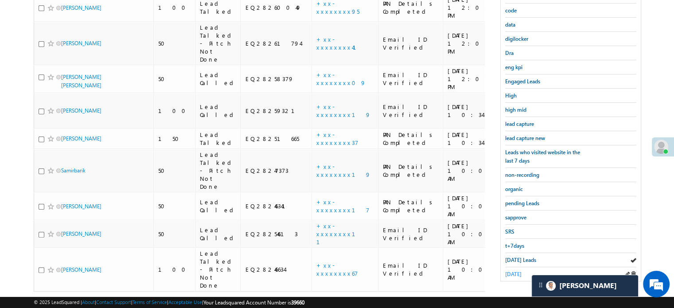
click at [516, 271] on span "yesterday" at bounding box center [513, 274] width 16 height 7
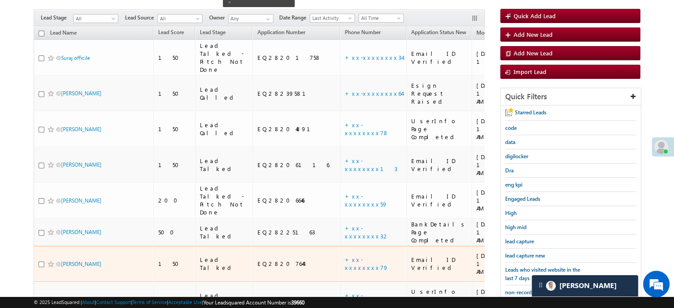
scroll to position [101, 0]
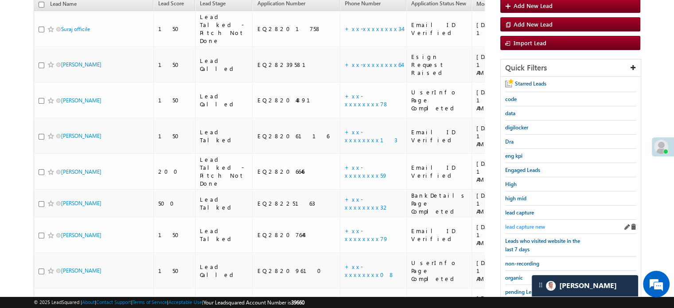
click at [521, 225] on span "lead capture new" at bounding box center [525, 226] width 40 height 7
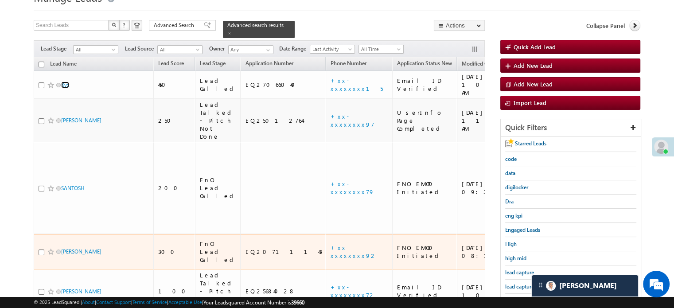
scroll to position [89, 0]
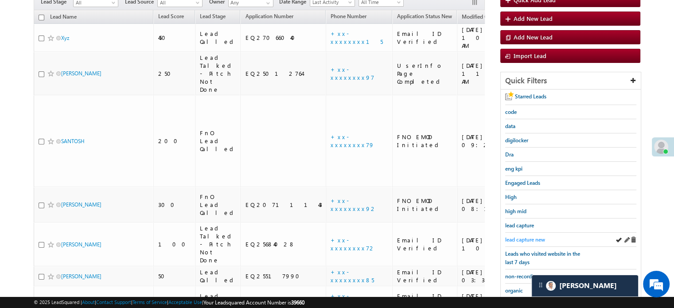
click at [518, 236] on span "lead capture new" at bounding box center [525, 239] width 40 height 7
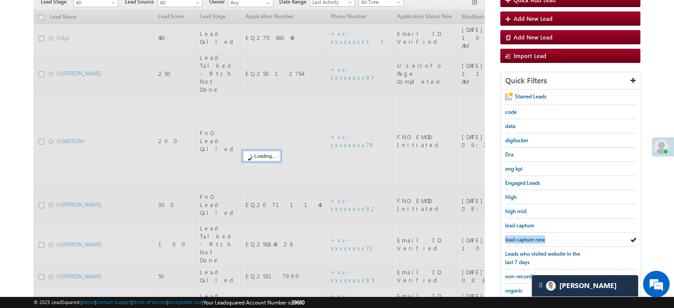
click at [518, 236] on span "lead capture new" at bounding box center [525, 239] width 40 height 7
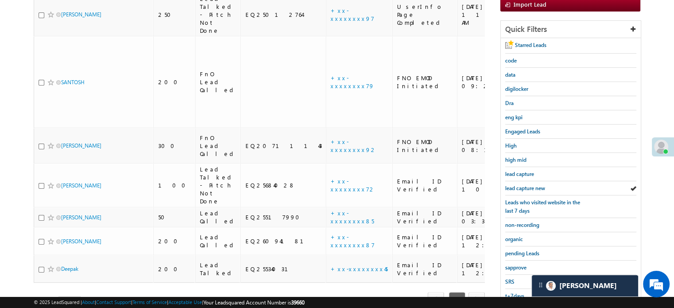
scroll to position [190, 0]
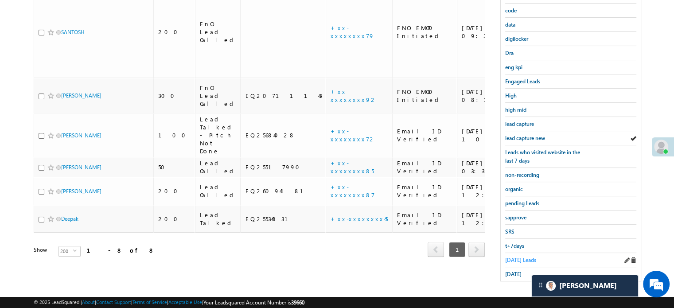
click at [516, 257] on span "Today's Leads" at bounding box center [520, 260] width 31 height 7
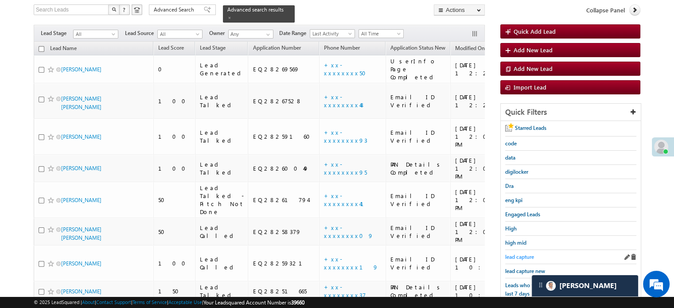
scroll to position [101, 0]
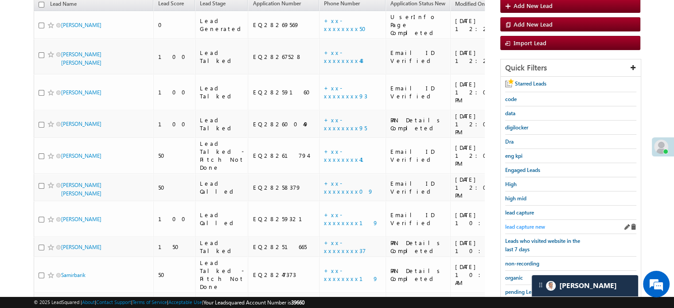
click at [525, 224] on span "lead capture new" at bounding box center [525, 226] width 40 height 7
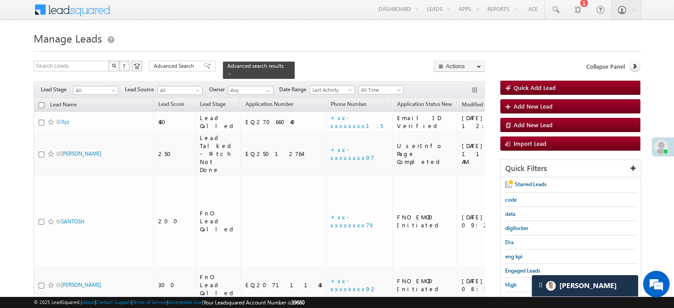
scroll to position [0, 0]
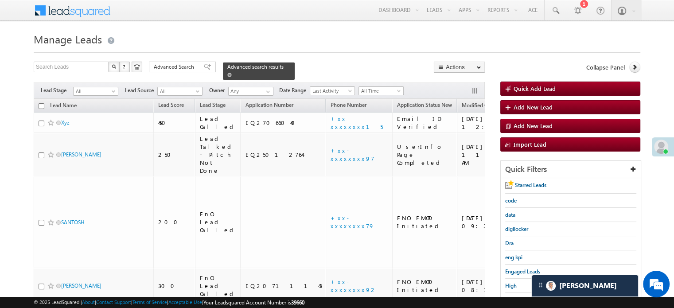
click at [273, 66] on div "Advanced search results" at bounding box center [259, 70] width 72 height 17
click at [232, 73] on span at bounding box center [229, 75] width 4 height 4
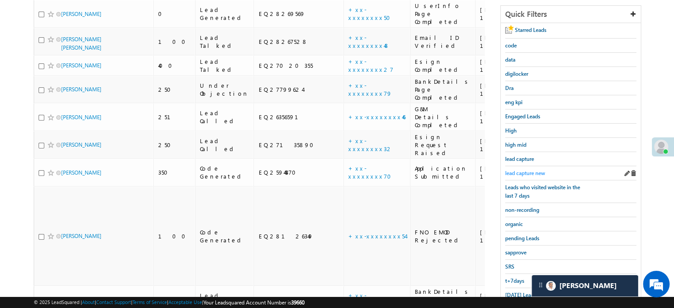
scroll to position [140, 0]
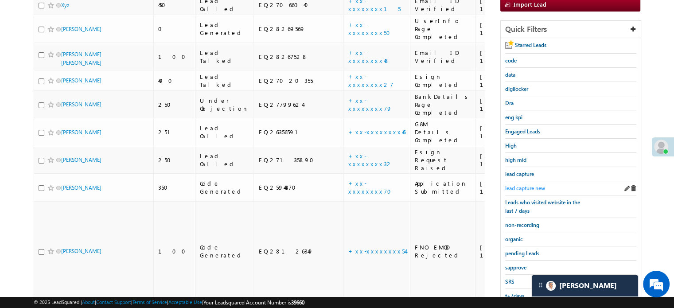
click at [531, 188] on span "lead capture new" at bounding box center [525, 188] width 40 height 7
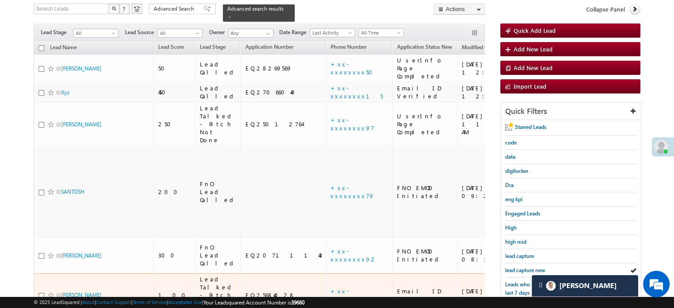
scroll to position [96, 0]
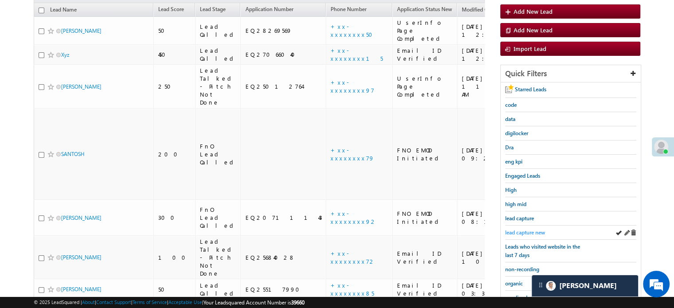
click at [521, 229] on span "lead capture new" at bounding box center [525, 232] width 40 height 7
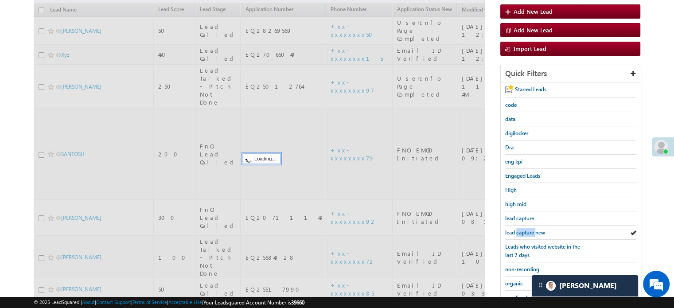
click at [521, 229] on span "lead capture new" at bounding box center [525, 232] width 40 height 7
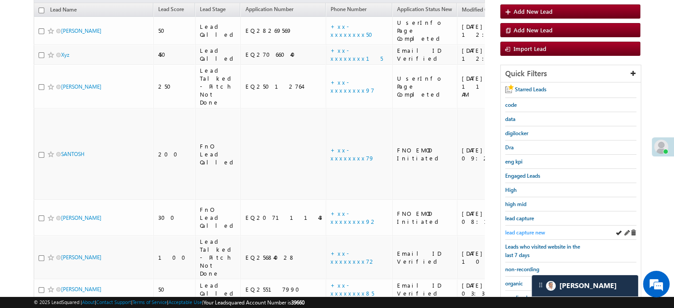
click at [519, 234] on span "lead capture new" at bounding box center [525, 232] width 40 height 7
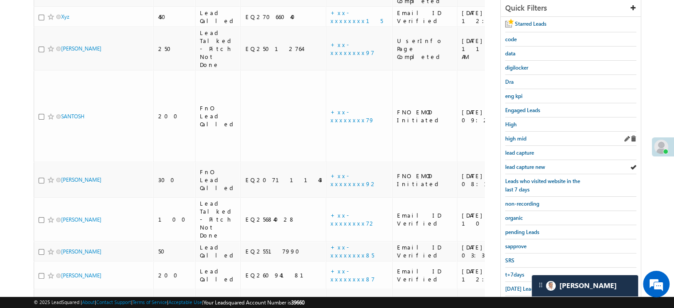
scroll to position [146, 0]
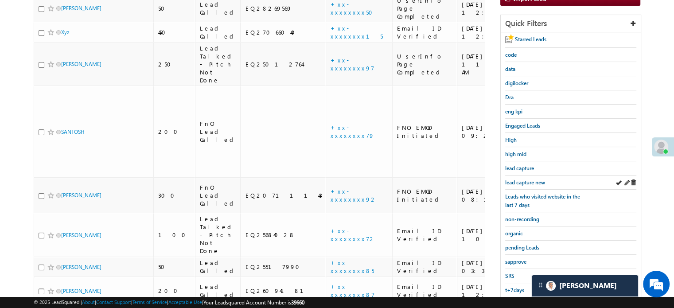
click at [515, 175] on div "lead capture new" at bounding box center [570, 182] width 131 height 14
click at [518, 179] on span "lead capture new" at bounding box center [525, 182] width 40 height 7
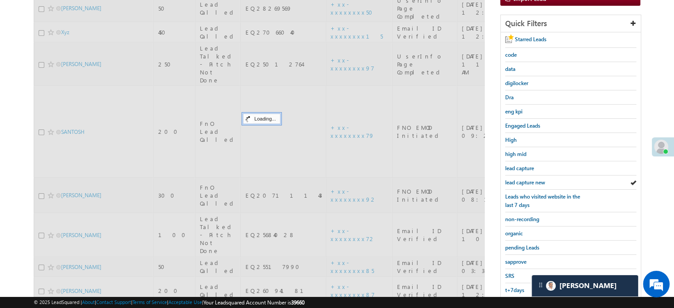
click at [518, 179] on span "lead capture new" at bounding box center [525, 182] width 40 height 7
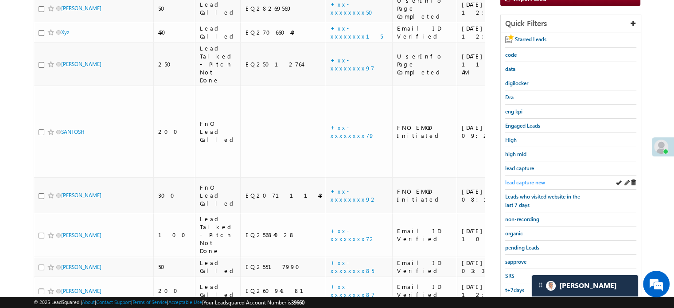
click at [517, 179] on span "lead capture new" at bounding box center [525, 182] width 40 height 7
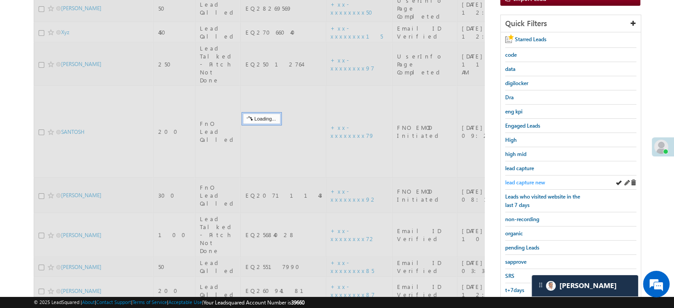
click at [525, 179] on span "lead capture new" at bounding box center [525, 182] width 40 height 7
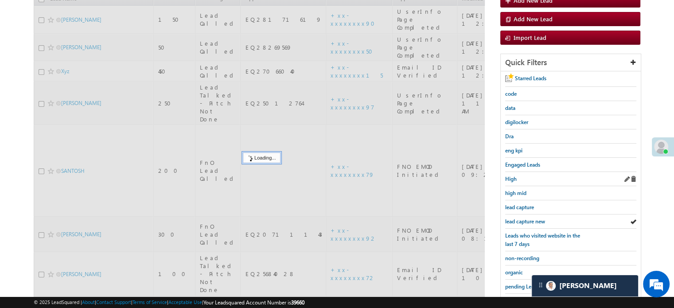
scroll to position [13, 0]
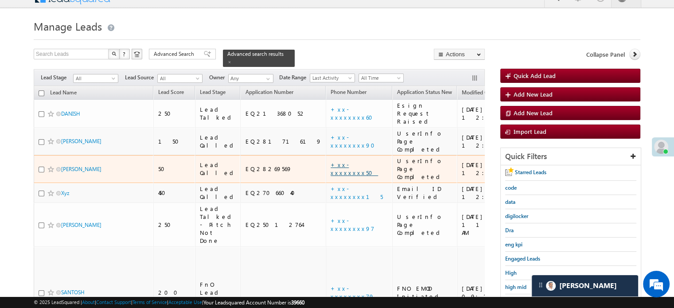
click at [331, 161] on link "+xx-xxxxxxxx50" at bounding box center [354, 169] width 47 height 16
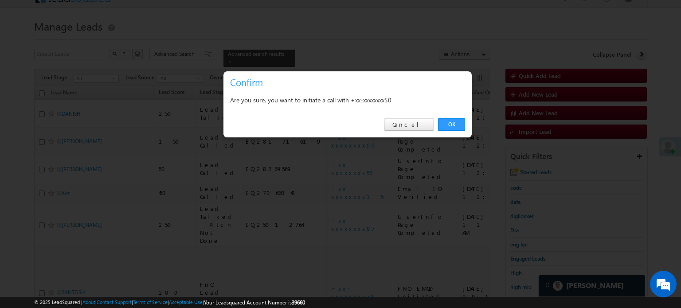
click at [453, 125] on link "OK" at bounding box center [451, 124] width 27 height 12
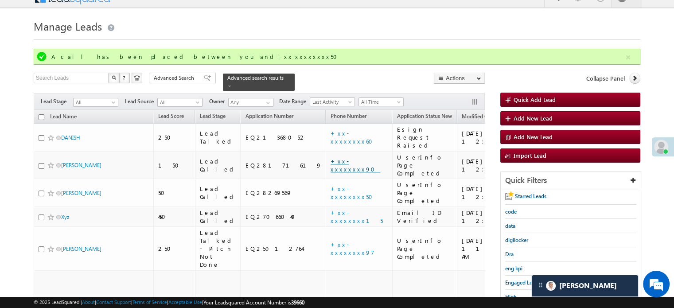
click at [331, 157] on link "+xx-xxxxxxxx90" at bounding box center [356, 165] width 50 height 16
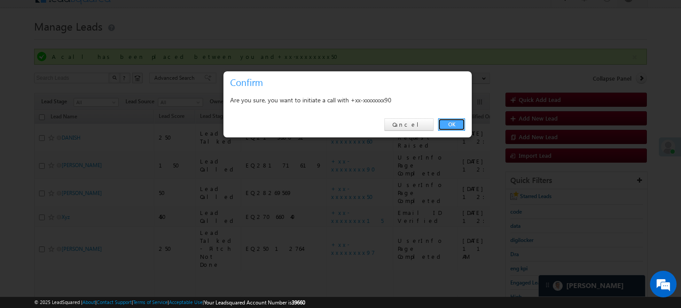
click at [446, 124] on link "OK" at bounding box center [451, 124] width 27 height 12
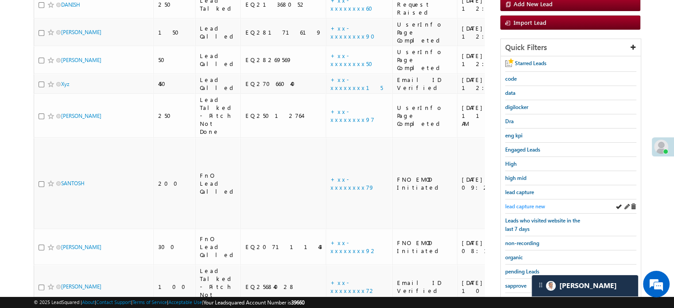
click at [534, 205] on span "lead capture new" at bounding box center [525, 206] width 40 height 7
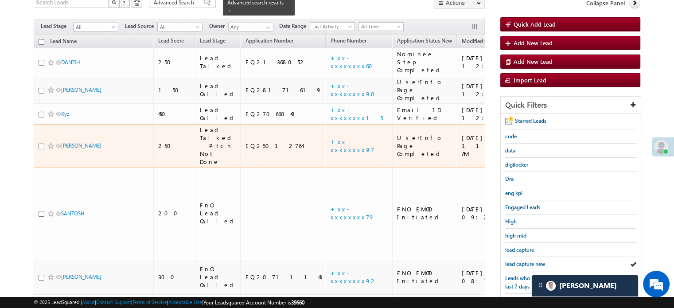
scroll to position [101, 0]
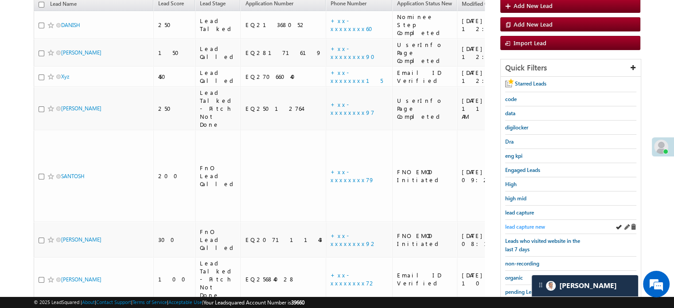
click at [529, 227] on span "lead capture new" at bounding box center [525, 226] width 40 height 7
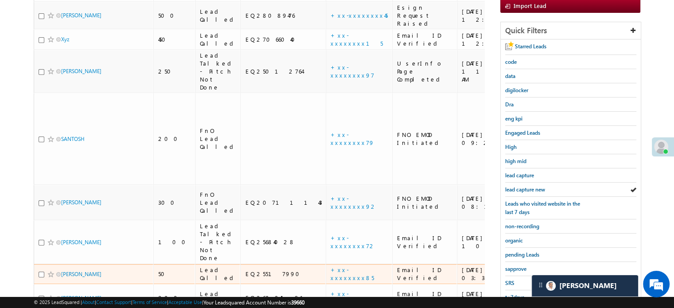
scroll to position [190, 0]
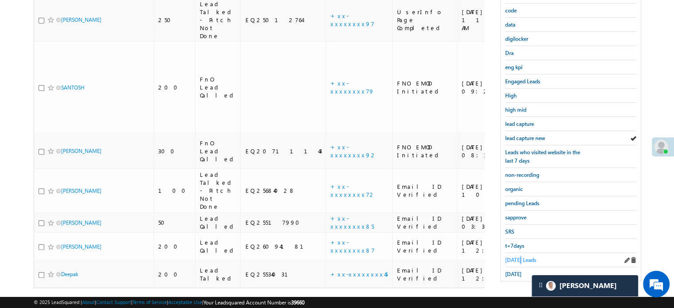
click at [519, 258] on span "Today's Leads" at bounding box center [520, 260] width 31 height 7
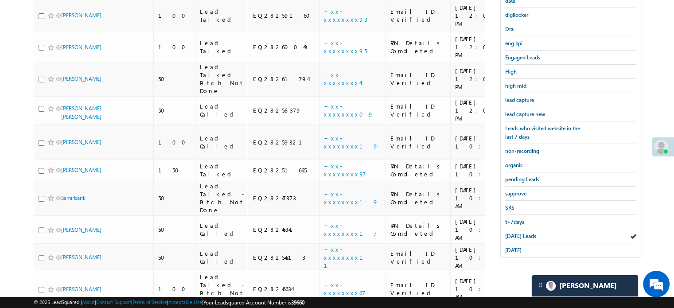
scroll to position [217, 0]
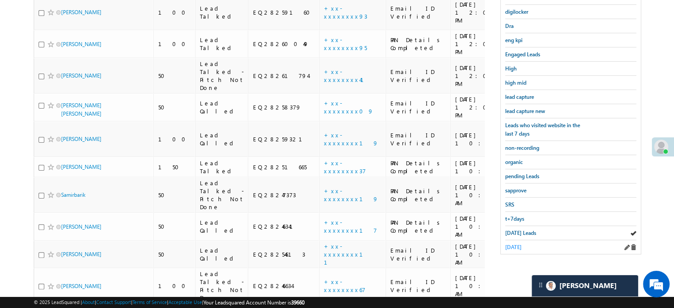
click at [517, 246] on span "yesterday" at bounding box center [513, 247] width 16 height 7
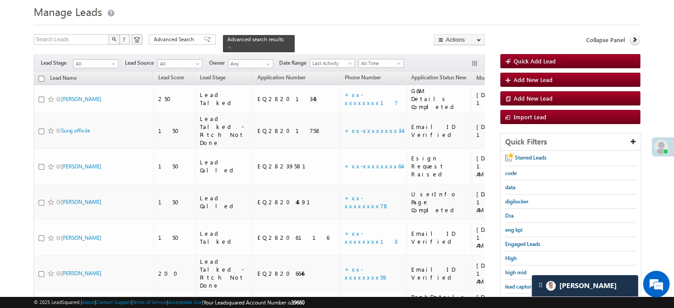
scroll to position [133, 0]
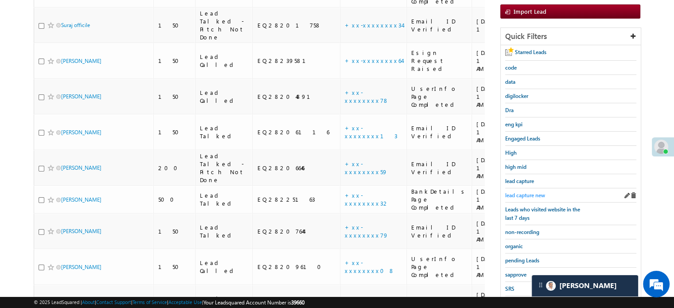
click at [524, 192] on span "lead capture new" at bounding box center [525, 195] width 40 height 7
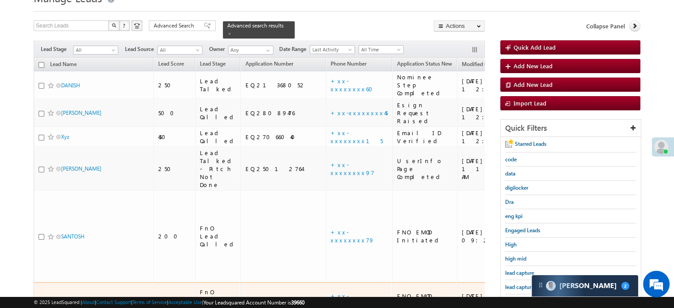
scroll to position [89, 0]
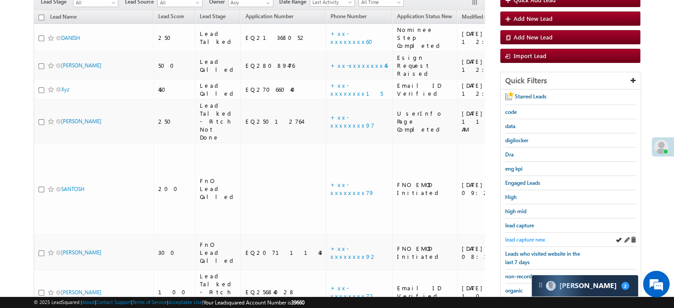
click at [524, 236] on span "lead capture new" at bounding box center [525, 239] width 40 height 7
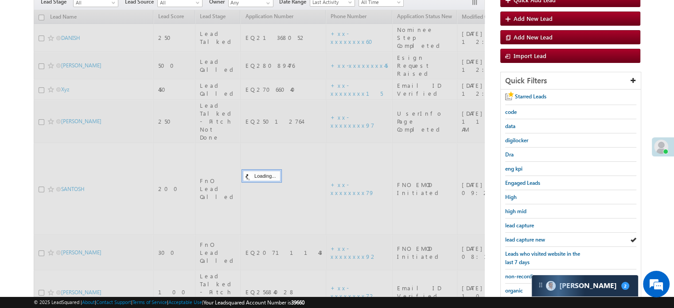
click at [524, 236] on span "lead capture new" at bounding box center [525, 239] width 40 height 7
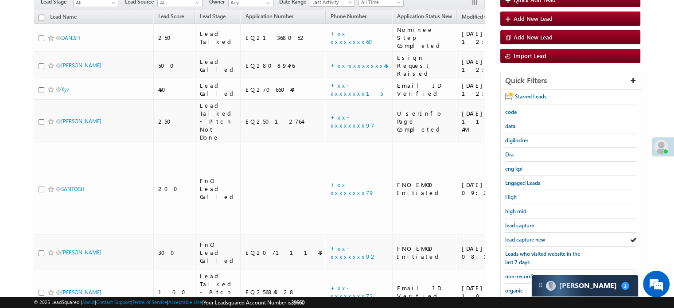
click at [524, 236] on span "lead capture new" at bounding box center [525, 239] width 40 height 7
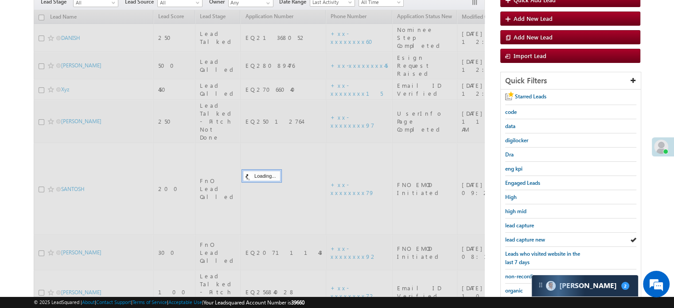
click at [524, 236] on span "lead capture new" at bounding box center [525, 239] width 40 height 7
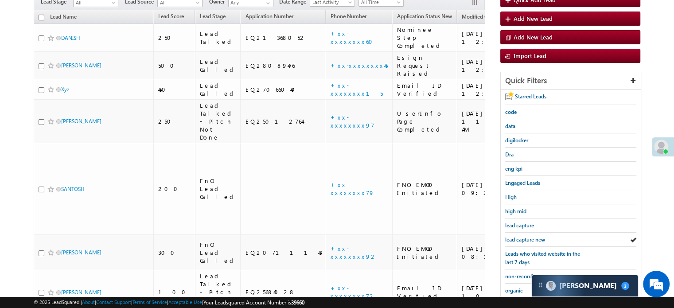
scroll to position [190, 0]
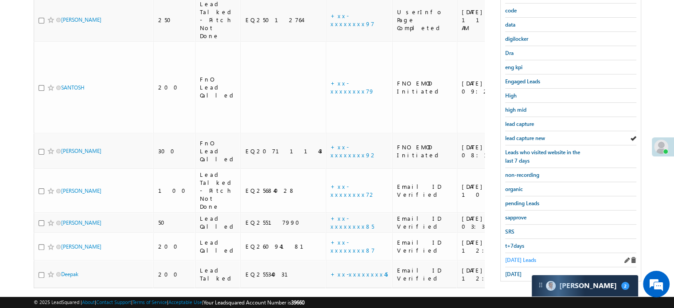
click at [518, 257] on span "Today's Leads" at bounding box center [520, 260] width 31 height 7
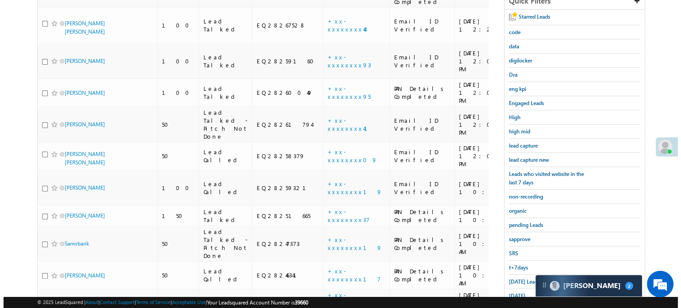
scroll to position [84, 0]
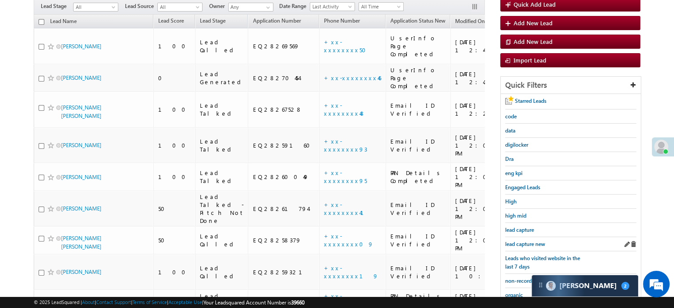
click at [512, 237] on div "lead capture new" at bounding box center [570, 244] width 131 height 14
click at [517, 241] on span "lead capture new" at bounding box center [525, 244] width 40 height 7
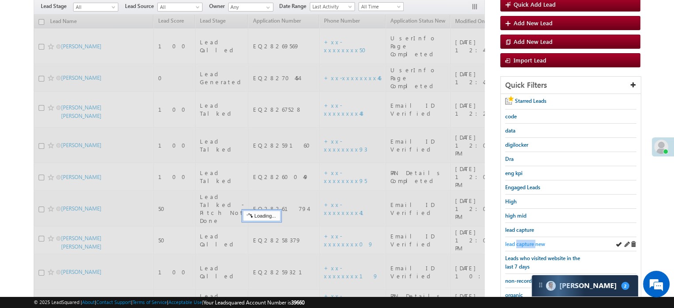
click at [517, 241] on span "lead capture new" at bounding box center [525, 244] width 40 height 7
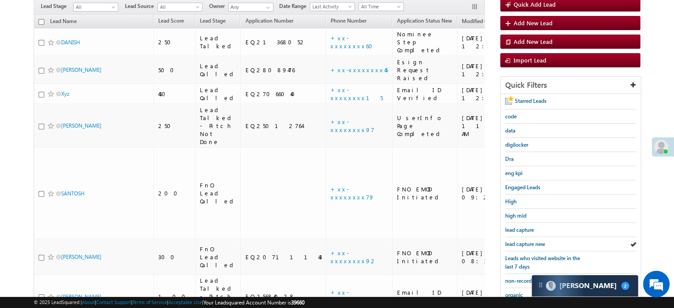
click at [517, 241] on span "lead capture new" at bounding box center [525, 244] width 40 height 7
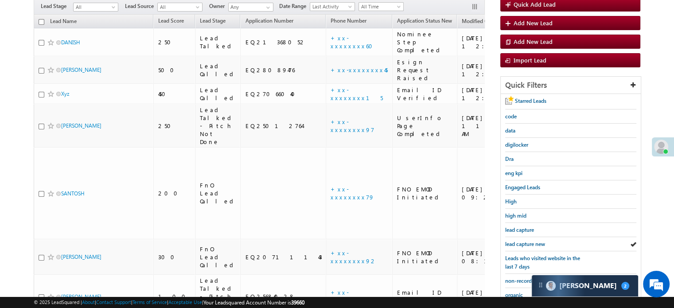
click at [517, 241] on span "lead capture new" at bounding box center [525, 244] width 40 height 7
click at [331, 66] on link "+xx-xxxxxxxx45" at bounding box center [359, 70] width 57 height 8
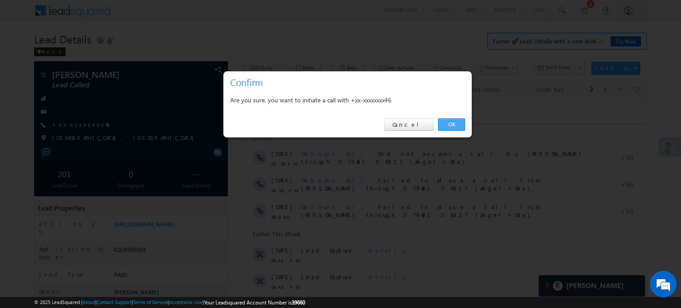
click at [452, 124] on link "OK" at bounding box center [451, 124] width 27 height 12
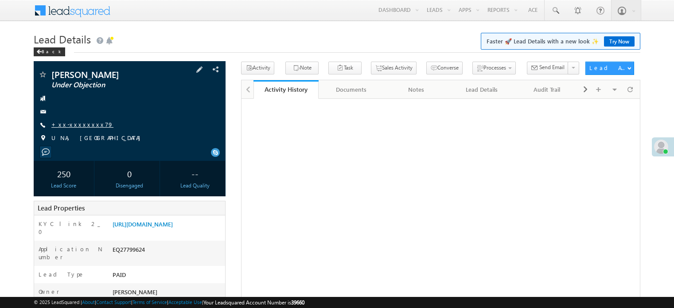
click at [70, 121] on span "+xx-xxxxxxxx79" at bounding box center [82, 125] width 62 height 9
click at [69, 121] on link "+xx-xxxxxxxx79" at bounding box center [82, 125] width 62 height 8
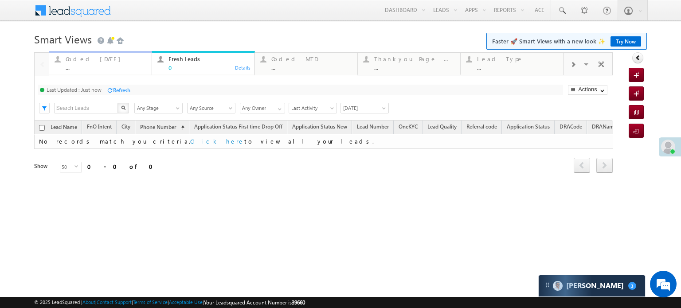
click at [84, 61] on div "Coded [DATE]" at bounding box center [106, 58] width 81 height 7
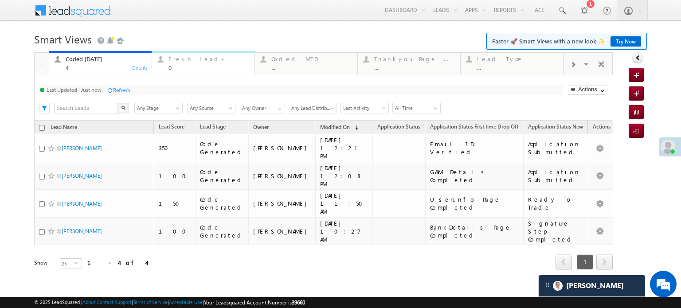
click at [177, 68] on div "0" at bounding box center [208, 67] width 81 height 7
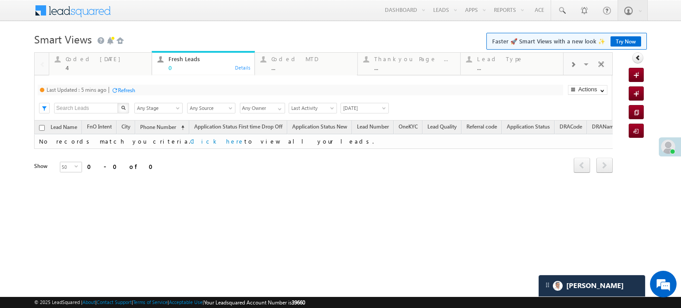
click at [124, 93] on div "Refresh" at bounding box center [126, 90] width 17 height 7
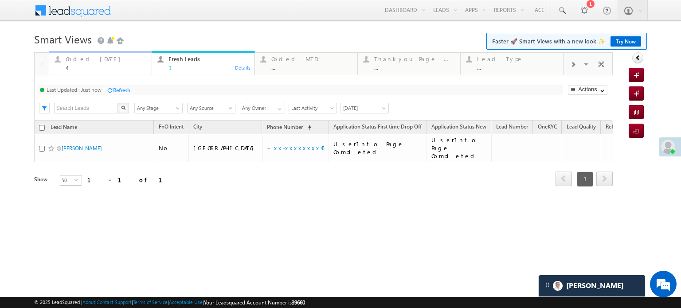
click at [89, 65] on div "4" at bounding box center [106, 67] width 81 height 7
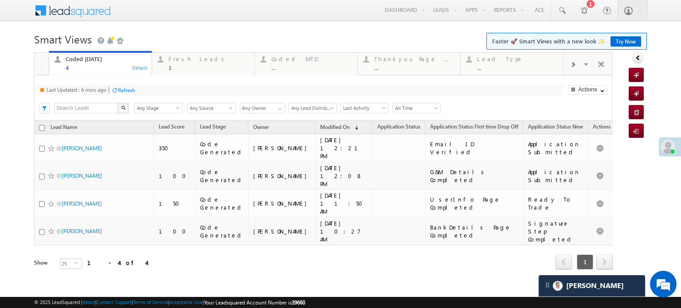
click at [124, 89] on div "Refresh" at bounding box center [126, 90] width 17 height 7
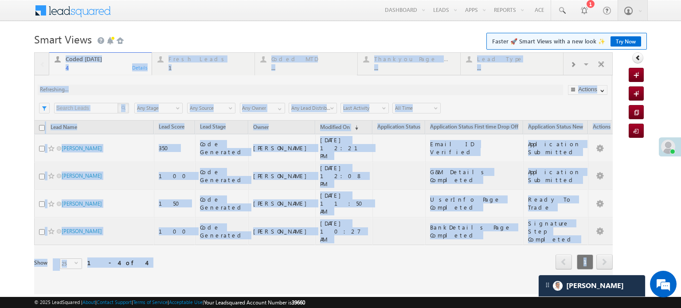
click at [124, 89] on div at bounding box center [323, 173] width 578 height 242
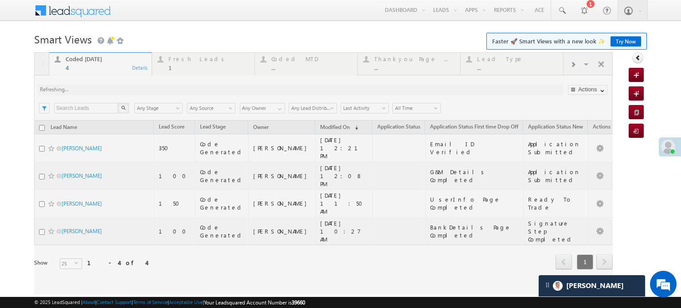
click at [124, 89] on div at bounding box center [323, 173] width 578 height 242
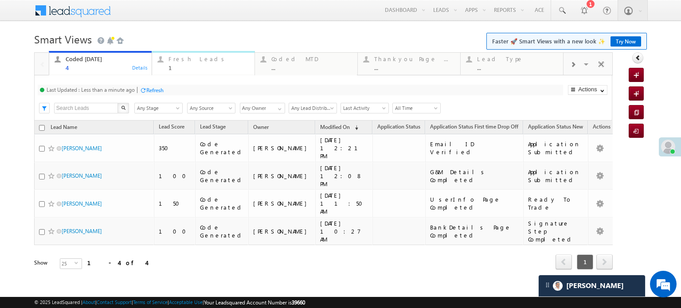
click at [186, 57] on div "Fresh Leads" at bounding box center [208, 58] width 81 height 7
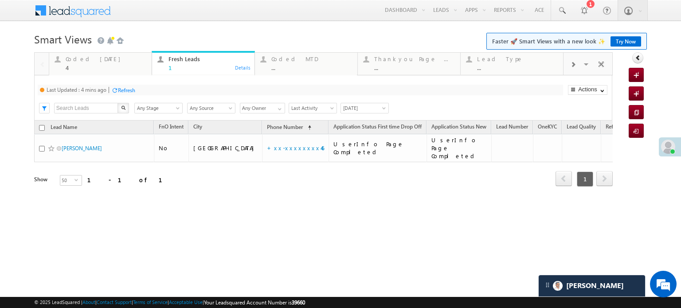
click at [124, 87] on div "Refresh" at bounding box center [126, 90] width 17 height 7
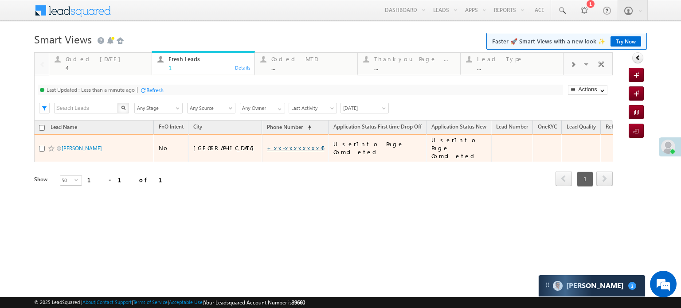
click at [267, 144] on link "+xx-xxxxxxxx46" at bounding box center [295, 148] width 57 height 8
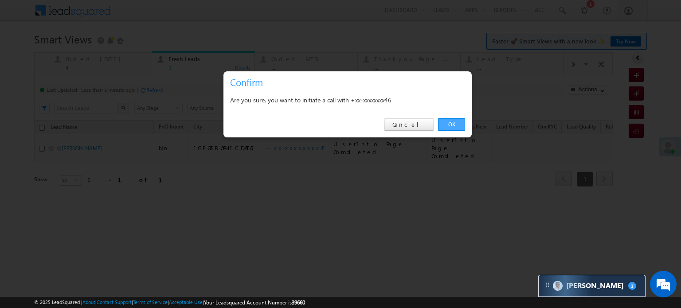
click at [445, 123] on link "OK" at bounding box center [451, 124] width 27 height 12
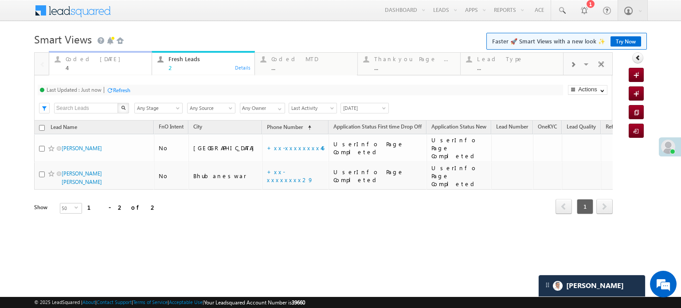
click at [103, 63] on div "Coded [DATE] 4" at bounding box center [106, 62] width 81 height 17
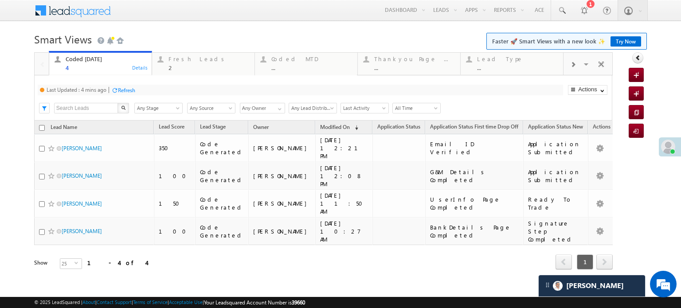
click at [126, 91] on div "Refresh" at bounding box center [126, 90] width 17 height 7
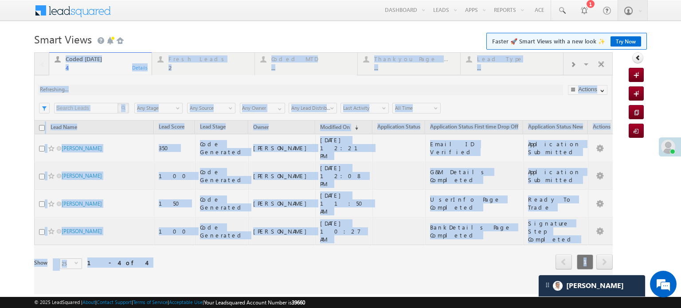
click at [126, 91] on div at bounding box center [323, 173] width 578 height 242
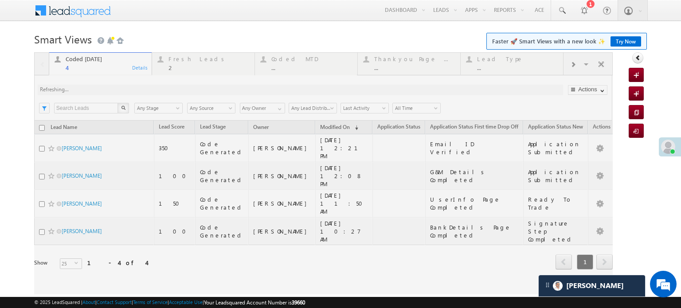
click at [126, 91] on div at bounding box center [323, 173] width 578 height 242
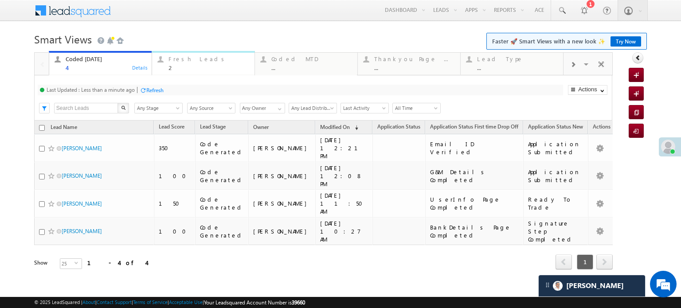
click at [187, 56] on div "Fresh Leads" at bounding box center [208, 58] width 81 height 7
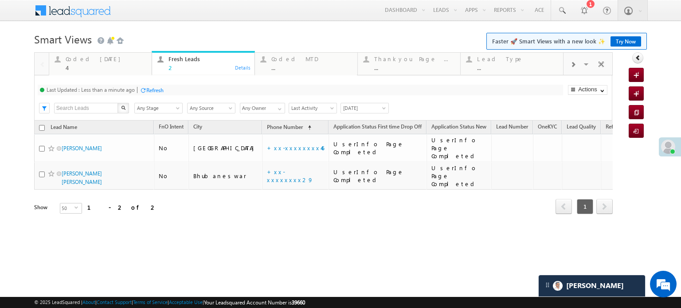
click at [145, 90] on div at bounding box center [143, 90] width 7 height 7
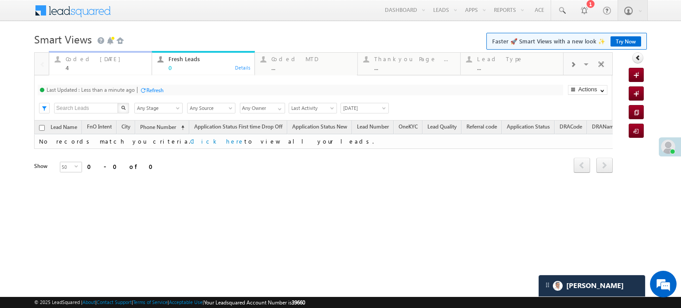
click at [85, 62] on div "Coded [DATE]" at bounding box center [106, 58] width 81 height 7
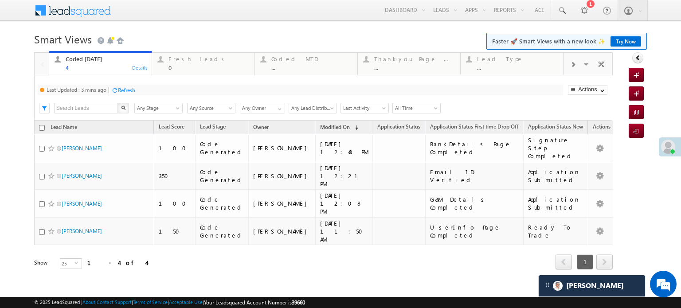
click at [121, 91] on div "Refresh" at bounding box center [126, 90] width 17 height 7
click at [204, 58] on div "Fresh Leads" at bounding box center [208, 58] width 81 height 7
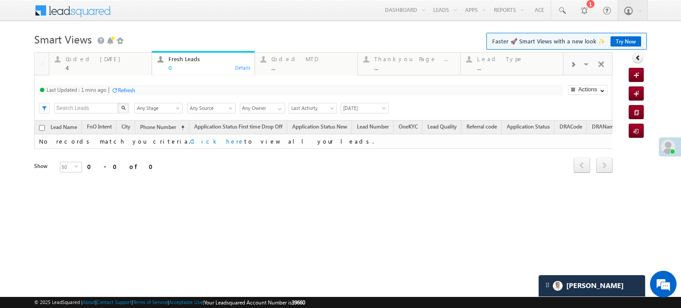
click at [127, 93] on div "Refresh" at bounding box center [126, 90] width 17 height 7
click at [68, 65] on div "4" at bounding box center [106, 67] width 81 height 7
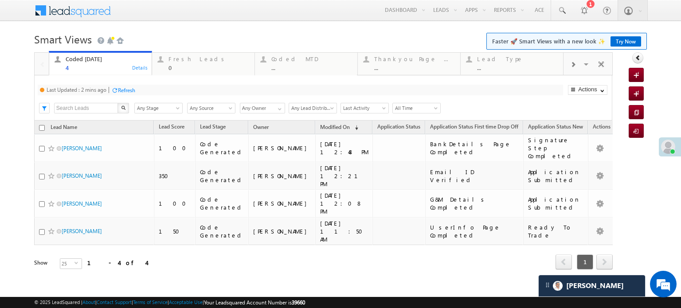
click at [122, 90] on div "Refresh" at bounding box center [126, 90] width 17 height 7
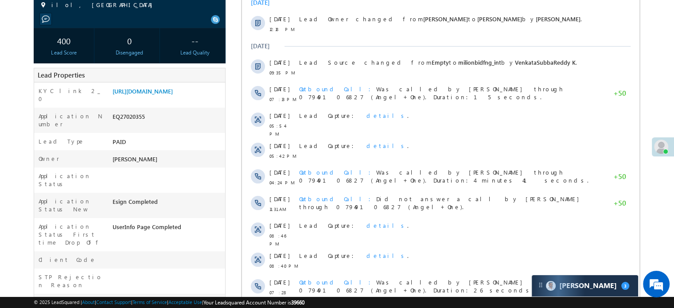
scroll to position [89, 0]
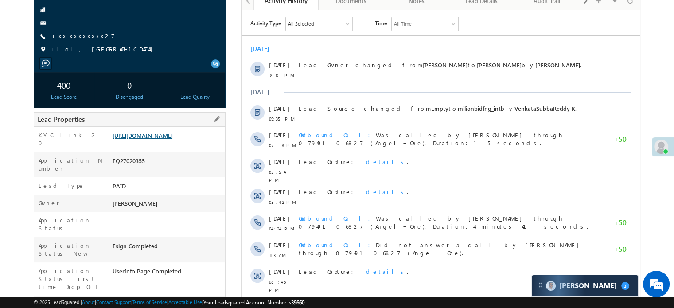
click at [173, 139] on link "[URL][DOMAIN_NAME]" at bounding box center [143, 136] width 60 height 8
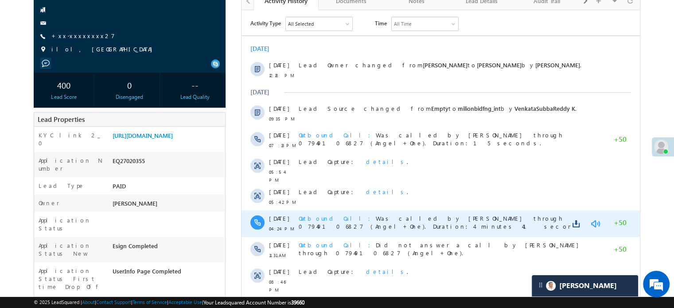
click at [593, 219] on link at bounding box center [595, 223] width 11 height 9
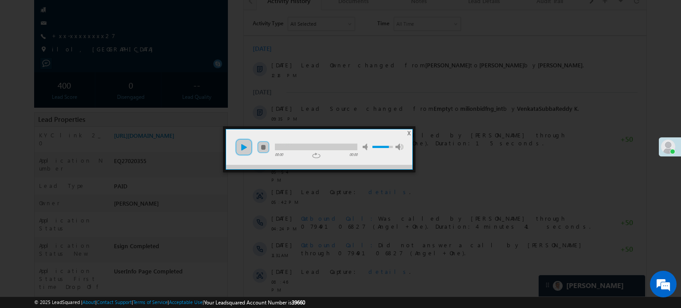
click at [246, 148] on link "play" at bounding box center [244, 147] width 18 height 18
click at [301, 142] on li "mute" at bounding box center [319, 144] width 101 height 12
click at [322, 148] on div at bounding box center [316, 147] width 82 height 7
click at [303, 49] on div at bounding box center [340, 154] width 681 height 308
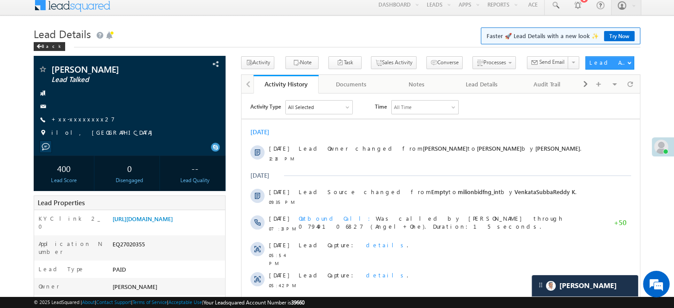
scroll to position [0, 0]
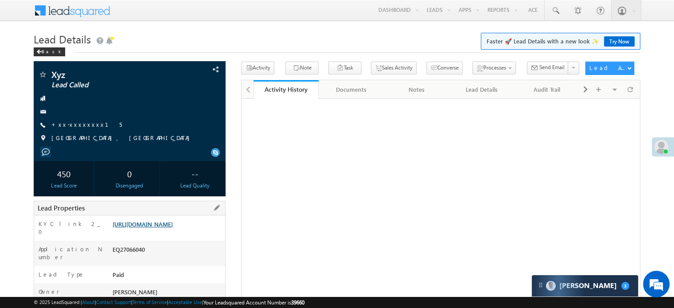
click at [160, 228] on link "[URL][DOMAIN_NAME]" at bounding box center [143, 224] width 60 height 8
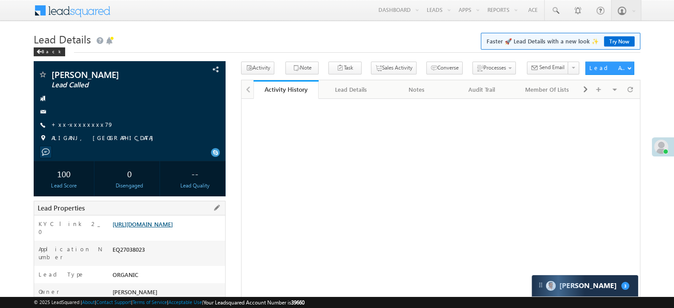
click at [164, 226] on link "[URL][DOMAIN_NAME]" at bounding box center [143, 224] width 60 height 8
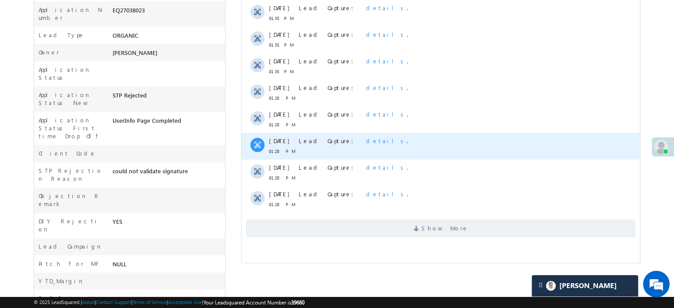
scroll to position [266, 0]
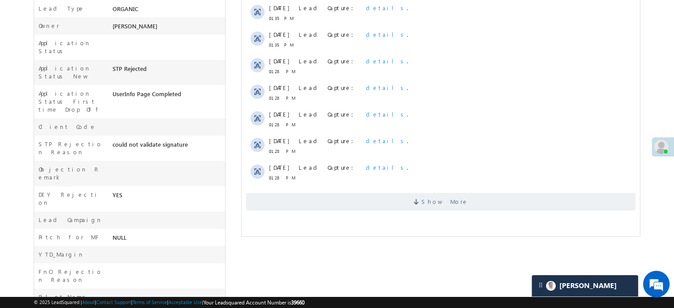
click at [315, 192] on div "Show More" at bounding box center [441, 198] width 398 height 24
click at [315, 199] on span "Show More" at bounding box center [441, 202] width 390 height 18
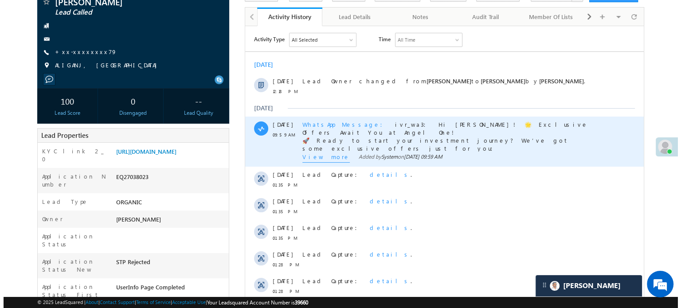
scroll to position [89, 0]
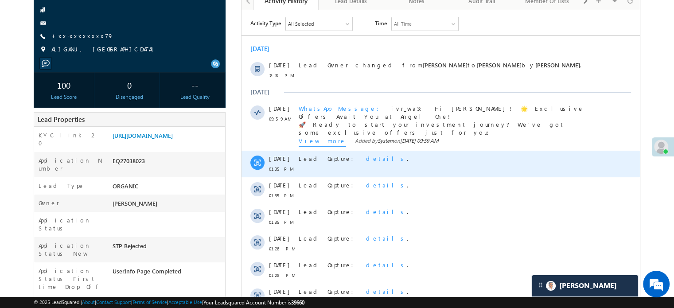
click at [366, 158] on span "details" at bounding box center [386, 158] width 41 height 8
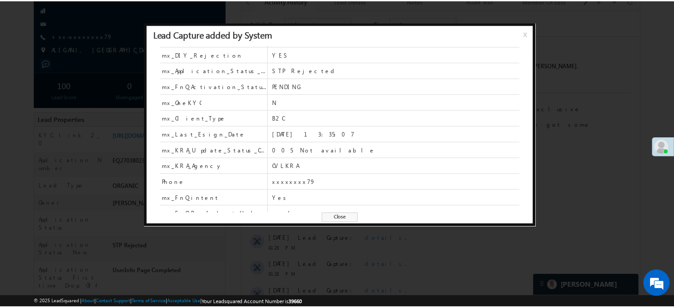
scroll to position [0, 0]
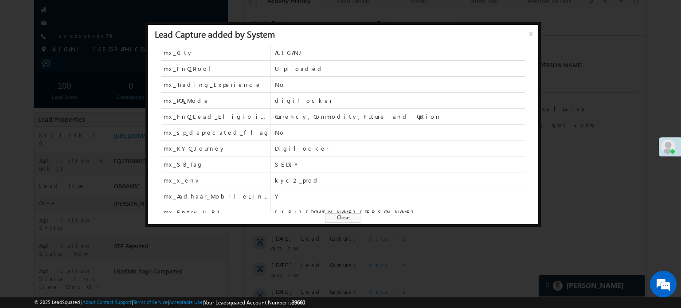
click at [529, 35] on span "x" at bounding box center [532, 37] width 7 height 16
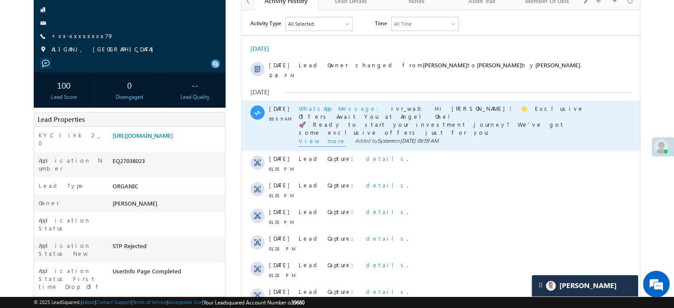
click at [332, 106] on span "WhatsApp Message" at bounding box center [342, 108] width 86 height 8
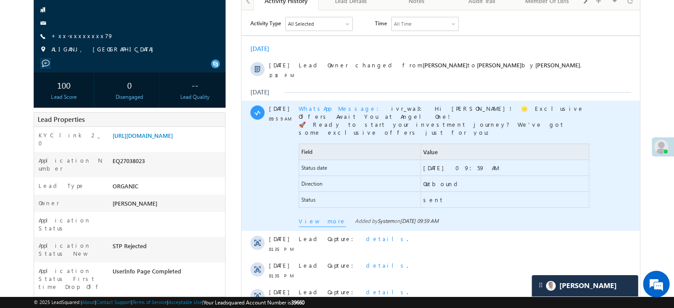
scroll to position [177, 0]
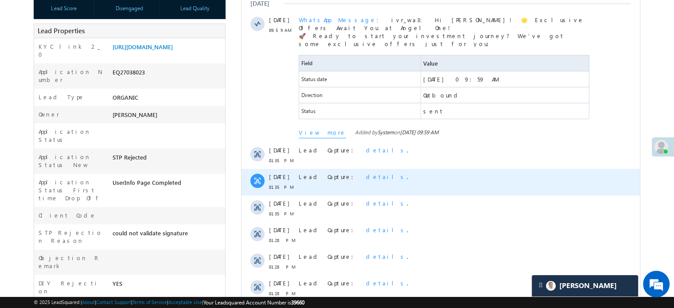
click at [396, 169] on div "Lead Capture: details ." at bounding box center [445, 182] width 292 height 27
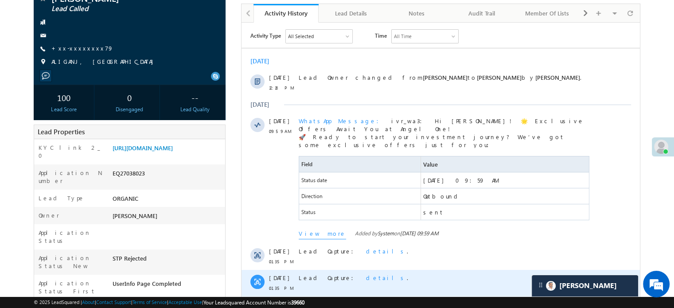
scroll to position [44, 0]
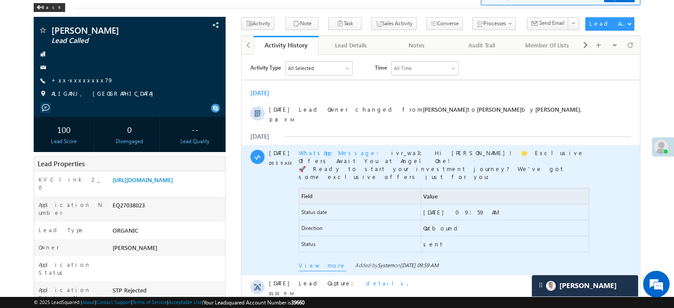
click at [326, 149] on span "WhatsApp Message" at bounding box center [342, 152] width 86 height 8
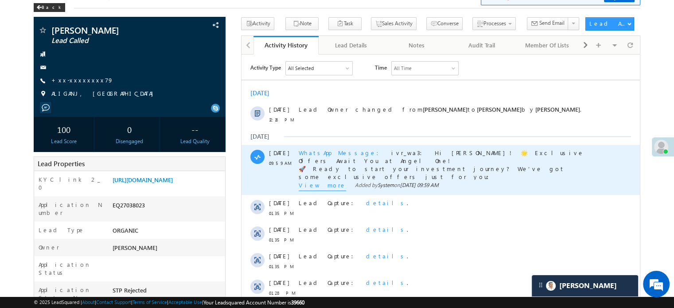
click at [318, 186] on span "View more" at bounding box center [322, 186] width 47 height 10
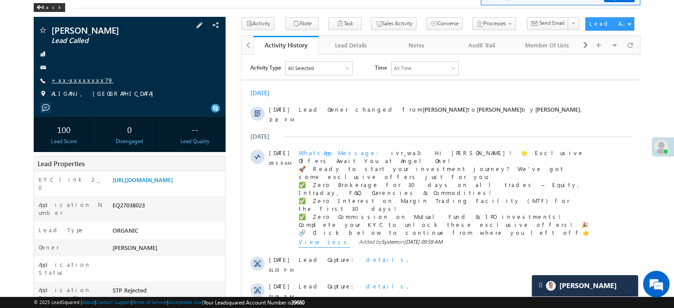
click at [73, 80] on link "+xx-xxxxxxxx79" at bounding box center [82, 80] width 62 height 8
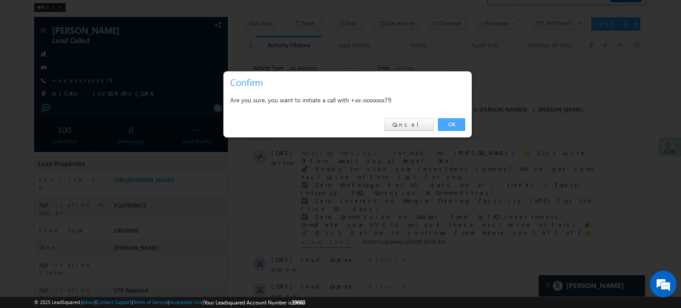
click at [447, 121] on link "OK" at bounding box center [451, 124] width 27 height 12
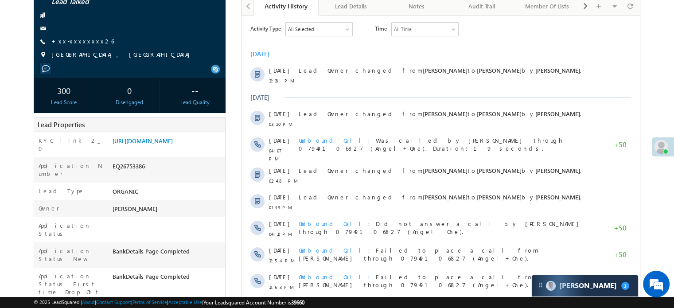
scroll to position [89, 0]
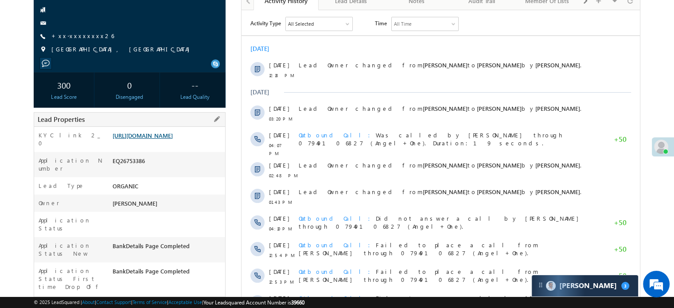
click at [173, 132] on link "[URL][DOMAIN_NAME]" at bounding box center [143, 136] width 60 height 8
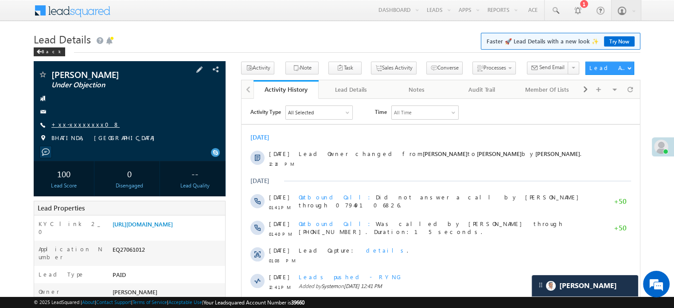
click at [64, 122] on link "+xx-xxxxxxxx08" at bounding box center [85, 125] width 68 height 8
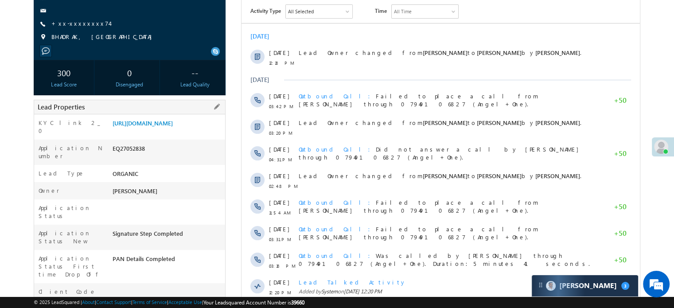
scroll to position [44, 0]
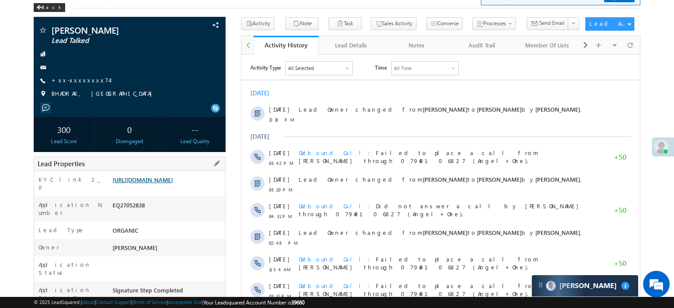
click at [173, 178] on link "[URL][DOMAIN_NAME]" at bounding box center [143, 180] width 60 height 8
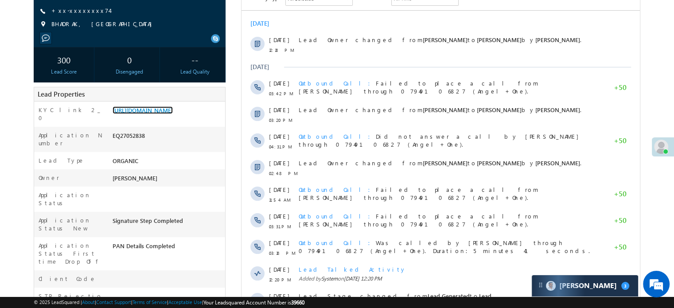
scroll to position [89, 0]
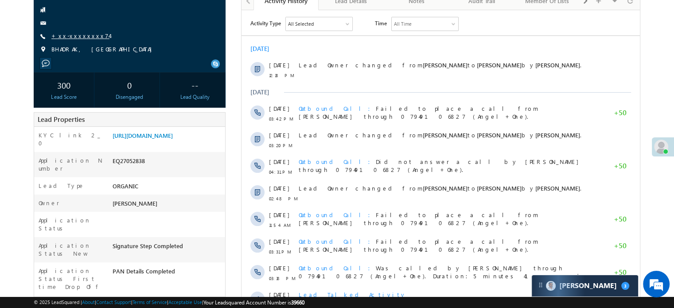
click at [87, 37] on link "+xx-xxxxxxxx74" at bounding box center [80, 36] width 58 height 8
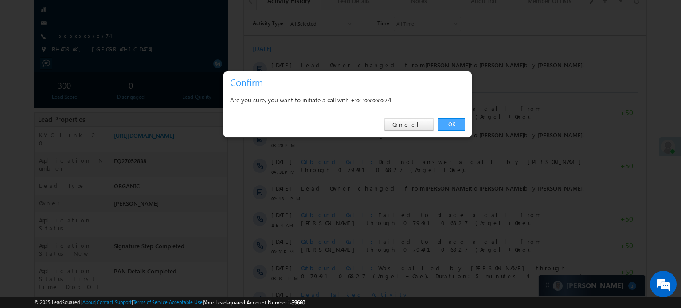
click at [457, 125] on link "OK" at bounding box center [451, 124] width 27 height 12
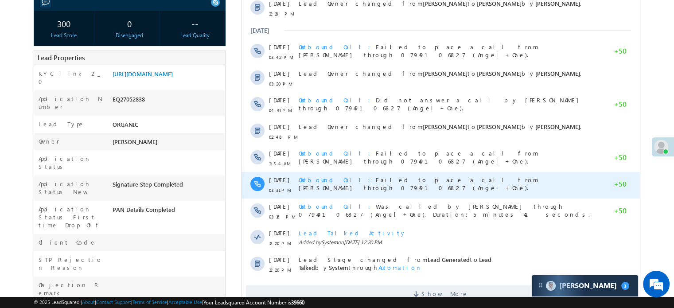
scroll to position [0, 0]
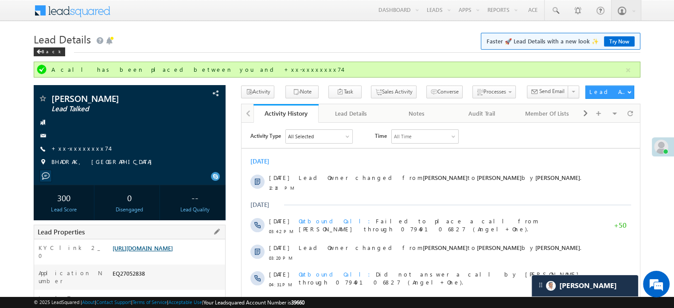
click at [152, 252] on link "https://angelbroking1-pk3em7sa.customui-test.leadsquared.com?leadId=f423167c-82…" at bounding box center [143, 248] width 60 height 8
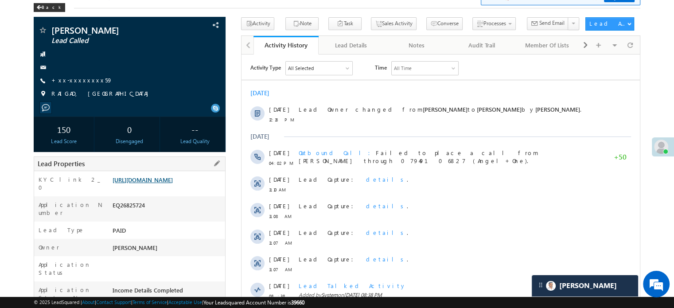
click at [168, 183] on link "[URL][DOMAIN_NAME]" at bounding box center [143, 180] width 60 height 8
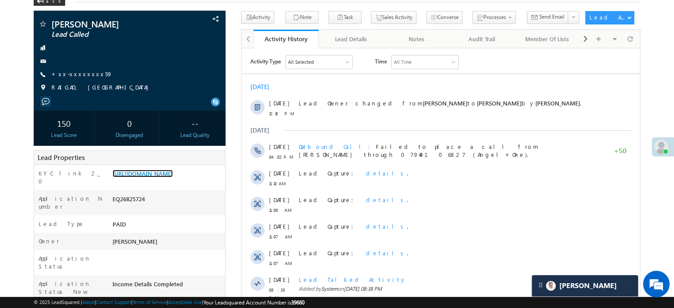
scroll to position [44, 0]
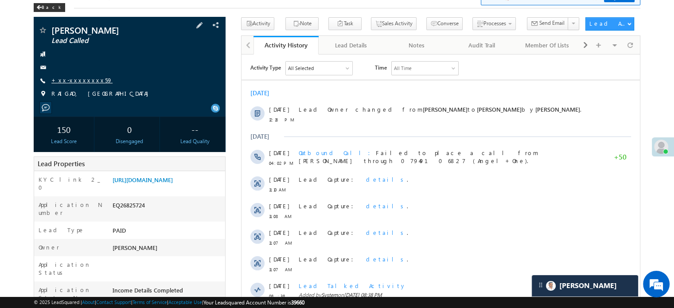
click at [84, 78] on link "+xx-xxxxxxxx59" at bounding box center [81, 80] width 61 height 8
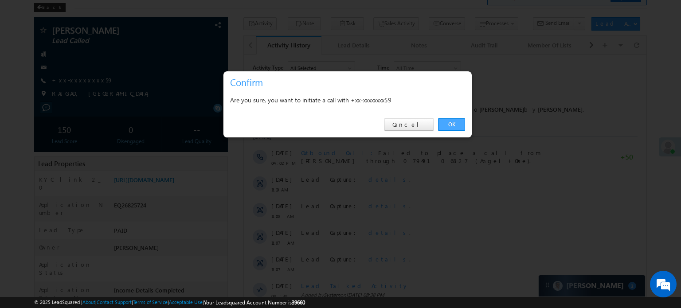
click at [458, 125] on link "OK" at bounding box center [451, 124] width 27 height 12
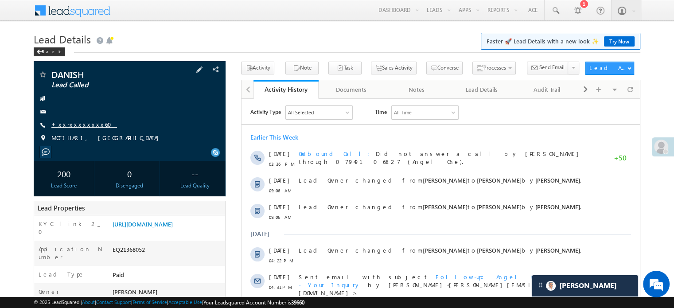
click at [76, 123] on link "+xx-xxxxxxxx60" at bounding box center [84, 125] width 66 height 8
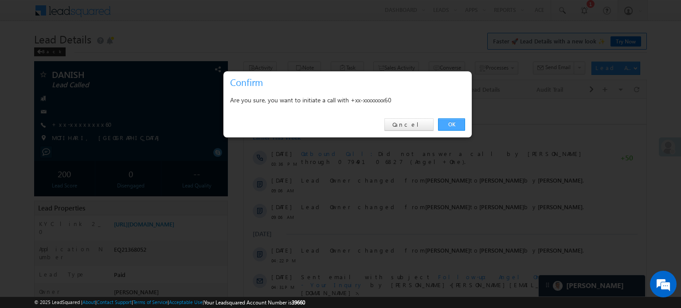
click at [442, 127] on link "OK" at bounding box center [451, 124] width 27 height 12
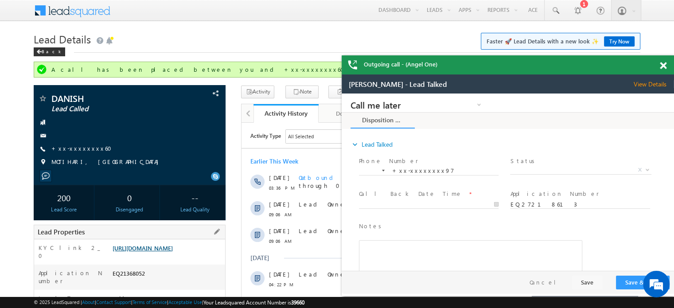
click at [163, 250] on link "[URL][DOMAIN_NAME]" at bounding box center [143, 248] width 60 height 8
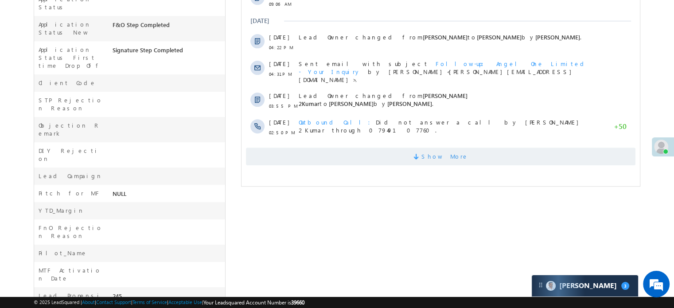
scroll to position [310, 0]
click at [375, 155] on span "Show More" at bounding box center [441, 156] width 390 height 18
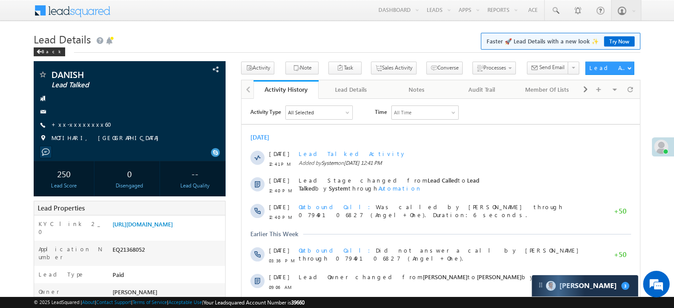
scroll to position [0, 0]
click at [173, 227] on link "[URL][DOMAIN_NAME]" at bounding box center [143, 224] width 60 height 8
click at [78, 124] on link "+xx-xxxxxxxx60" at bounding box center [84, 125] width 66 height 8
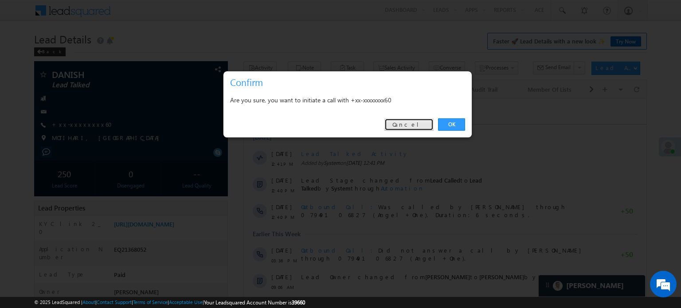
click at [424, 125] on link "Cancel" at bounding box center [408, 124] width 49 height 12
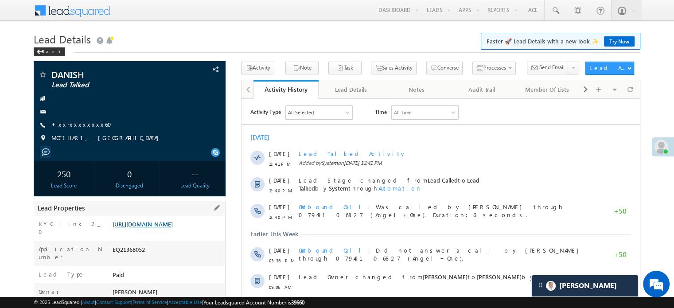
drag, startPoint x: 109, startPoint y: 223, endPoint x: 160, endPoint y: 233, distance: 51.5
click at [160, 233] on div "KYC link 2_0 https://angelbroking1-pk3em7sa.customui-test.leadsquared.com?leadI…" at bounding box center [129, 227] width 191 height 25
click at [88, 225] on div "KYC link 2_0" at bounding box center [72, 230] width 76 height 21
drag, startPoint x: 111, startPoint y: 223, endPoint x: 203, endPoint y: 242, distance: 94.1
click at [203, 232] on div "https://angelbroking1-pk3em7sa.customui-test.leadsquared.com?leadId=721df5a0-56…" at bounding box center [167, 226] width 115 height 12
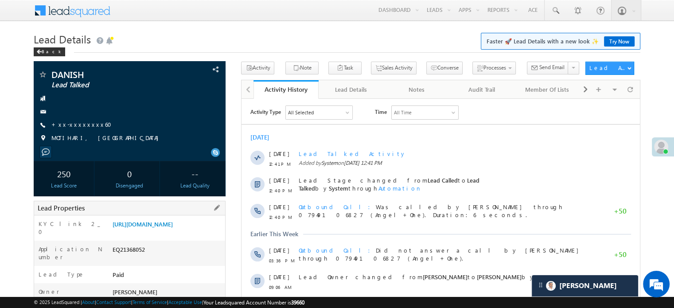
copy link "https://angelbroking1-pk3em7sa.customui-test.leadsquared.com?leadId=721df5a0-56…"
click at [166, 171] on div "-- Lead Quality" at bounding box center [195, 178] width 61 height 35
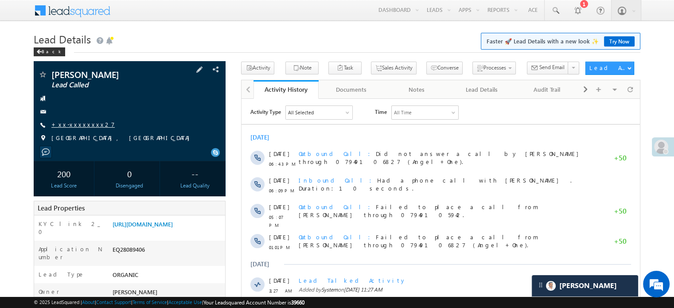
click at [81, 127] on link "+xx-xxxxxxxx27" at bounding box center [82, 125] width 63 height 8
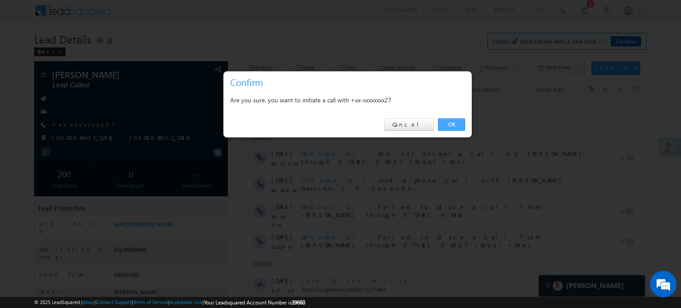
click at [455, 123] on link "OK" at bounding box center [451, 124] width 27 height 12
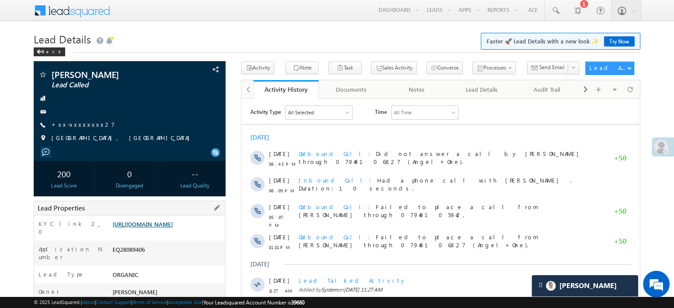
click at [173, 228] on link "[URL][DOMAIN_NAME]" at bounding box center [143, 224] width 60 height 8
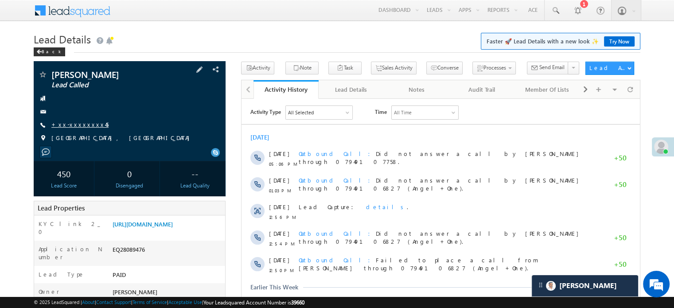
click at [73, 126] on link "+xx-xxxxxxxx45" at bounding box center [79, 125] width 57 height 8
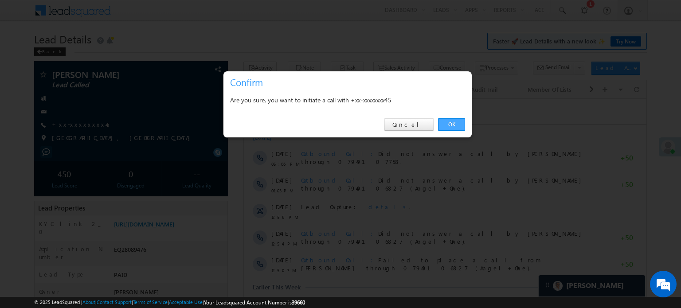
click at [443, 119] on link "OK" at bounding box center [451, 124] width 27 height 12
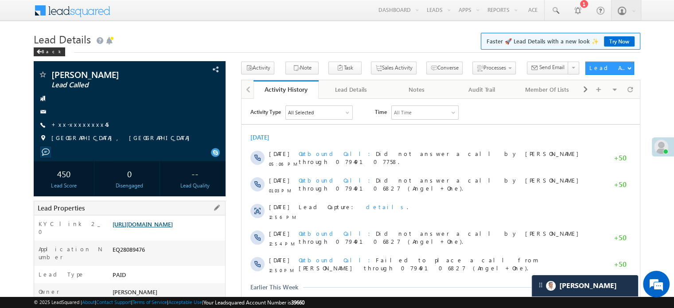
click at [134, 228] on link "https://angelbroking1-pk3em7sa.customui-test.leadsquared.com?leadId=1dc275a9-5e…" at bounding box center [143, 224] width 60 height 8
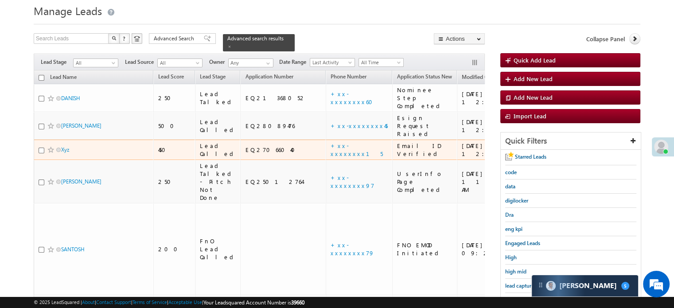
scroll to position [89, 0]
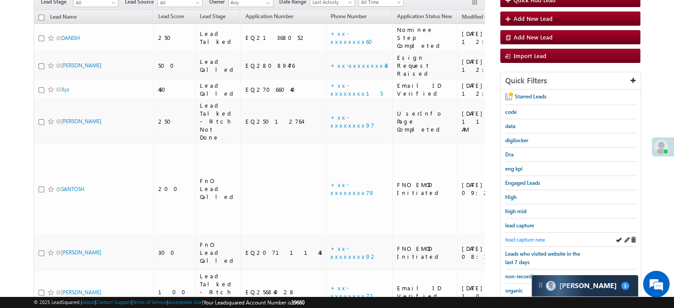
click at [524, 238] on span "lead capture new" at bounding box center [525, 239] width 40 height 7
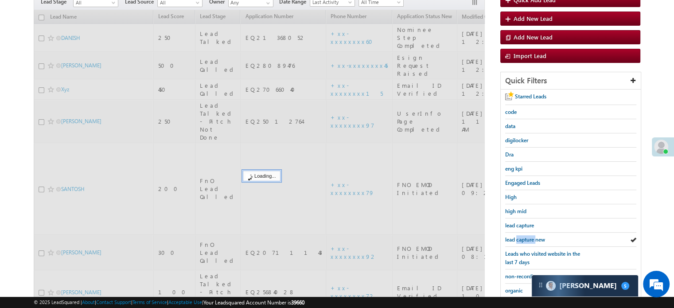
click at [524, 238] on span "lead capture new" at bounding box center [525, 239] width 40 height 7
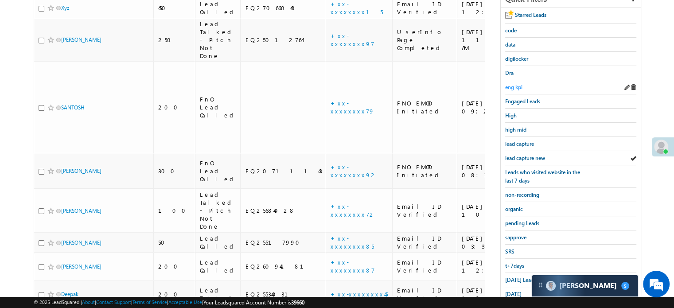
scroll to position [177, 0]
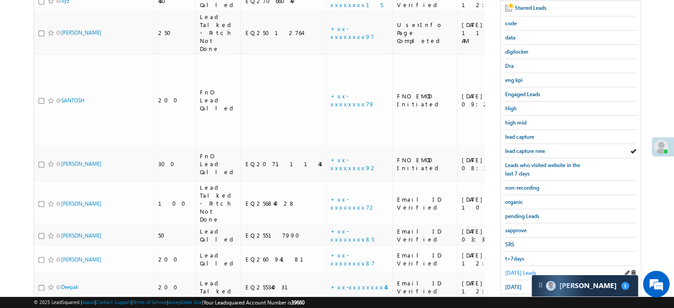
click at [509, 269] on span "[DATE] Leads" at bounding box center [520, 272] width 31 height 7
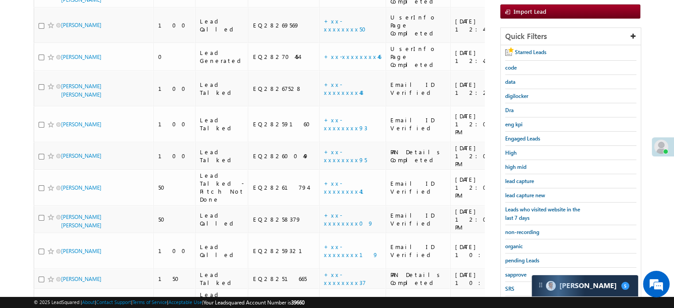
scroll to position [148, 0]
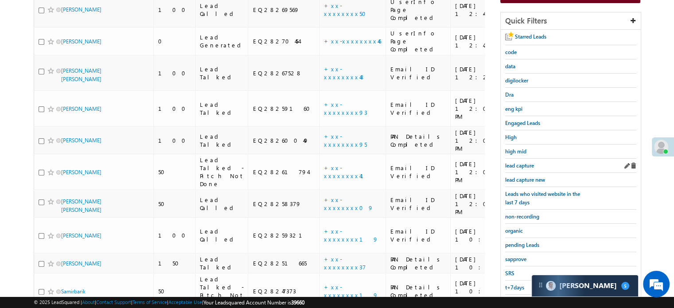
click at [530, 169] on div "lead capture" at bounding box center [570, 166] width 131 height 14
click at [533, 178] on span "lead capture new" at bounding box center [525, 179] width 40 height 7
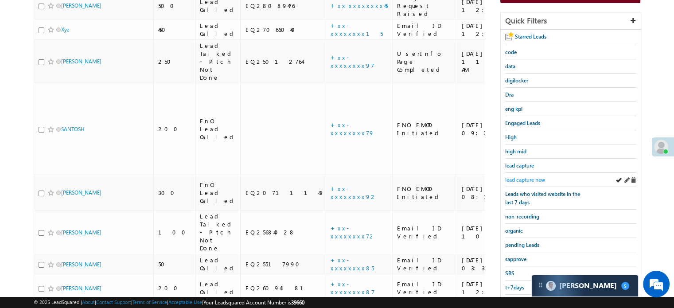
click at [540, 178] on span "lead capture new" at bounding box center [525, 179] width 40 height 7
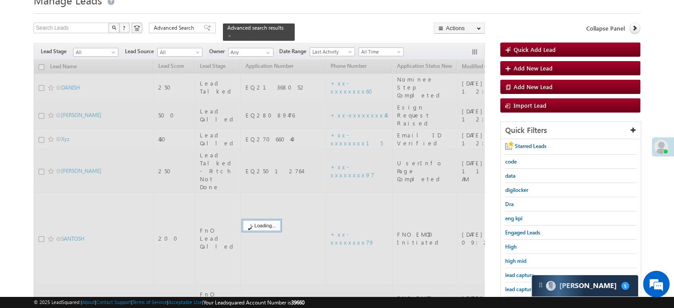
scroll to position [16, 0]
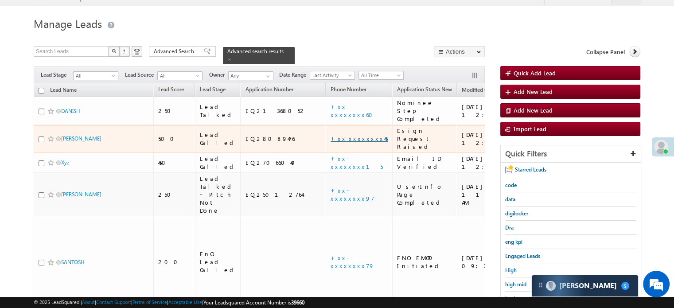
click at [331, 135] on link "+xx-xxxxxxxx45" at bounding box center [359, 139] width 57 height 8
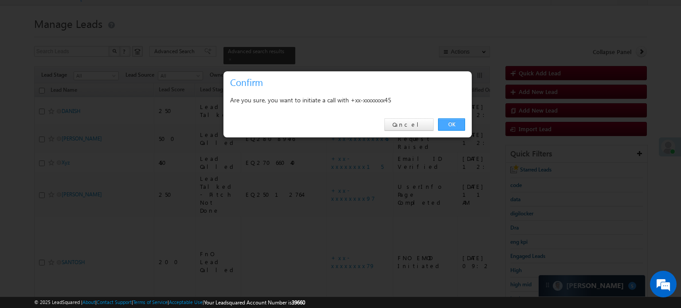
click at [445, 127] on link "OK" at bounding box center [451, 124] width 27 height 12
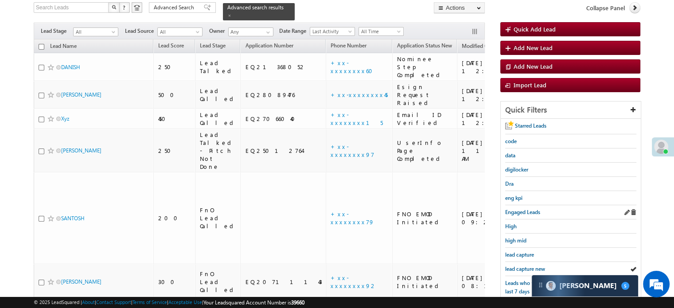
scroll to position [60, 0]
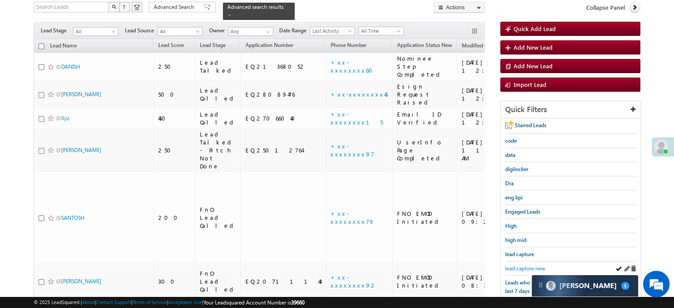
click at [521, 265] on span "lead capture new" at bounding box center [525, 268] width 40 height 7
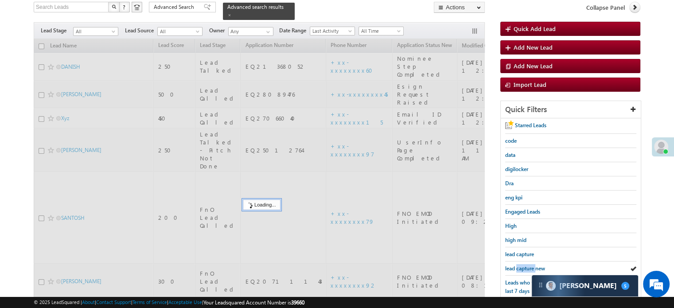
click at [521, 265] on span "lead capture new" at bounding box center [525, 268] width 40 height 7
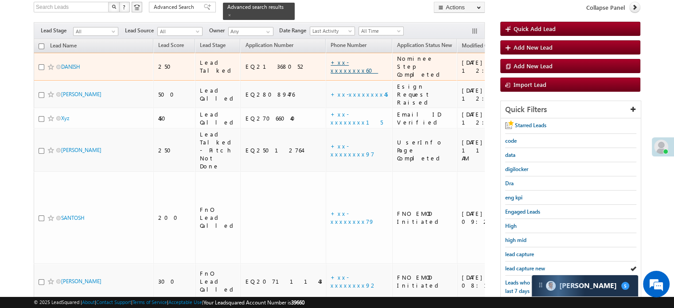
click at [331, 58] on link "+xx-xxxxxxxx60" at bounding box center [354, 66] width 47 height 16
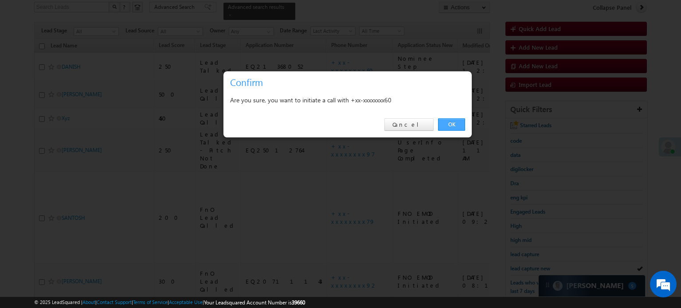
click at [455, 121] on link "OK" at bounding box center [451, 124] width 27 height 12
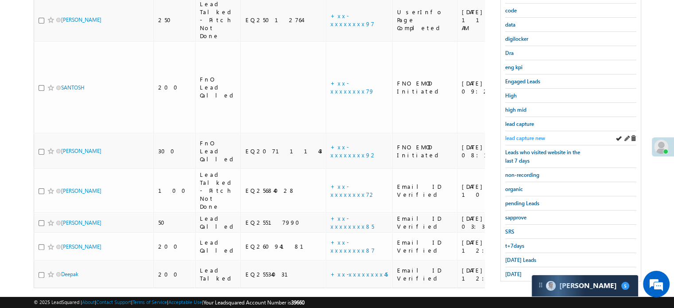
click at [521, 135] on span "lead capture new" at bounding box center [525, 138] width 40 height 7
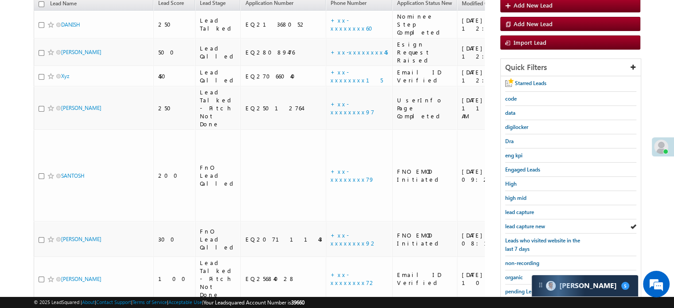
scroll to position [190, 0]
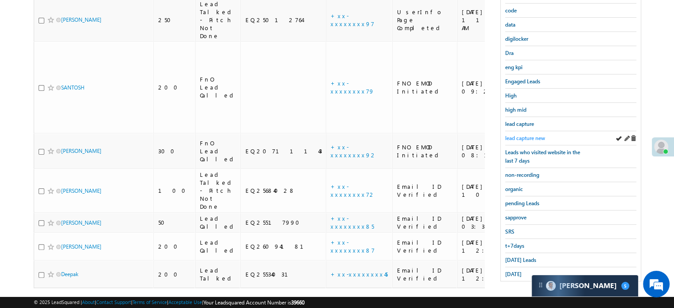
click at [522, 139] on span "lead capture new" at bounding box center [525, 138] width 40 height 7
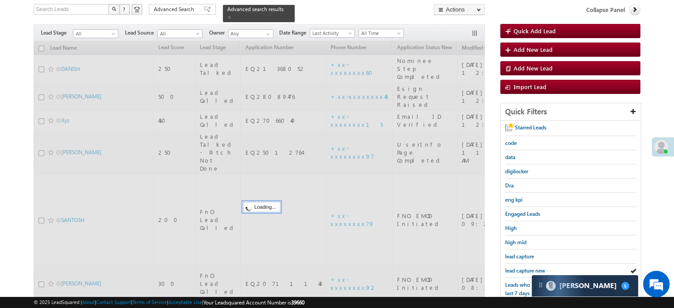
scroll to position [57, 0]
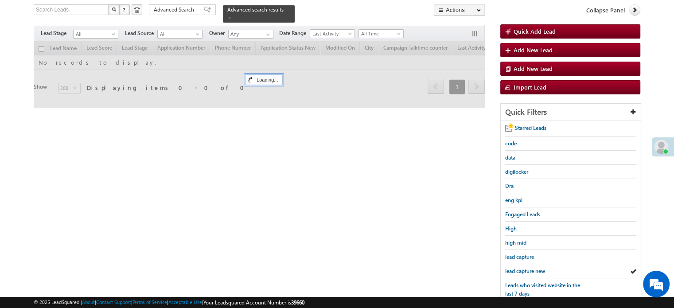
scroll to position [57, 0]
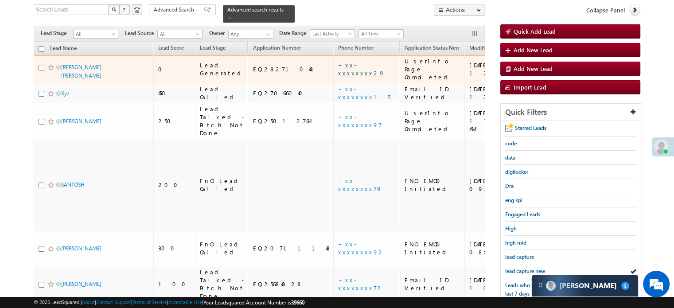
click at [338, 61] on link "+xx-xxxxxxxx29" at bounding box center [361, 69] width 47 height 16
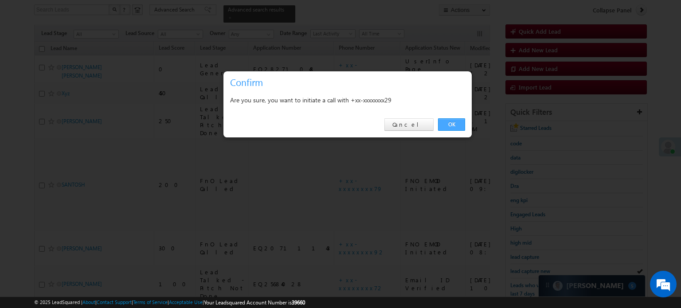
click at [451, 123] on link "OK" at bounding box center [451, 124] width 27 height 12
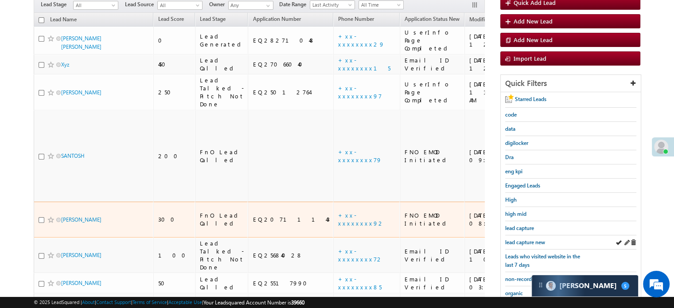
scroll to position [125, 0]
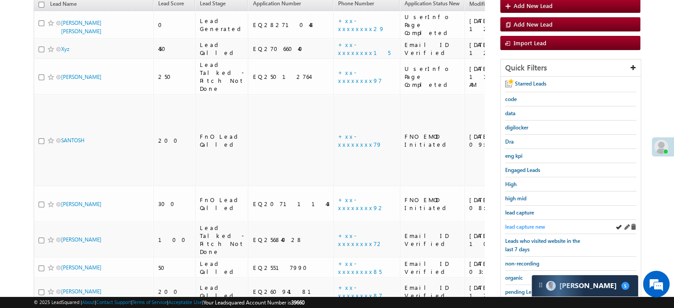
click at [525, 226] on span "lead capture new" at bounding box center [525, 226] width 40 height 7
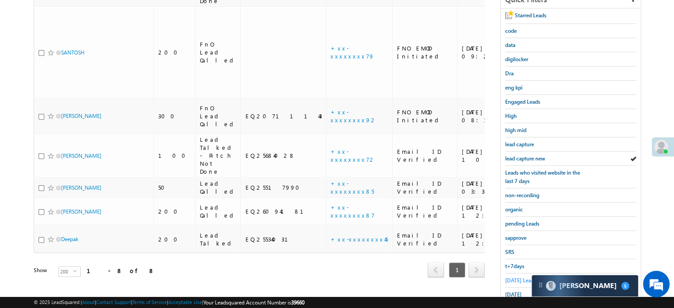
scroll to position [190, 0]
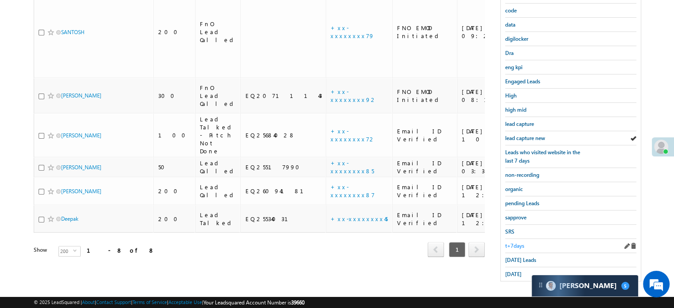
click at [516, 242] on span "t+7days" at bounding box center [514, 245] width 19 height 7
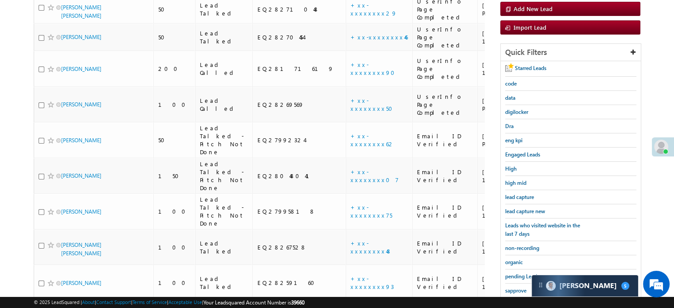
scroll to position [66, 0]
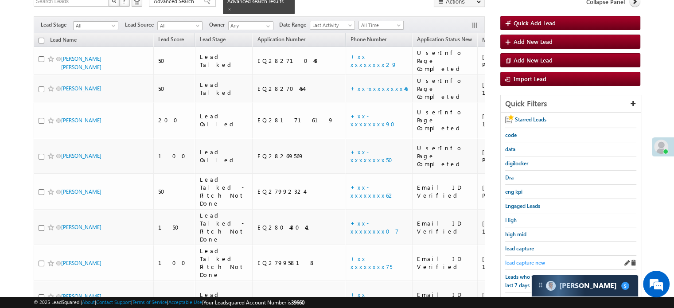
click at [525, 260] on span "lead capture new" at bounding box center [525, 262] width 40 height 7
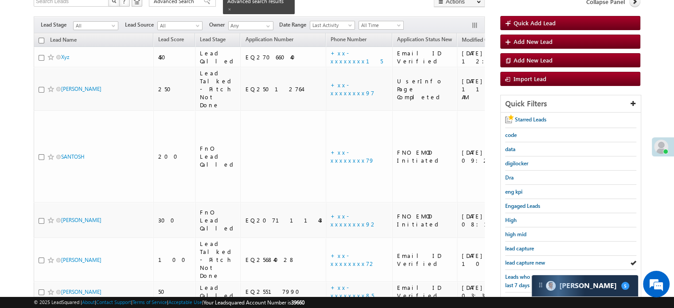
click at [525, 260] on span "lead capture new" at bounding box center [525, 262] width 40 height 7
click at [516, 259] on span "lead capture new" at bounding box center [525, 262] width 40 height 7
click at [520, 262] on span "lead capture new" at bounding box center [525, 262] width 40 height 7
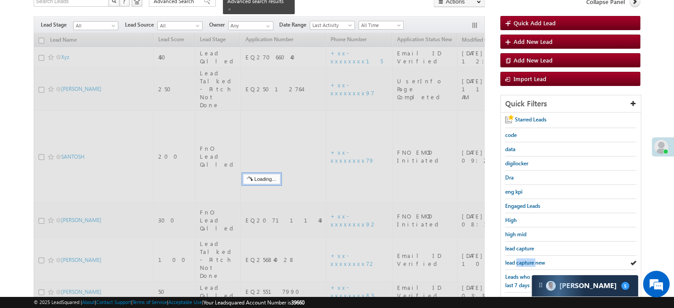
click at [520, 262] on span "lead capture new" at bounding box center [525, 262] width 40 height 7
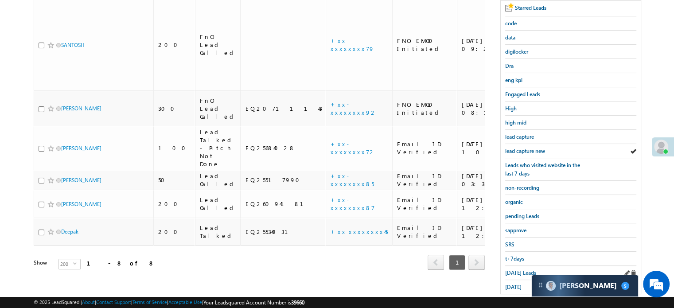
scroll to position [190, 0]
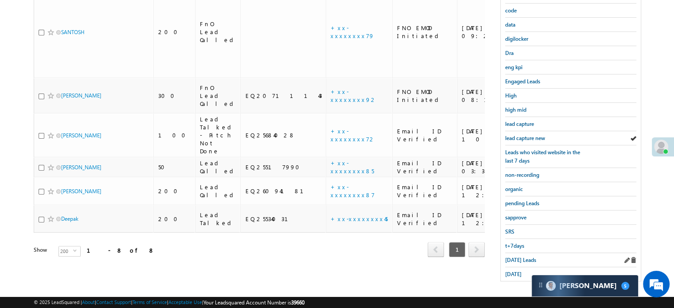
click at [523, 253] on div "Today's Leads" at bounding box center [570, 260] width 131 height 14
click at [526, 257] on span "Today's Leads" at bounding box center [520, 260] width 31 height 7
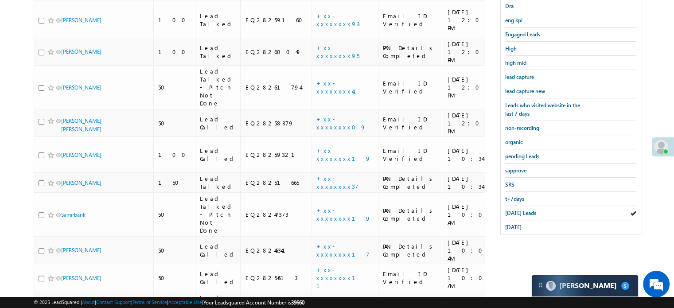
scroll to position [148, 0]
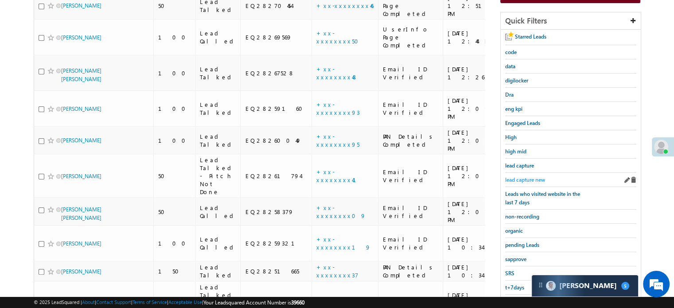
click at [528, 179] on span "lead capture new" at bounding box center [525, 179] width 40 height 7
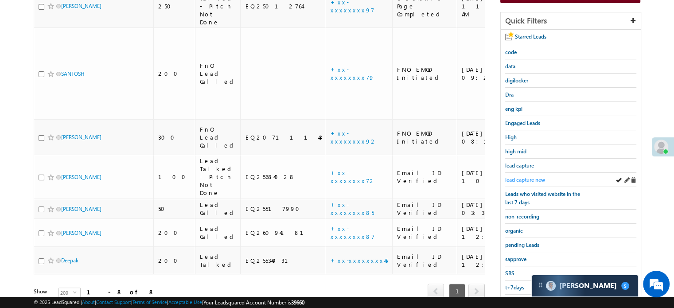
click at [534, 175] on link "lead capture new" at bounding box center [525, 179] width 40 height 8
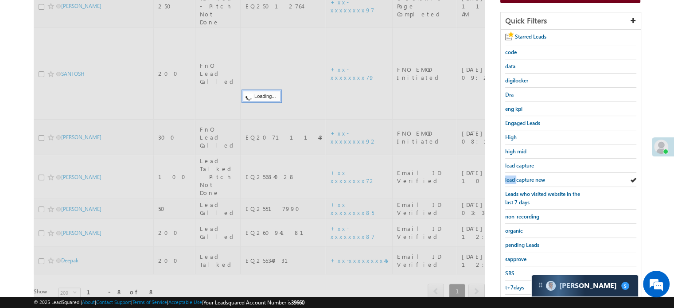
click at [534, 175] on link "lead capture new" at bounding box center [525, 179] width 40 height 8
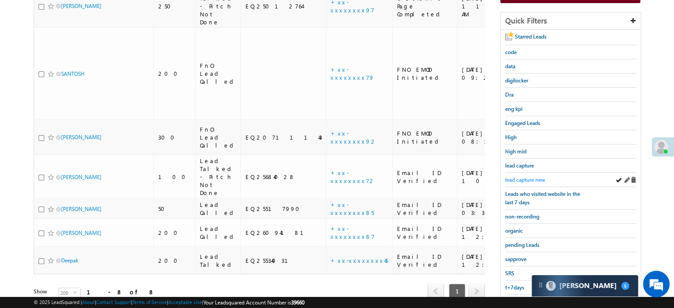
click at [523, 176] on span "lead capture new" at bounding box center [525, 179] width 40 height 7
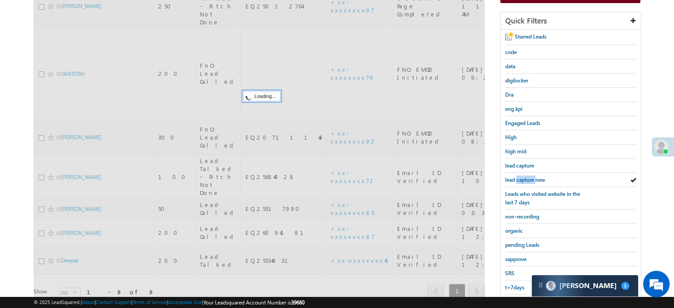
click at [523, 176] on span "lead capture new" at bounding box center [525, 179] width 40 height 7
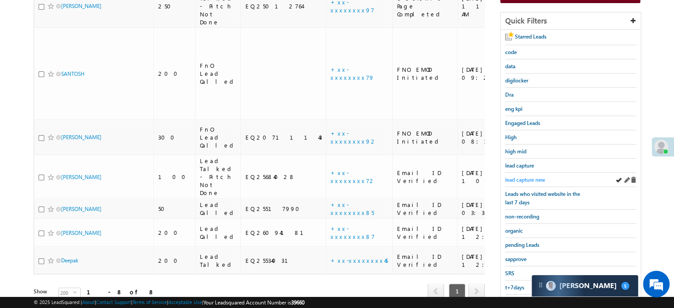
click at [530, 177] on span "lead capture new" at bounding box center [525, 179] width 40 height 7
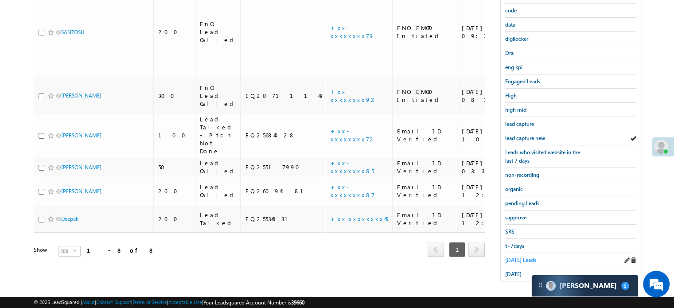
click at [513, 257] on span "Today's Leads" at bounding box center [520, 260] width 31 height 7
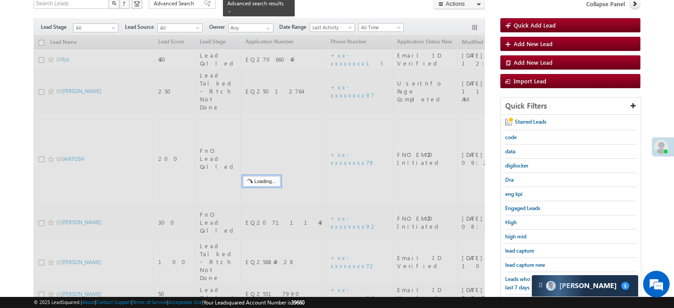
scroll to position [57, 0]
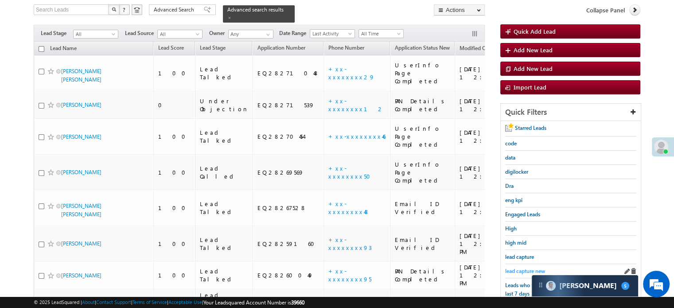
click at [515, 268] on span "lead capture new" at bounding box center [525, 271] width 40 height 7
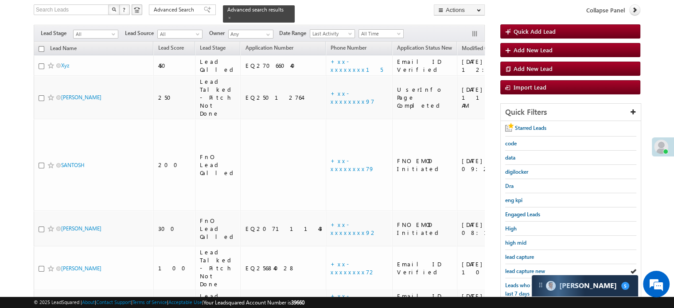
scroll to position [190, 0]
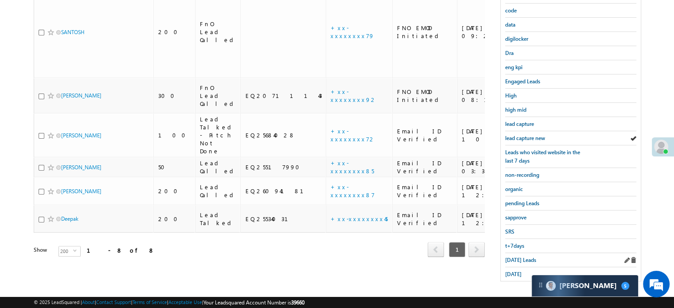
click at [516, 261] on div "Today's Leads" at bounding box center [570, 260] width 131 height 14
click at [518, 257] on span "Today's Leads" at bounding box center [520, 260] width 31 height 7
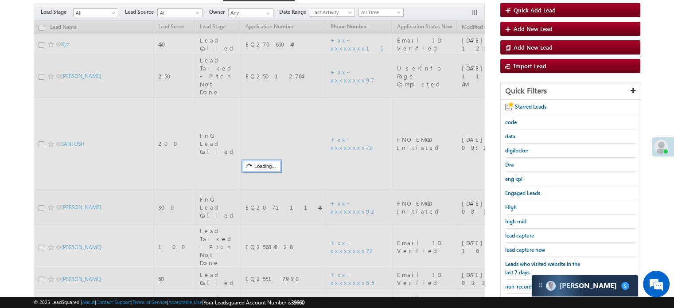
scroll to position [57, 0]
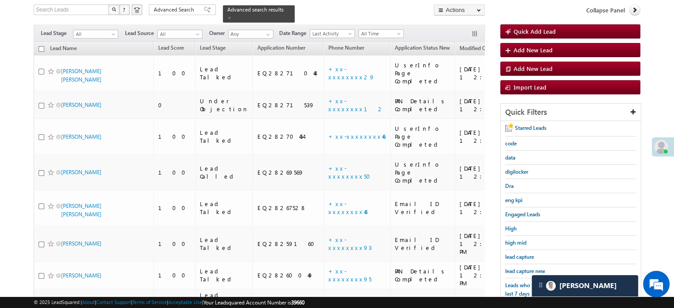
click at [515, 268] on span "lead capture new" at bounding box center [525, 271] width 40 height 7
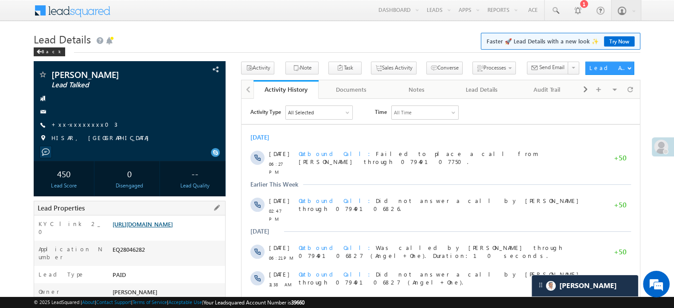
click at [133, 226] on link "[URL][DOMAIN_NAME]" at bounding box center [143, 224] width 60 height 8
click at [92, 125] on div "+xx-xxxxxxxx03" at bounding box center [129, 125] width 183 height 9
click at [81, 125] on link "+xx-xxxxxxxx03" at bounding box center [84, 125] width 66 height 8
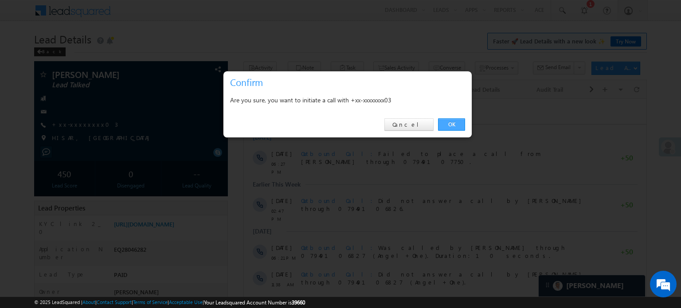
click at [441, 126] on link "OK" at bounding box center [451, 124] width 27 height 12
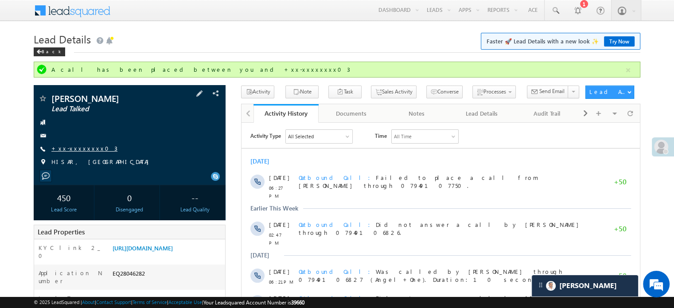
click at [81, 148] on link "+xx-xxxxxxxx03" at bounding box center [84, 148] width 66 height 8
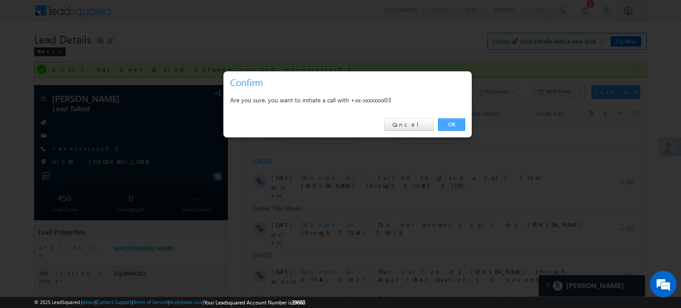
click at [460, 127] on link "OK" at bounding box center [451, 124] width 27 height 12
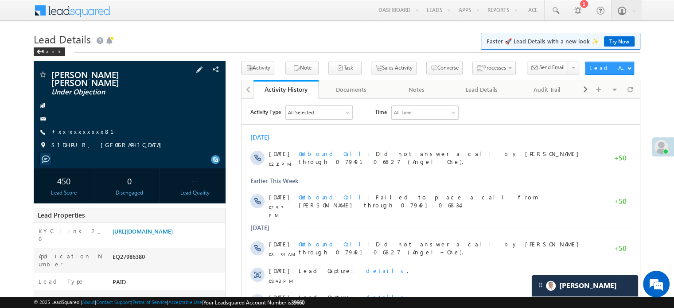
click at [74, 127] on div "[PERSON_NAME] [PERSON_NAME] Under Objection +xx-xxxxxxxx81" at bounding box center [129, 112] width 183 height 84
click at [79, 130] on link "+xx-xxxxxxxx81" at bounding box center [87, 132] width 73 height 8
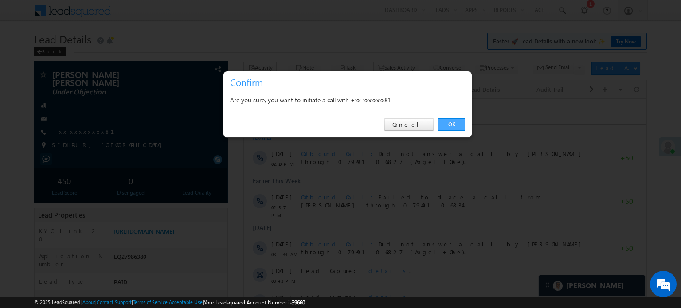
click at [445, 121] on link "OK" at bounding box center [451, 124] width 27 height 12
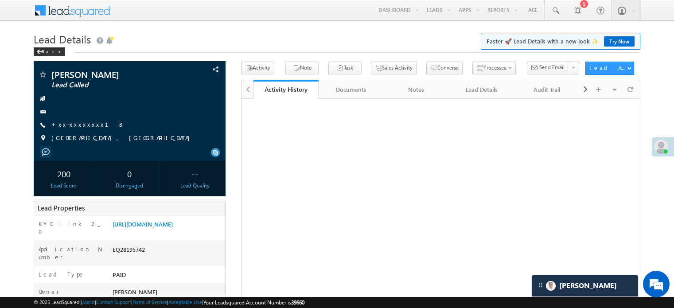
click at [170, 220] on link "[URL][DOMAIN_NAME]" at bounding box center [143, 224] width 60 height 8
